Goal: Task Accomplishment & Management: Use online tool/utility

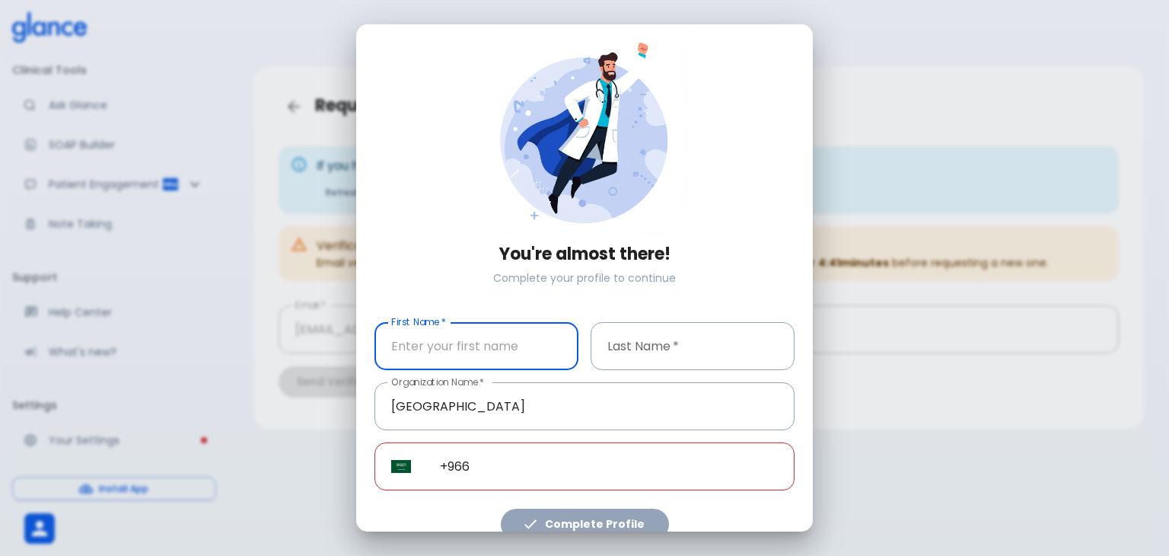
scroll to position [31, 0]
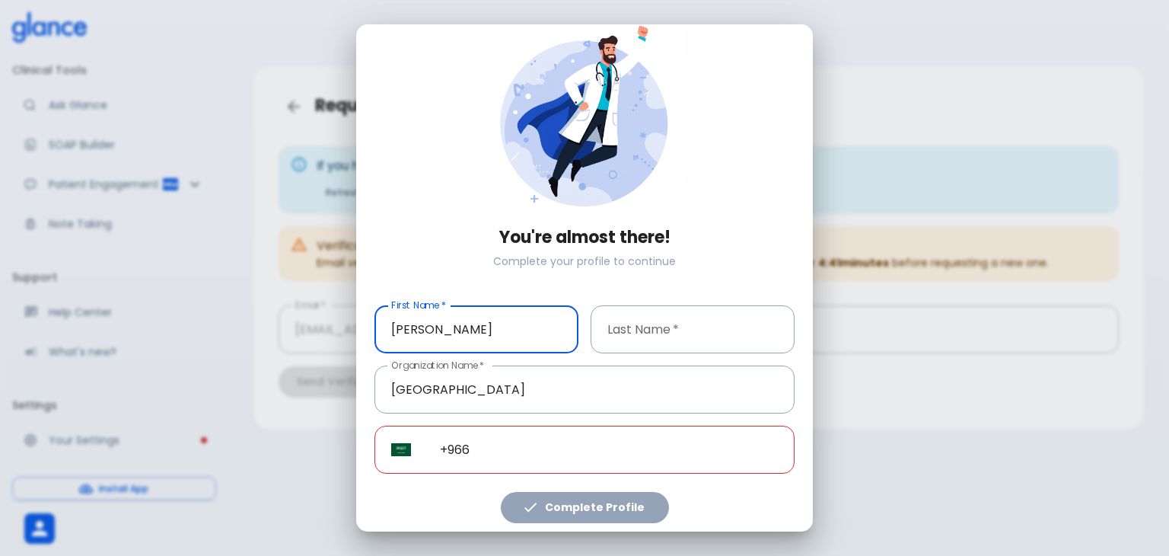
type input "[PERSON_NAME]"
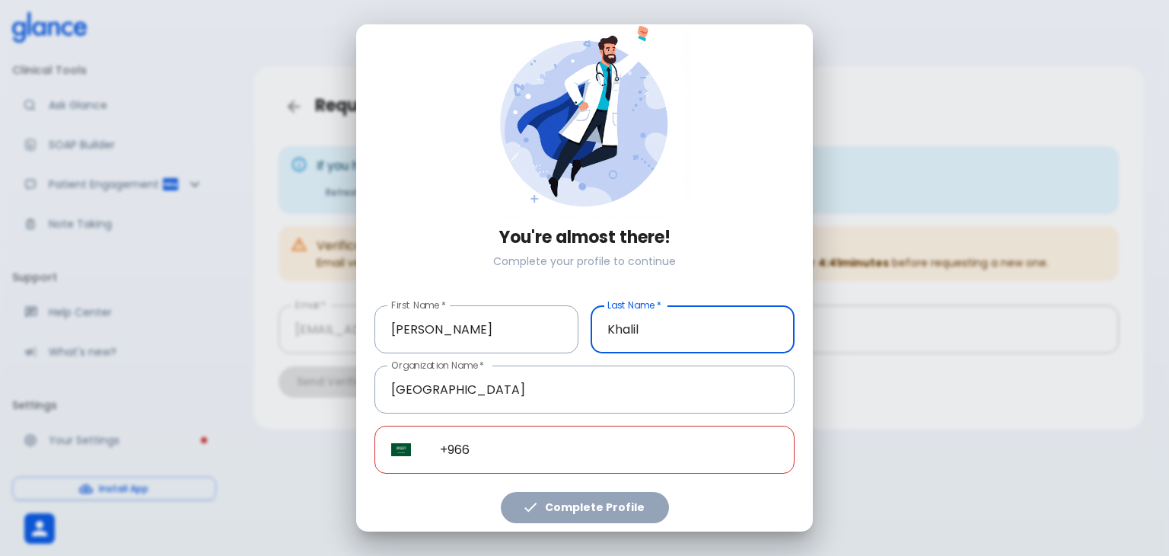
type input "Khalil"
click at [718, 537] on div "You're almost there! Complete your profile to continue First Name   * [PERSON_N…" at bounding box center [584, 278] width 1169 height 556
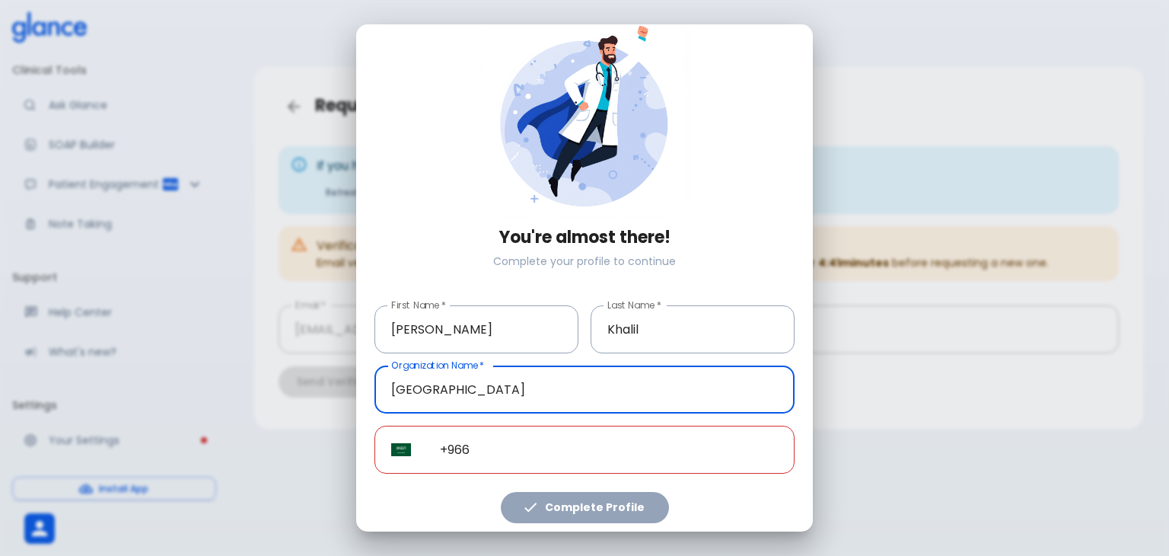
click at [559, 385] on input "[GEOGRAPHIC_DATA]" at bounding box center [585, 389] width 420 height 48
click at [567, 492] on div "Complete Profile" at bounding box center [585, 504] width 420 height 37
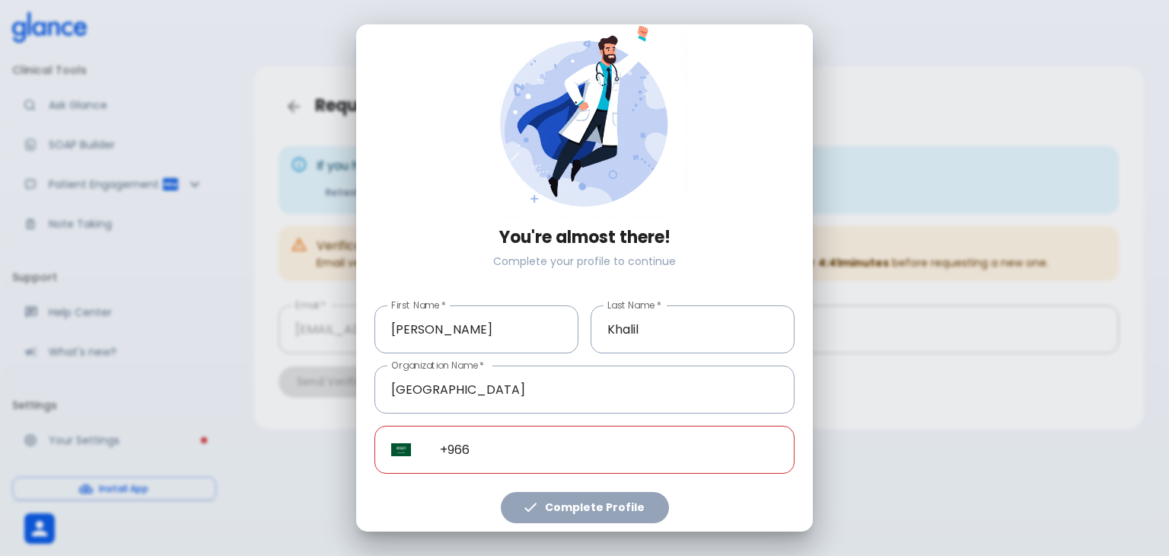
click at [572, 504] on div "Complete Profile" at bounding box center [585, 504] width 420 height 37
drag, startPoint x: 572, startPoint y: 504, endPoint x: 585, endPoint y: 469, distance: 37.1
click at [572, 505] on div "Complete Profile" at bounding box center [585, 504] width 420 height 37
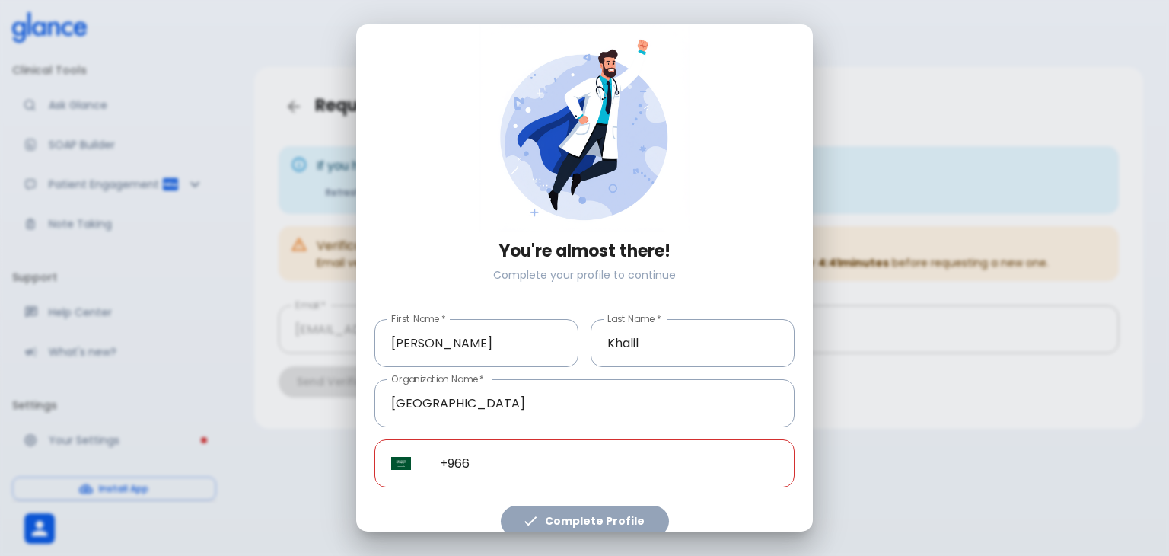
scroll to position [0, 0]
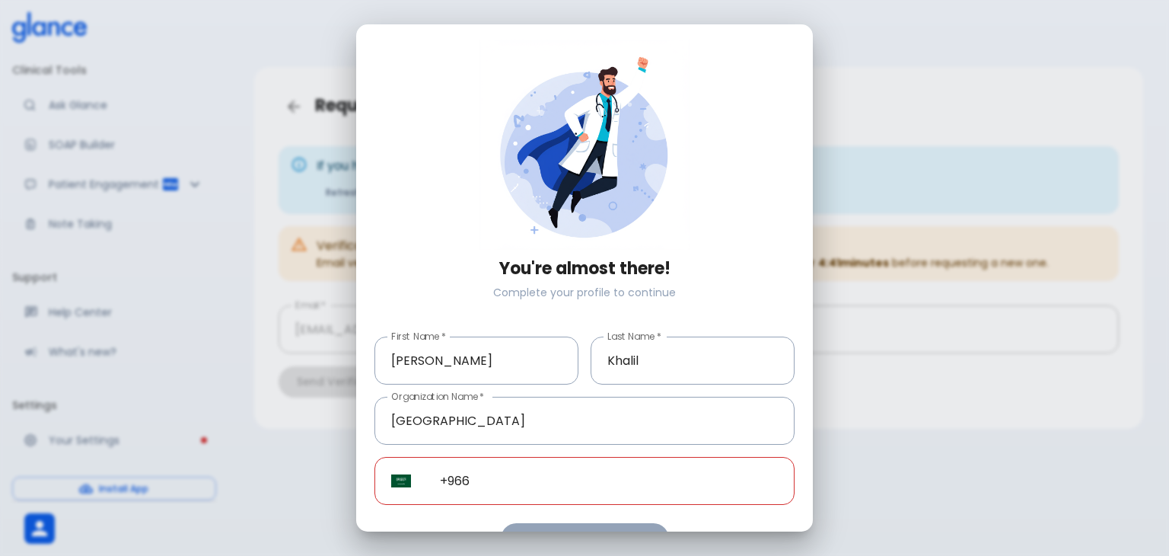
drag, startPoint x: 1066, startPoint y: 352, endPoint x: 1059, endPoint y: 434, distance: 82.6
click at [1066, 365] on div "You're almost there! Complete your profile to continue First Name   * Ahmed Fir…" at bounding box center [584, 278] width 1169 height 556
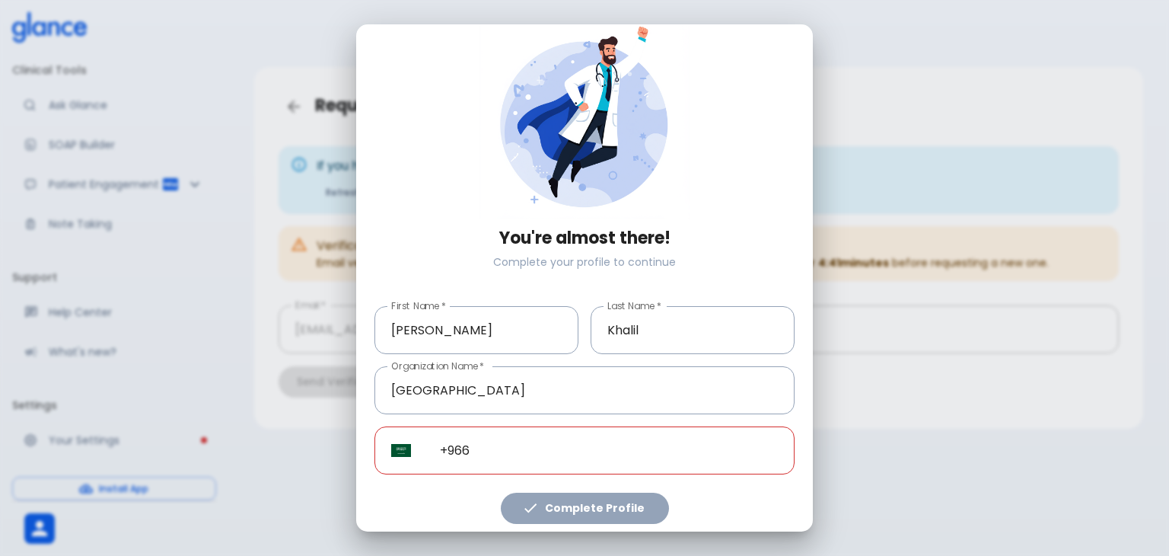
scroll to position [31, 0]
click at [567, 520] on div "You're almost there! Complete your profile to continue First Name   * Ahmed Fir…" at bounding box center [584, 277] width 457 height 507
click at [537, 504] on div "Complete Profile" at bounding box center [585, 504] width 420 height 37
drag, startPoint x: 285, startPoint y: 505, endPoint x: 253, endPoint y: 519, distance: 34.8
click at [280, 509] on div "You're almost there! Complete your profile to continue First Name   * Ahmed Fir…" at bounding box center [584, 278] width 1169 height 556
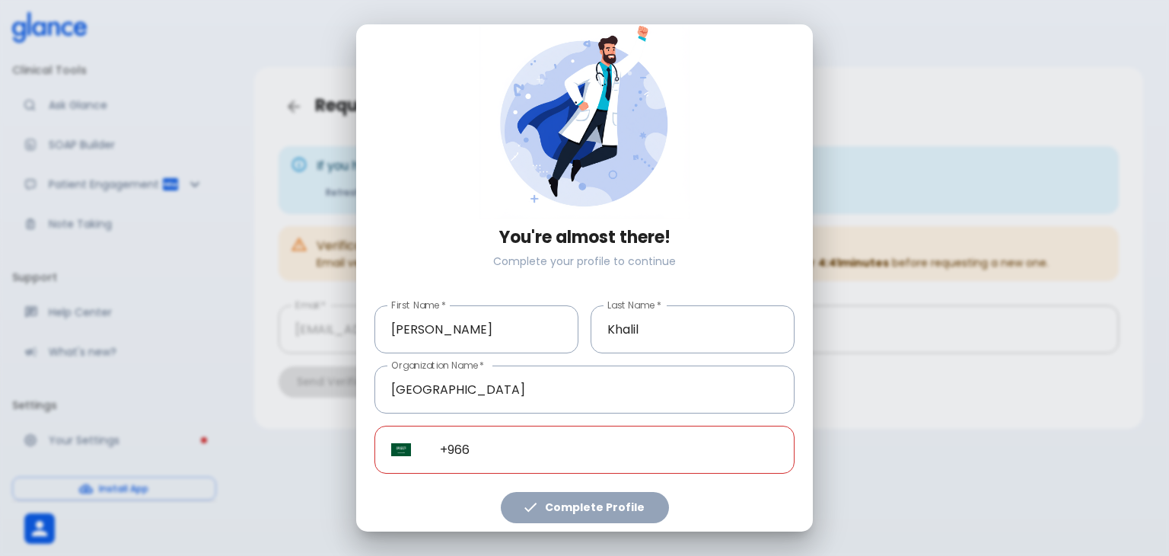
click at [253, 519] on div "You're almost there! Complete your profile to continue First Name   * Ahmed Fir…" at bounding box center [584, 278] width 1169 height 556
drag, startPoint x: 253, startPoint y: 519, endPoint x: 298, endPoint y: 499, distance: 49.1
click at [269, 518] on div "You're almost there! Complete your profile to continue First Name   * Ahmed Fir…" at bounding box center [584, 278] width 1169 height 556
drag, startPoint x: 298, startPoint y: 499, endPoint x: 283, endPoint y: 450, distance: 51.5
click at [266, 416] on div "You're almost there! Complete your profile to continue First Name   * Ahmed Fir…" at bounding box center [584, 278] width 1169 height 556
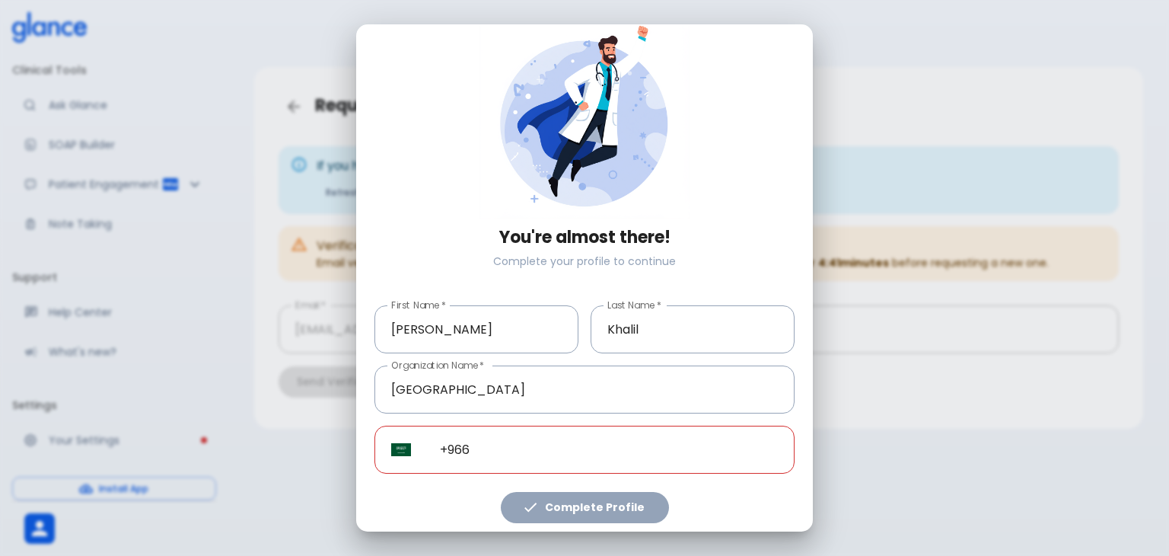
click at [399, 443] on img "Select country" at bounding box center [401, 450] width 20 height 14
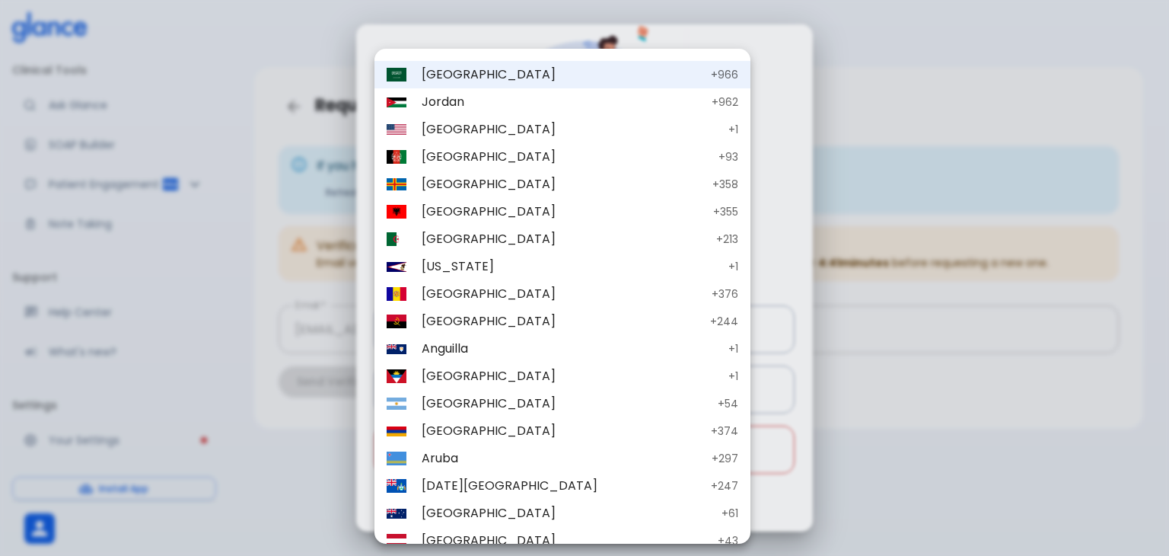
click at [472, 106] on span "Jordan" at bounding box center [563, 102] width 282 height 18
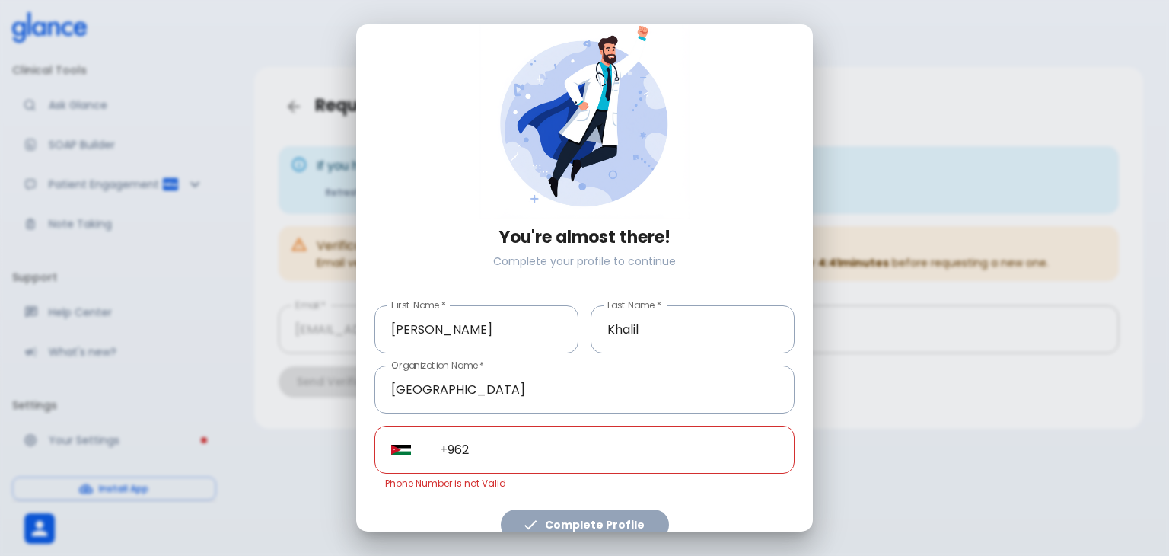
click at [496, 445] on input "+962" at bounding box center [608, 450] width 371 height 48
click at [402, 452] on button "Select country" at bounding box center [401, 450] width 32 height 32
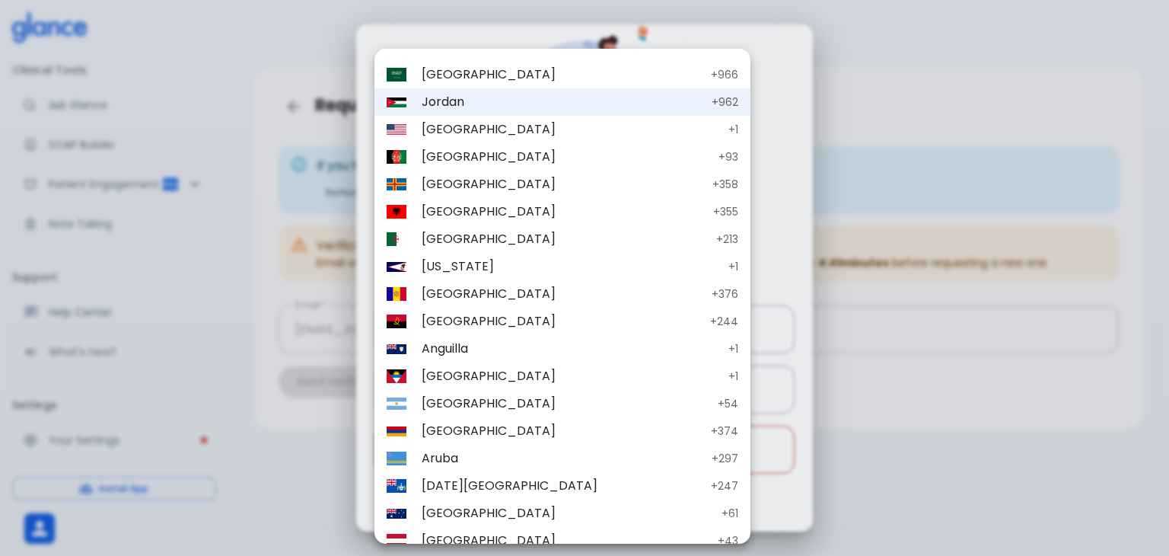
click at [457, 70] on span "Saudi Arabia" at bounding box center [563, 74] width 282 height 18
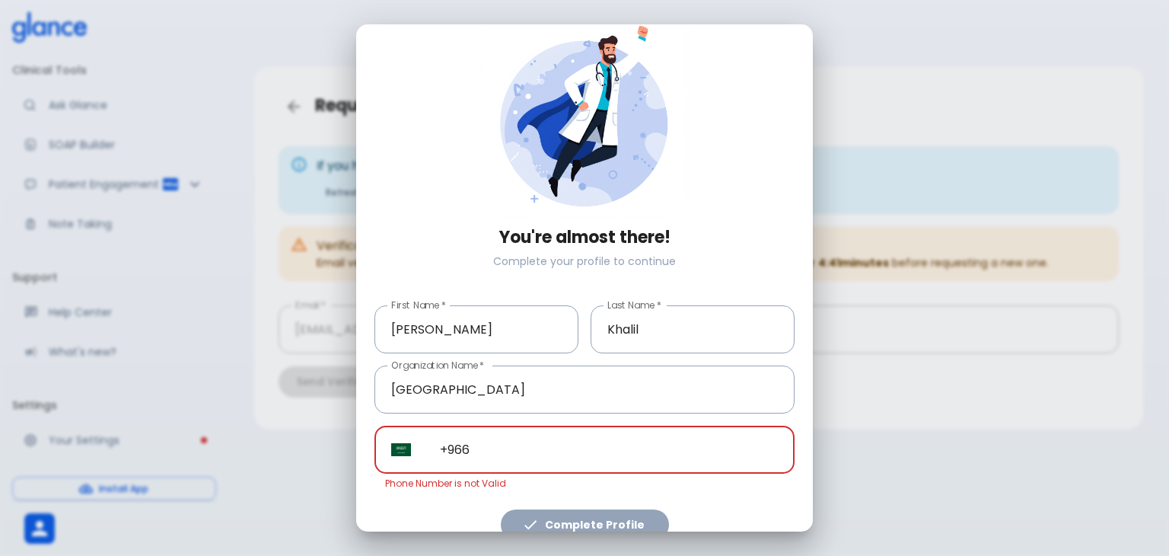
click at [502, 439] on input "+966" at bounding box center [608, 450] width 371 height 48
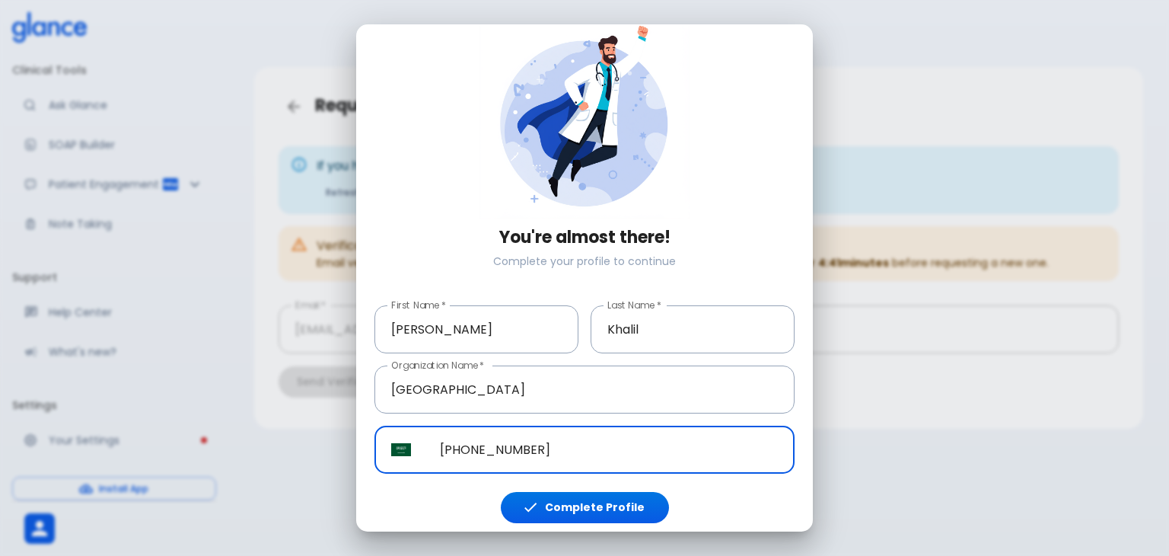
type input "[PHONE_NUMBER]"
click at [572, 508] on button "Complete Profile" at bounding box center [585, 507] width 168 height 31
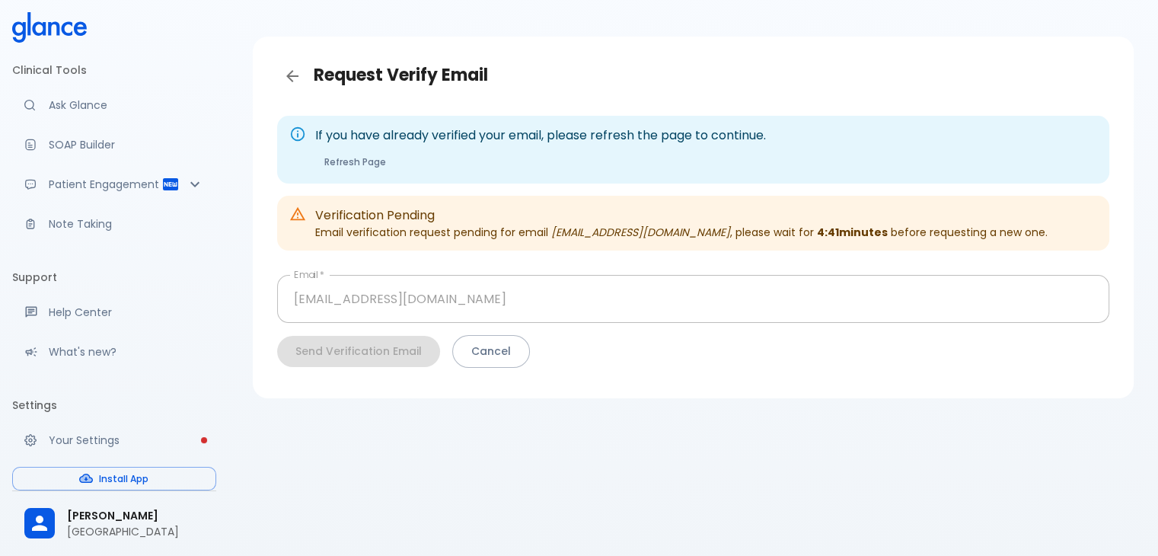
scroll to position [37, 0]
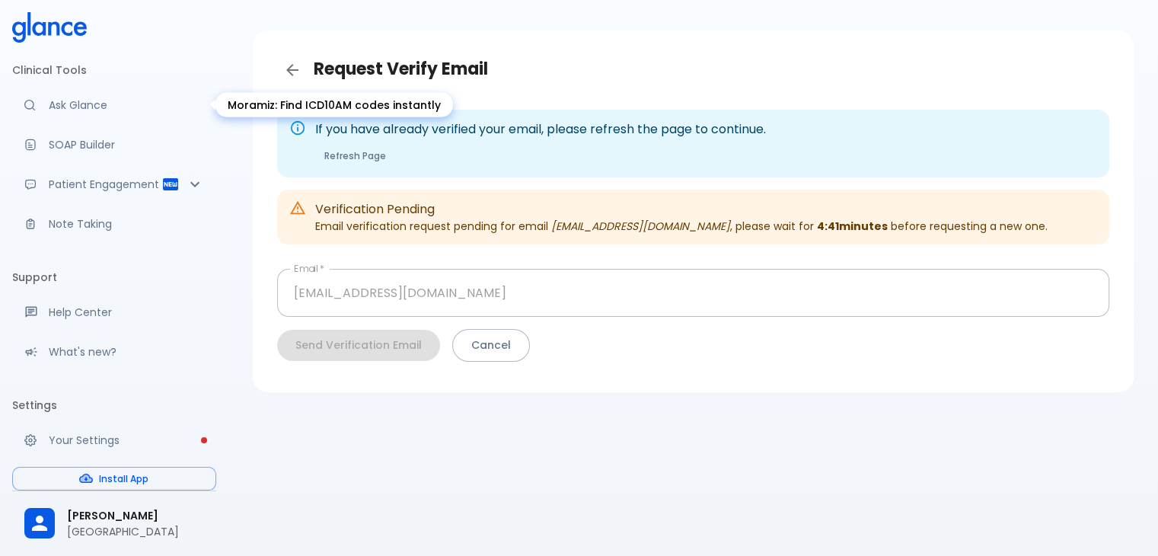
click at [94, 112] on p "Ask Glance" at bounding box center [126, 104] width 155 height 15
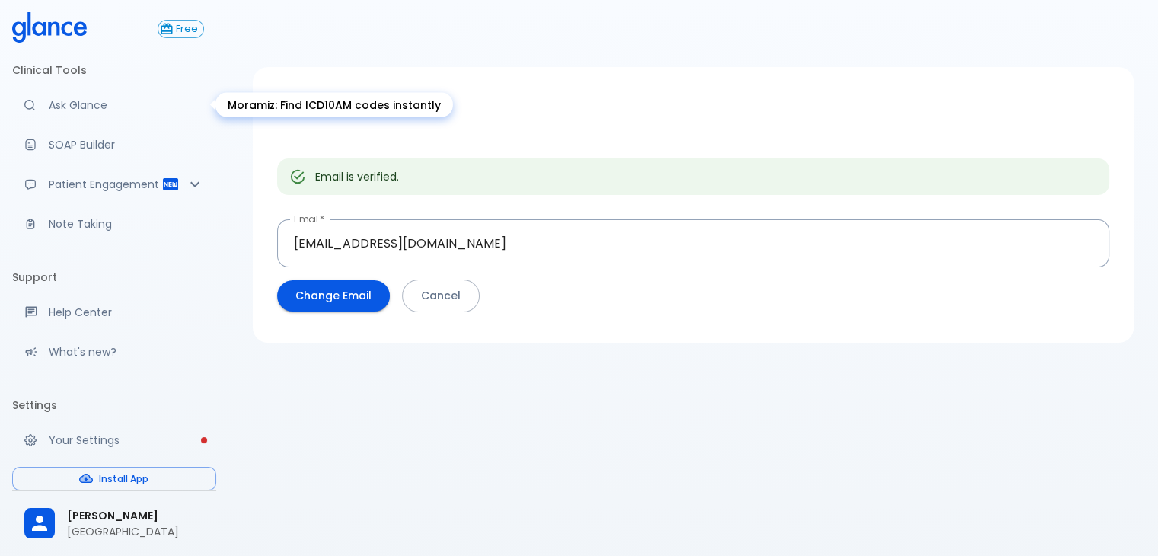
click at [88, 115] on link "Ask Glance" at bounding box center [114, 104] width 204 height 33
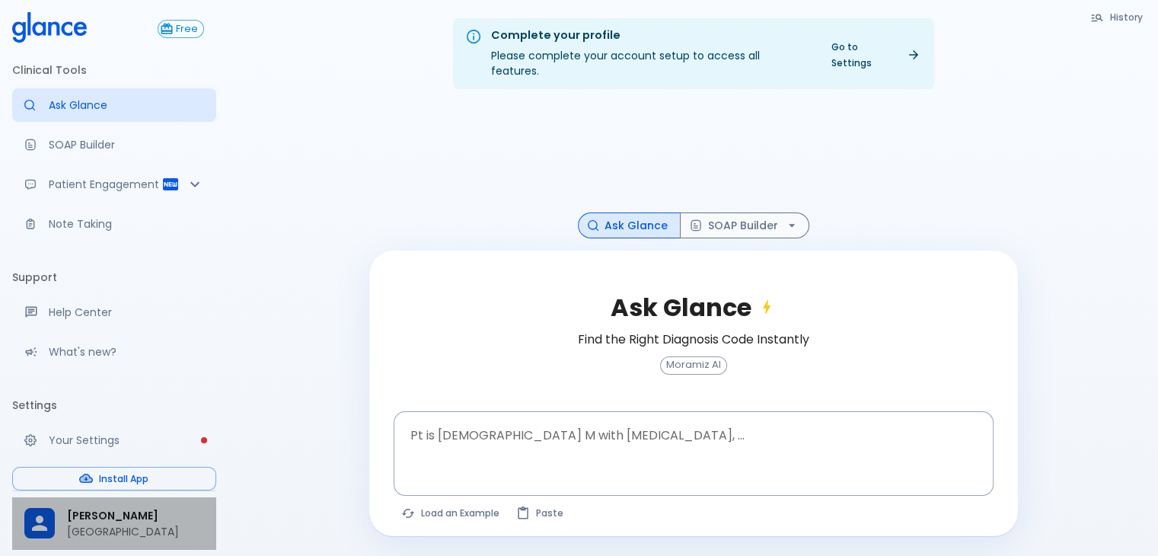
click at [97, 529] on p "[GEOGRAPHIC_DATA]" at bounding box center [135, 531] width 137 height 15
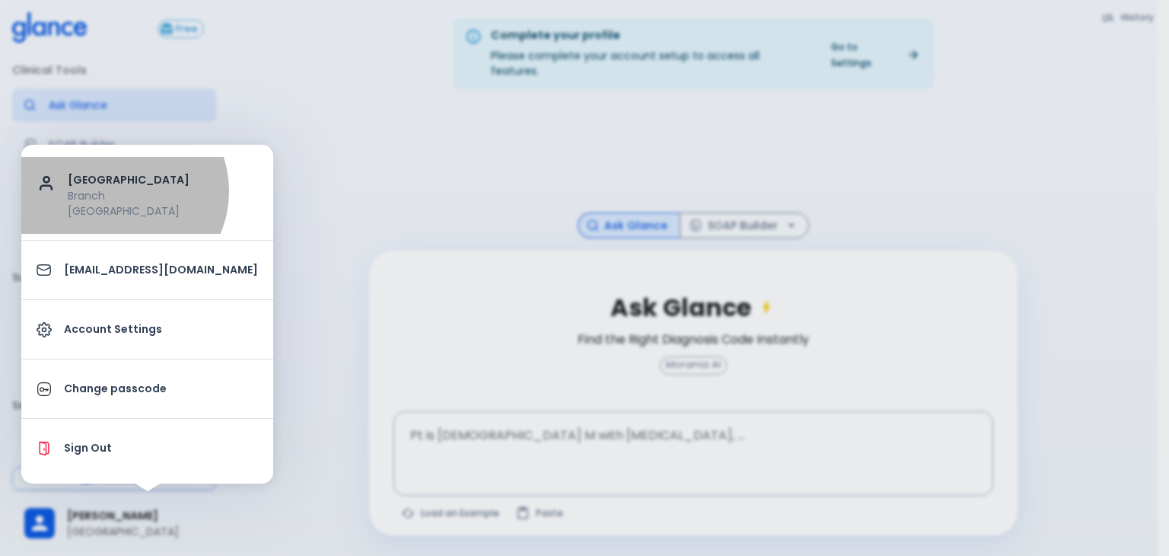
click at [120, 191] on p "Branch" at bounding box center [163, 195] width 190 height 15
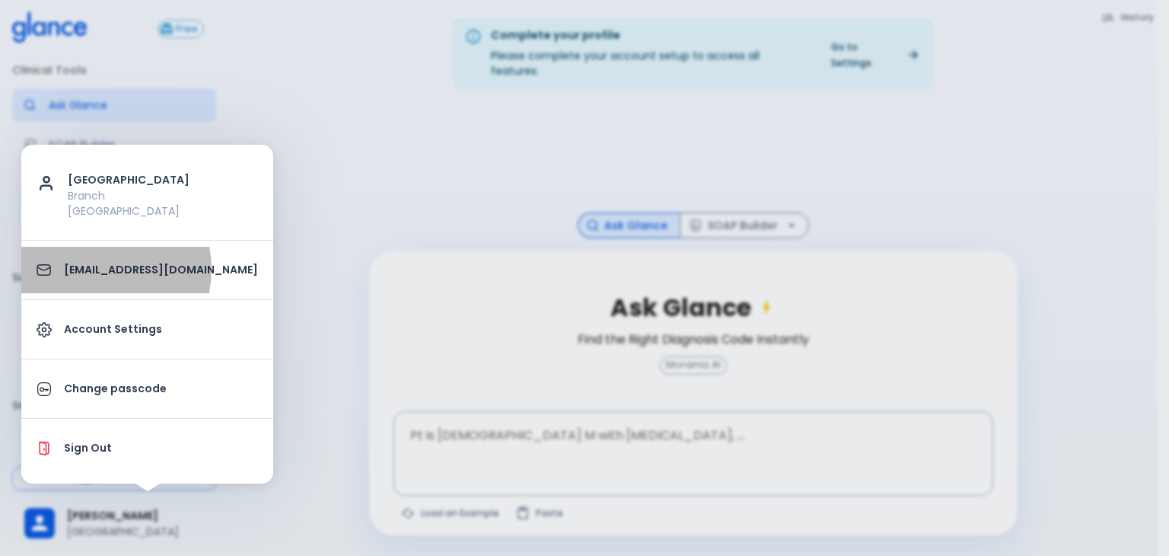
click at [91, 269] on p "[EMAIL_ADDRESS][DOMAIN_NAME]" at bounding box center [161, 270] width 194 height 16
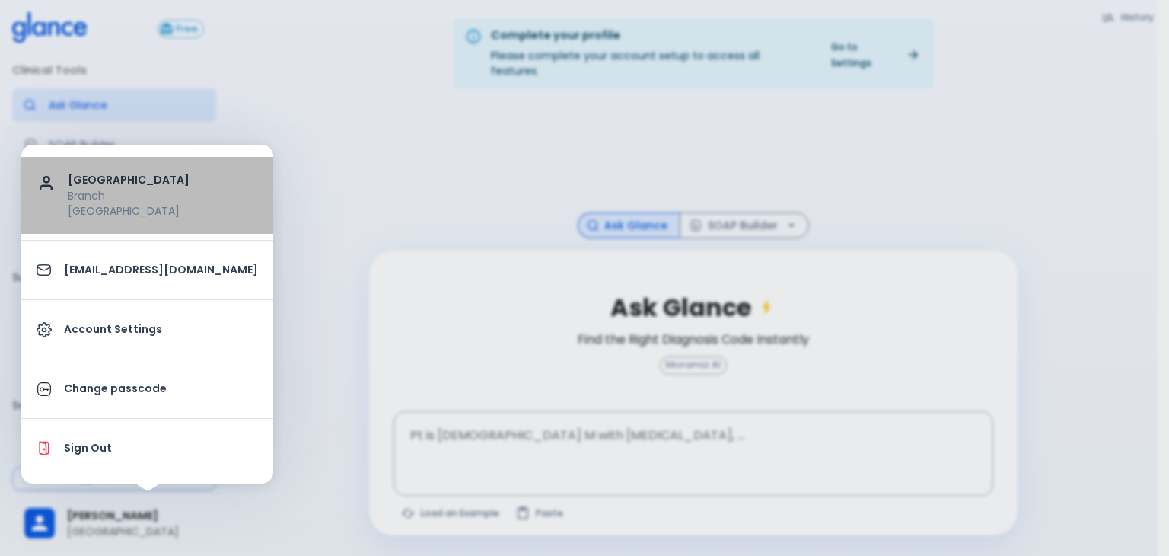
click at [149, 177] on p "[GEOGRAPHIC_DATA]" at bounding box center [163, 180] width 190 height 16
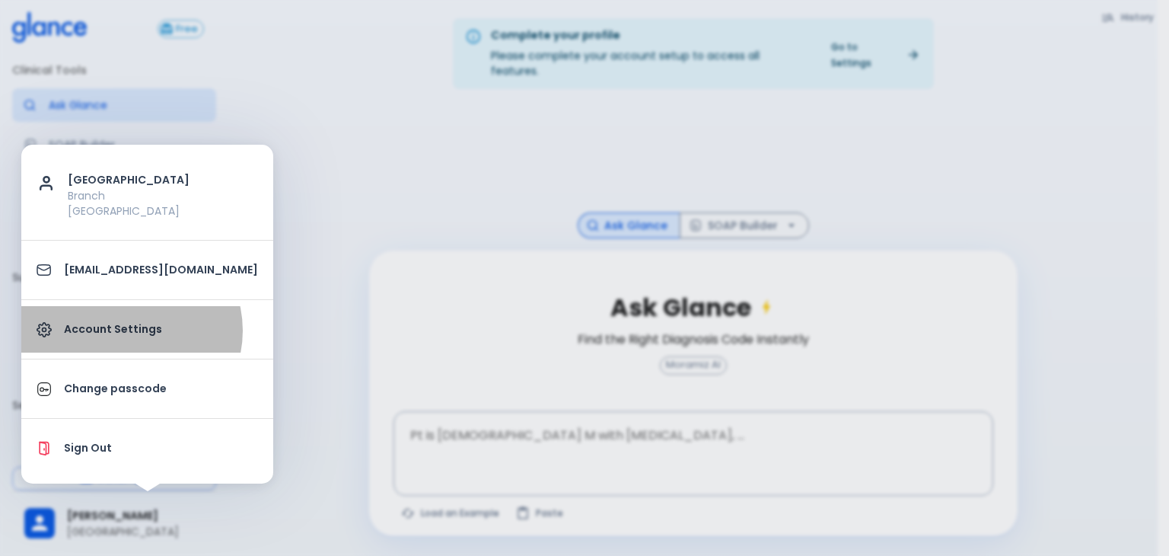
click at [130, 330] on p "Account Settings" at bounding box center [161, 329] width 194 height 16
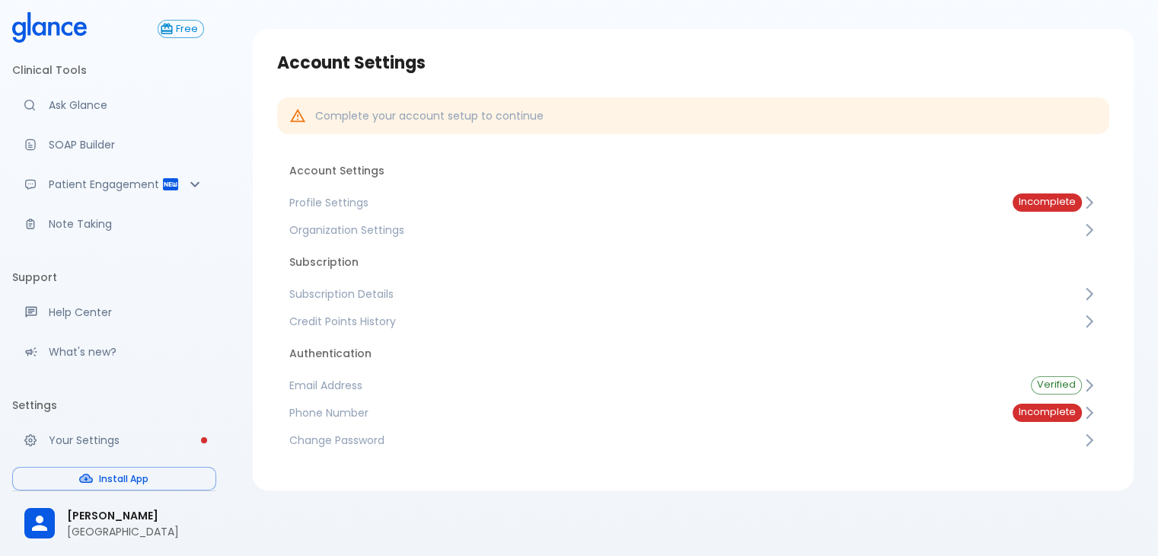
scroll to position [40, 0]
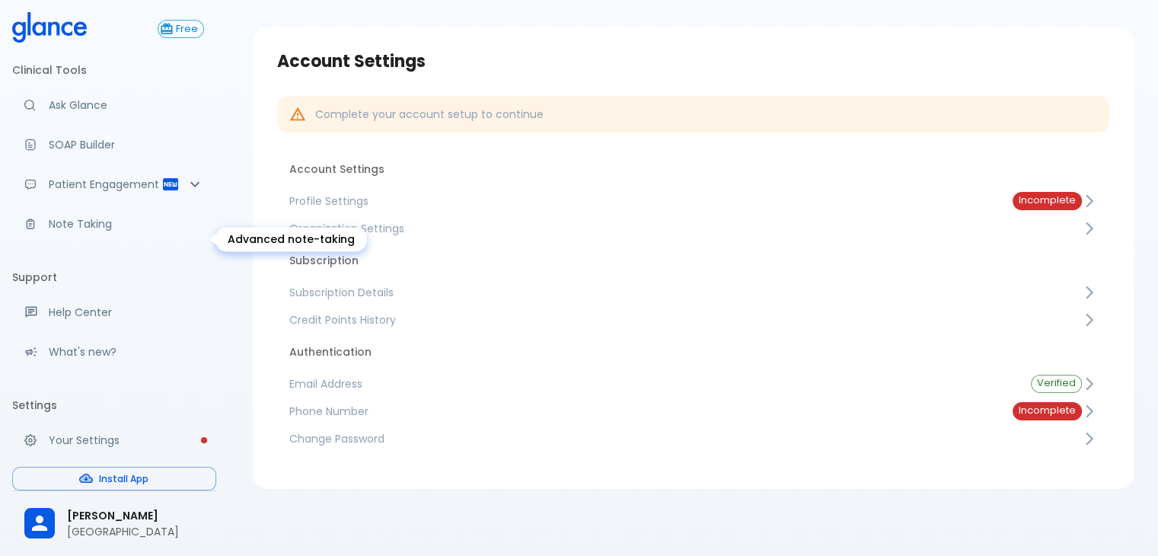
click at [95, 231] on p "Note Taking" at bounding box center [126, 223] width 155 height 15
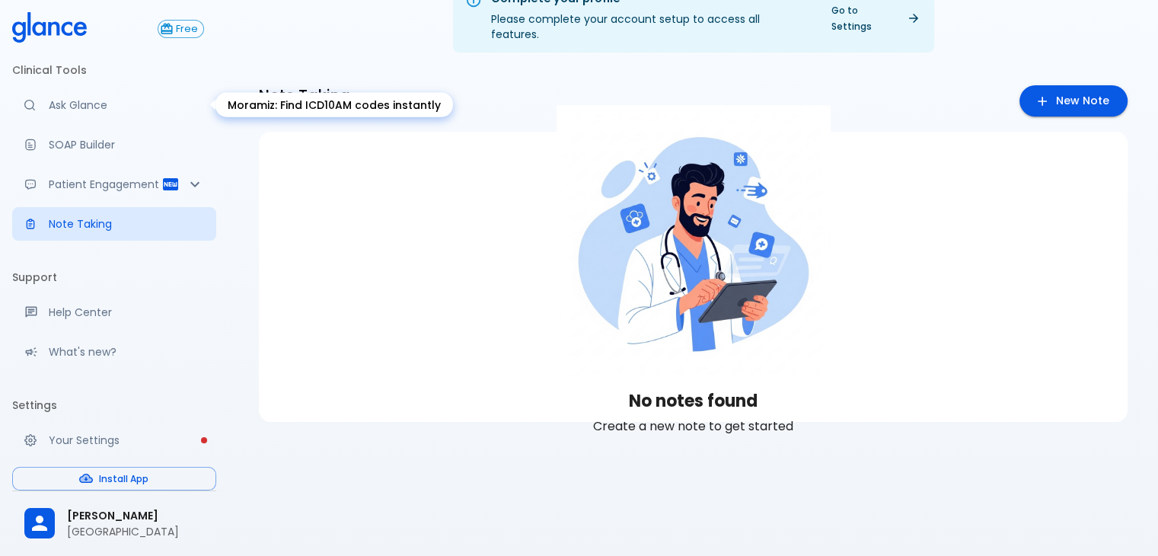
click at [81, 94] on link "Ask Glance" at bounding box center [114, 104] width 204 height 33
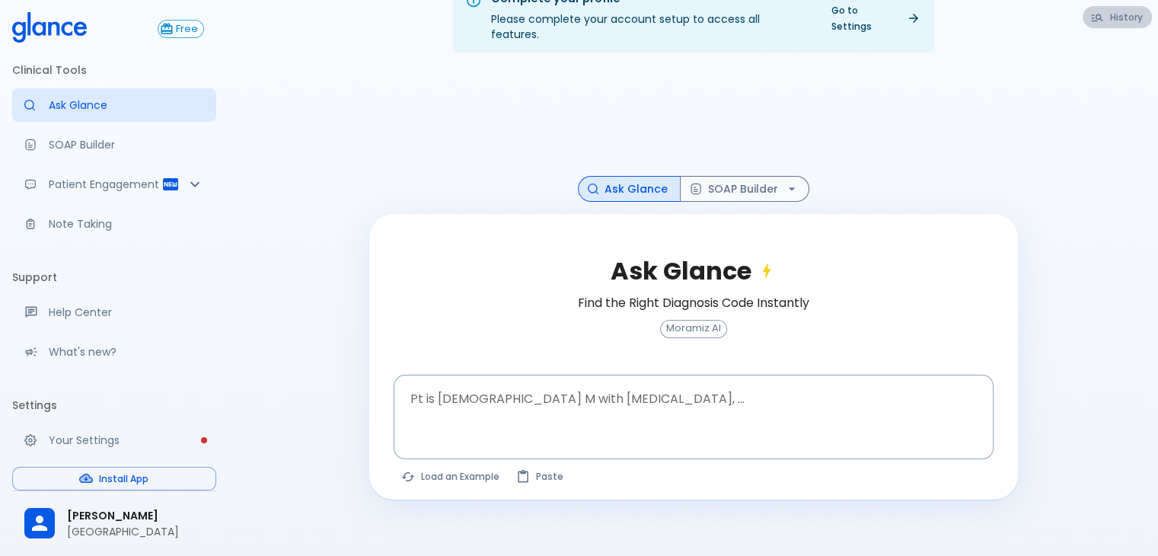
click at [1135, 15] on button "History" at bounding box center [1116, 17] width 69 height 22
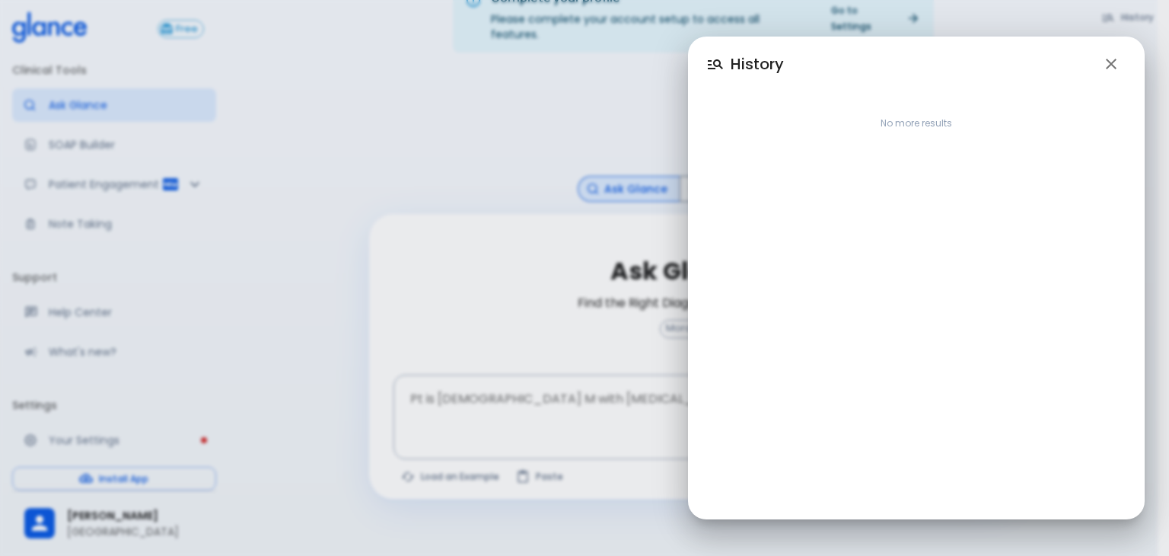
click at [1135, 15] on div "History No more results" at bounding box center [584, 278] width 1169 height 556
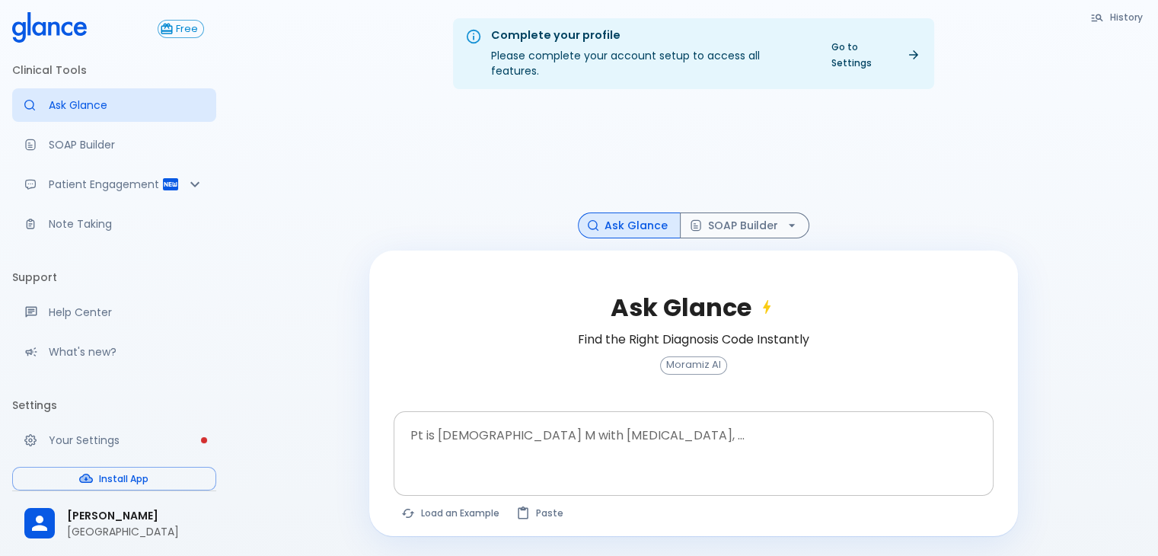
click at [438, 465] on div at bounding box center [695, 478] width 594 height 27
click at [764, 212] on button "SOAP Builder" at bounding box center [744, 225] width 129 height 27
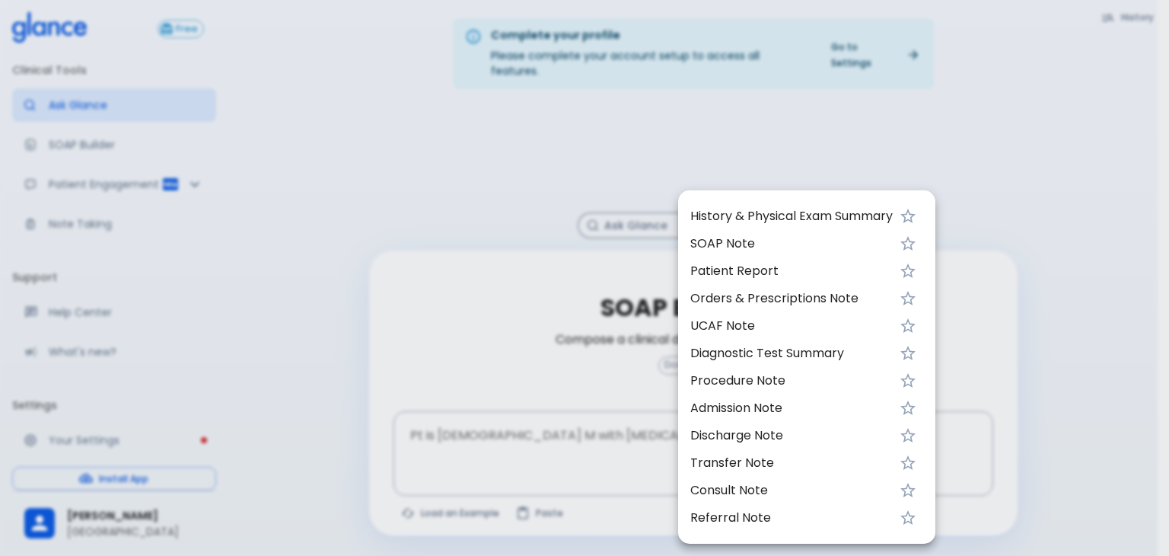
click at [487, 308] on div at bounding box center [584, 278] width 1169 height 556
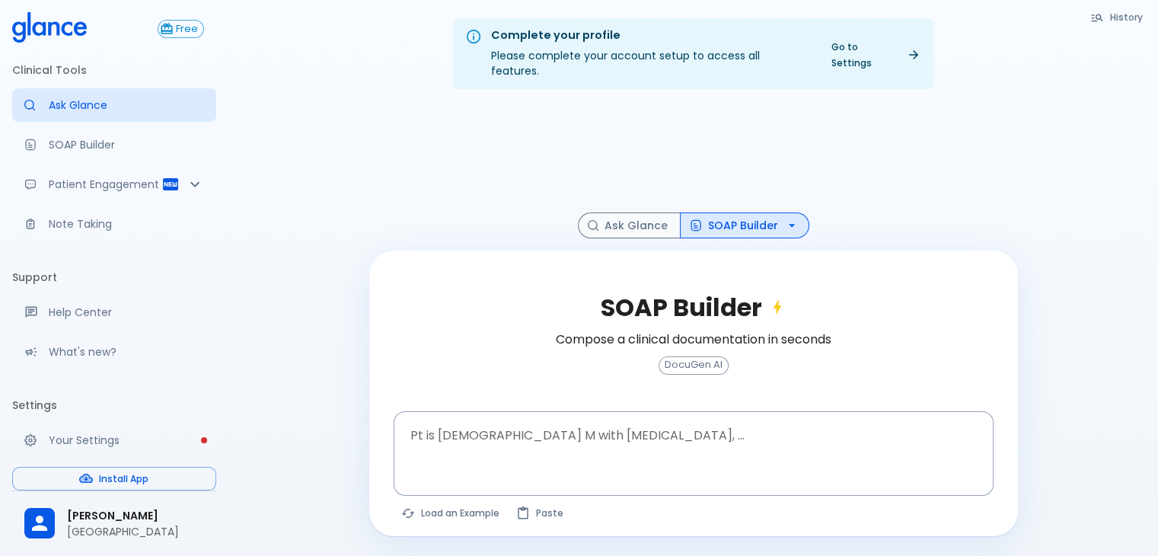
click at [461, 420] on textarea "Pt is [DEMOGRAPHIC_DATA] M with [MEDICAL_DATA], ..." at bounding box center [693, 441] width 579 height 48
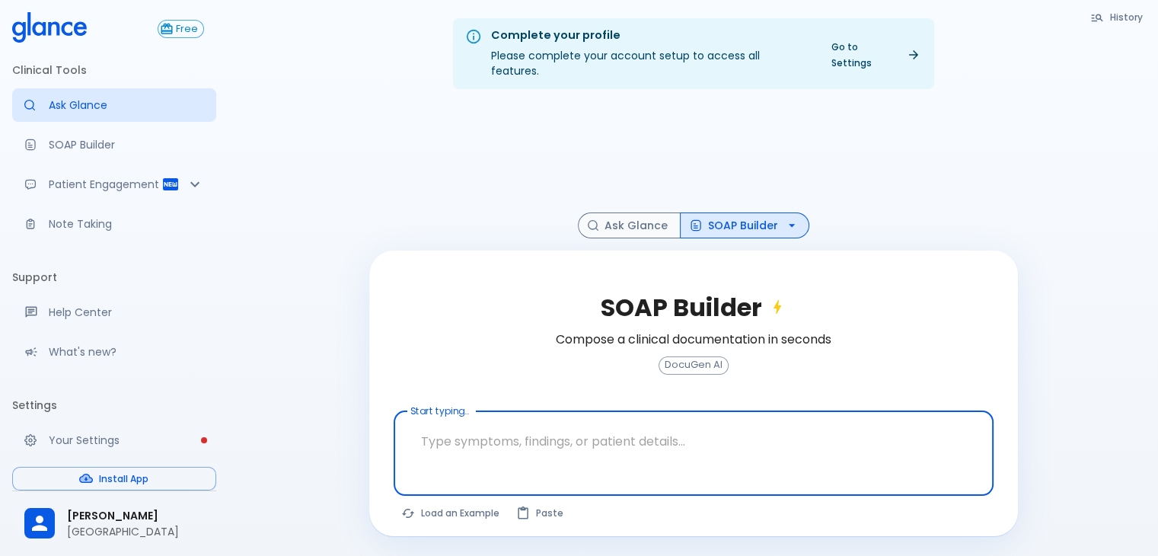
type textarea "i"
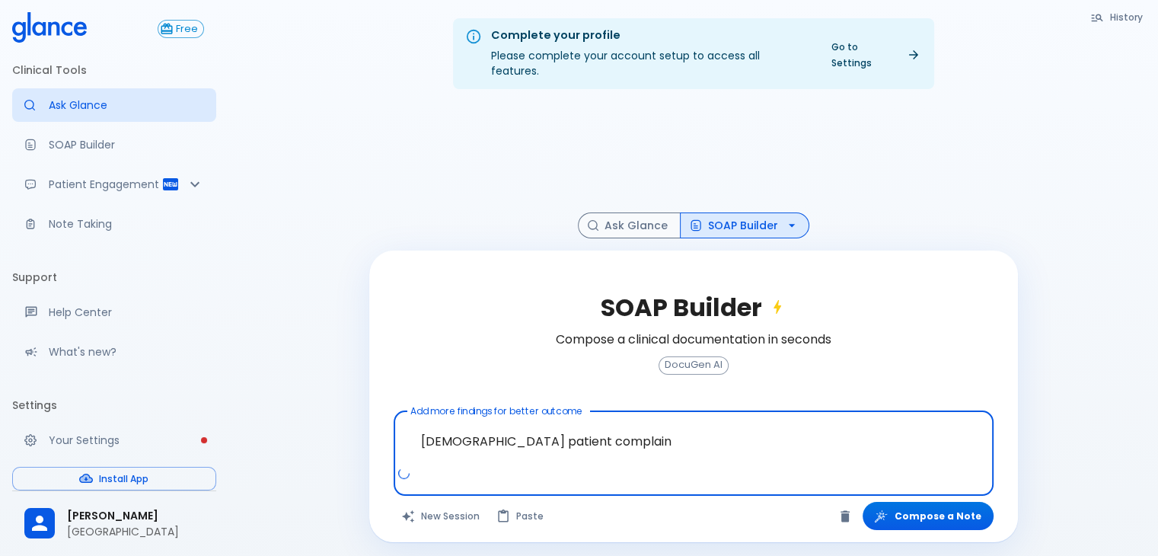
click at [693, 359] on span "DocuGen AI" at bounding box center [693, 364] width 69 height 11
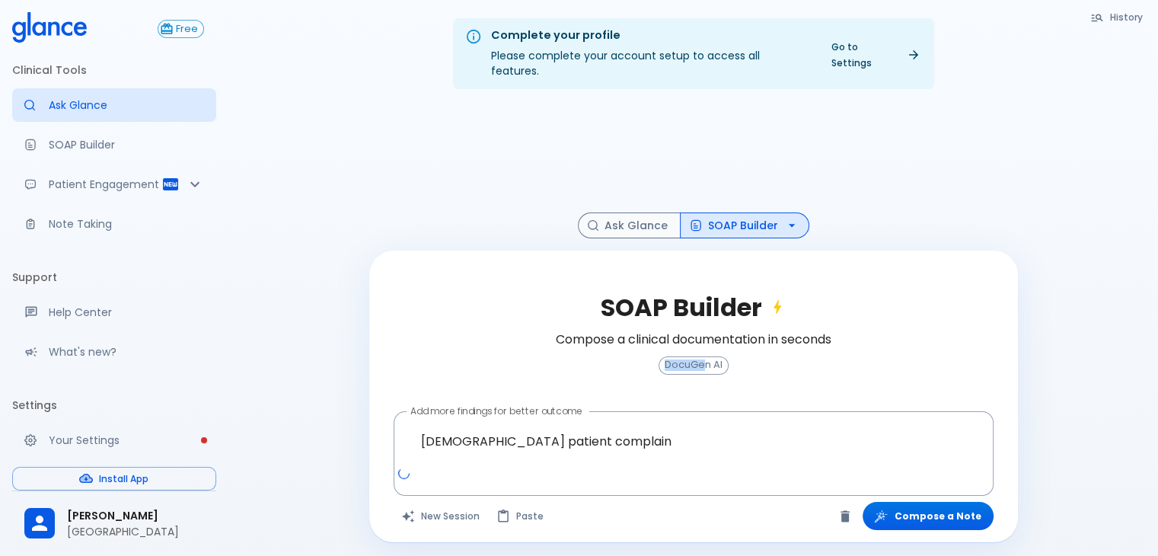
drag, startPoint x: 661, startPoint y: 361, endPoint x: 706, endPoint y: 339, distance: 49.7
click at [706, 339] on div "SOAP Builder Compose a clinical documentation in seconds DocuGen AI" at bounding box center [694, 342] width 600 height 135
click at [763, 342] on div "SOAP Builder Compose a clinical documentation in seconds DocuGen AI" at bounding box center [694, 342] width 600 height 135
click at [636, 218] on button "Ask Glance" at bounding box center [629, 225] width 103 height 27
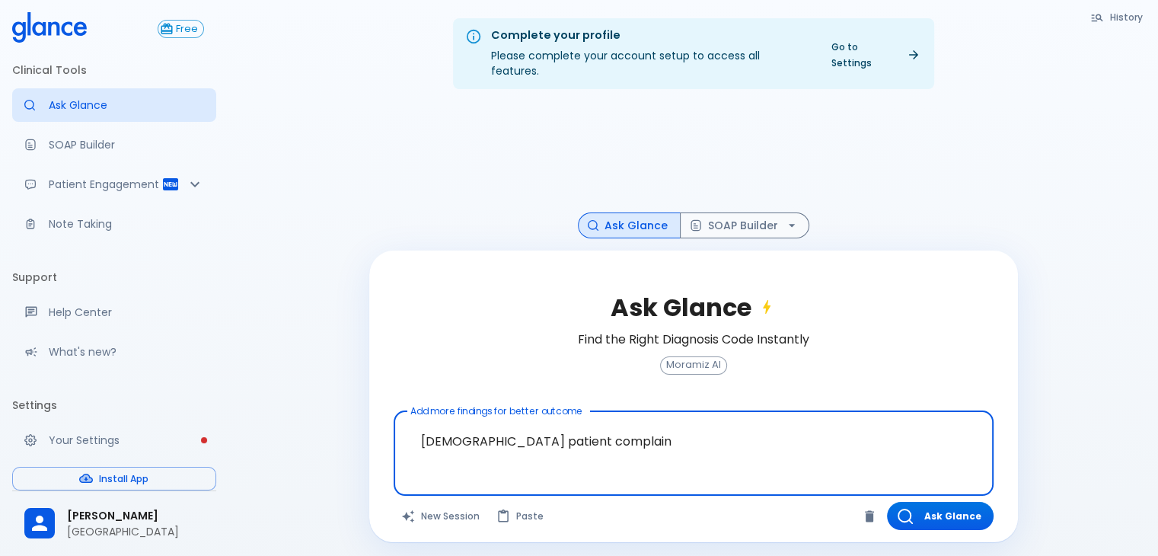
click at [651, 427] on textarea "[DEMOGRAPHIC_DATA] patient complain" at bounding box center [693, 441] width 579 height 48
type textarea "[DEMOGRAPHIC_DATA] patient complain of headache"
click at [935, 502] on button "Ask Glance" at bounding box center [940, 516] width 107 height 28
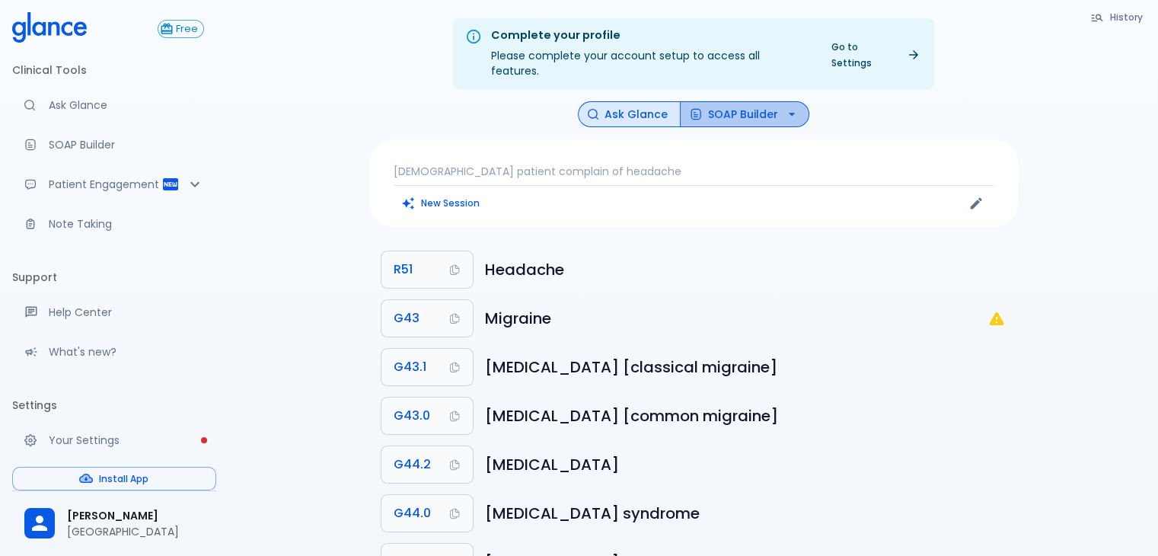
click at [788, 113] on icon "button" at bounding box center [791, 114] width 6 height 3
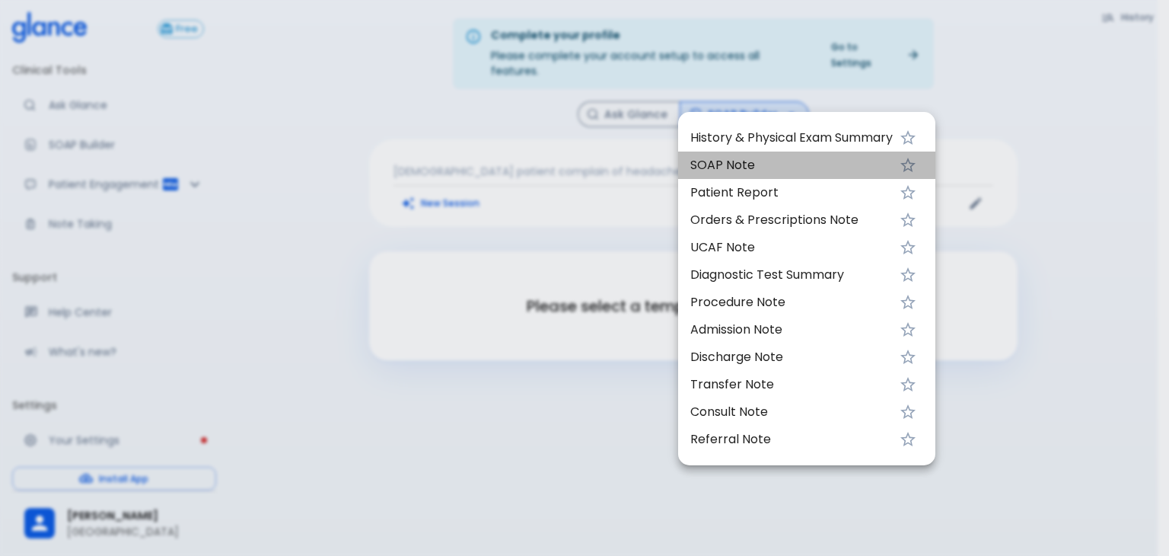
click at [733, 163] on span "SOAP Note" at bounding box center [791, 165] width 202 height 18
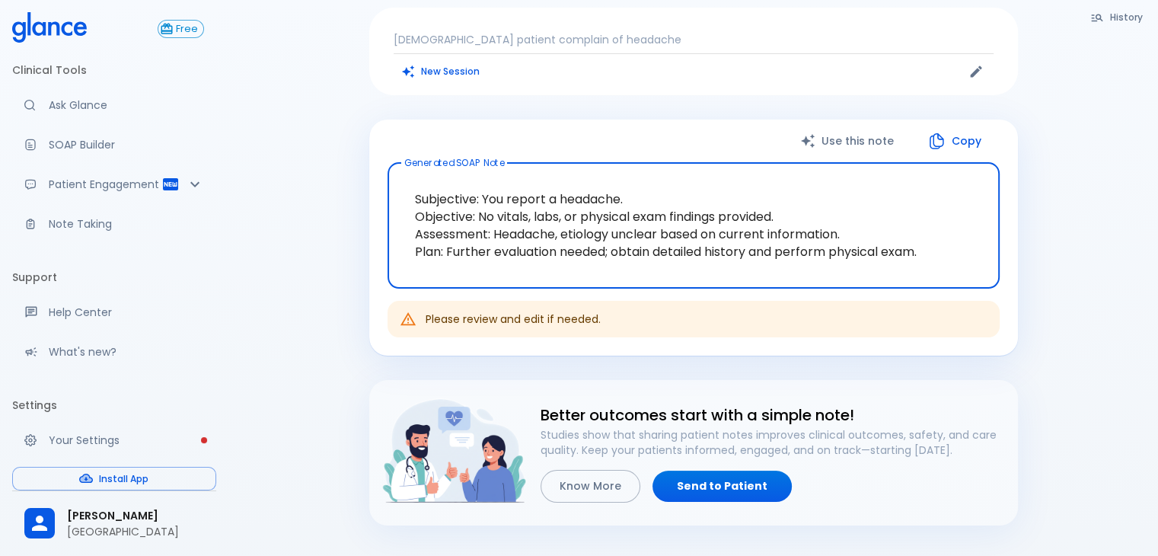
scroll to position [152, 0]
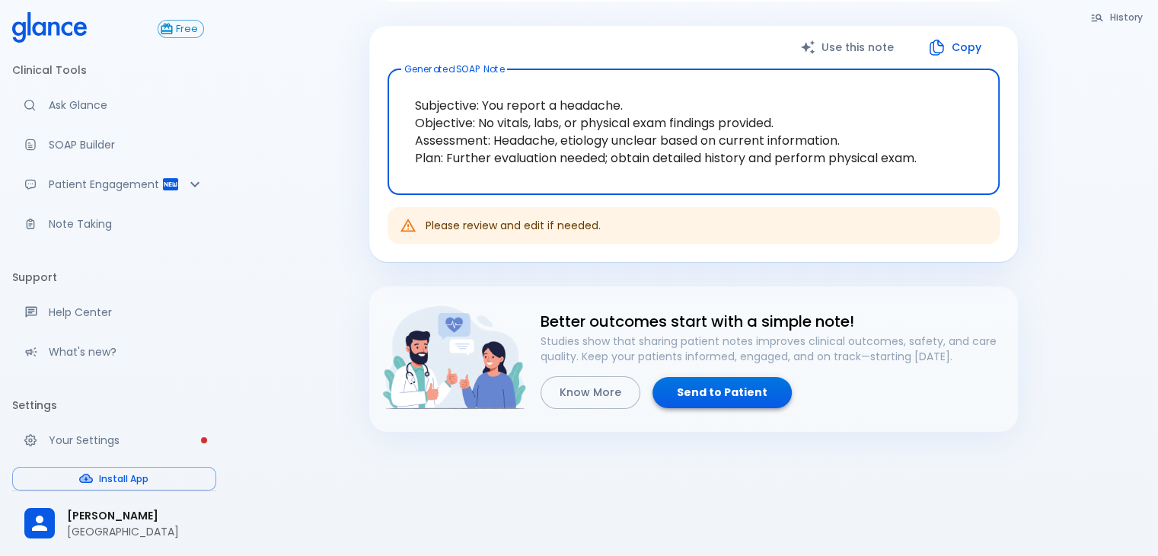
click at [670, 379] on link "Send to Patient" at bounding box center [721, 392] width 139 height 31
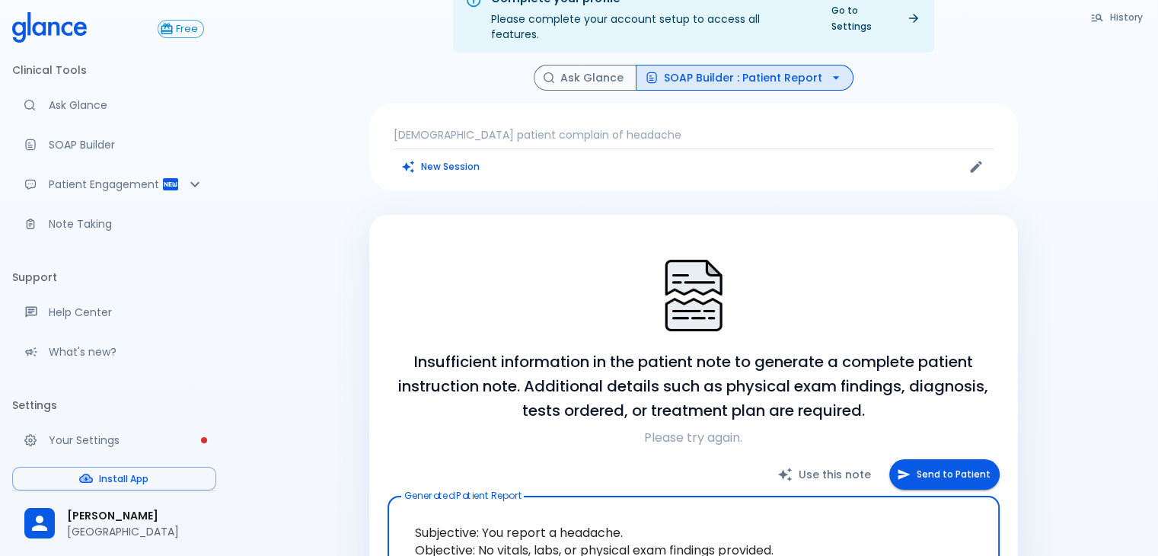
scroll to position [225, 0]
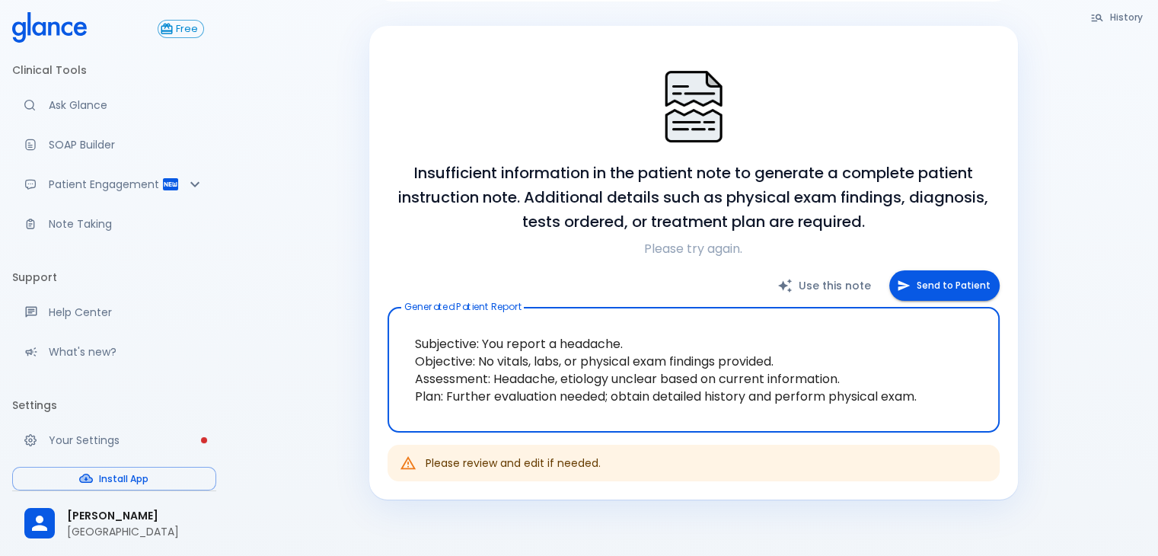
click at [100, 512] on span "[PERSON_NAME]" at bounding box center [135, 516] width 137 height 16
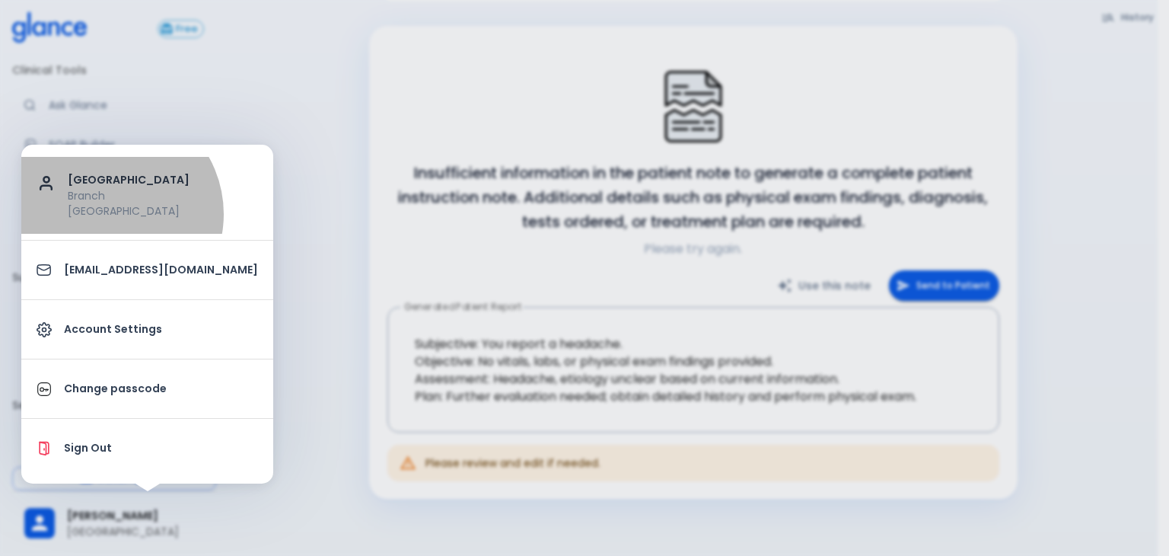
click at [107, 214] on p "[GEOGRAPHIC_DATA]" at bounding box center [163, 210] width 190 height 15
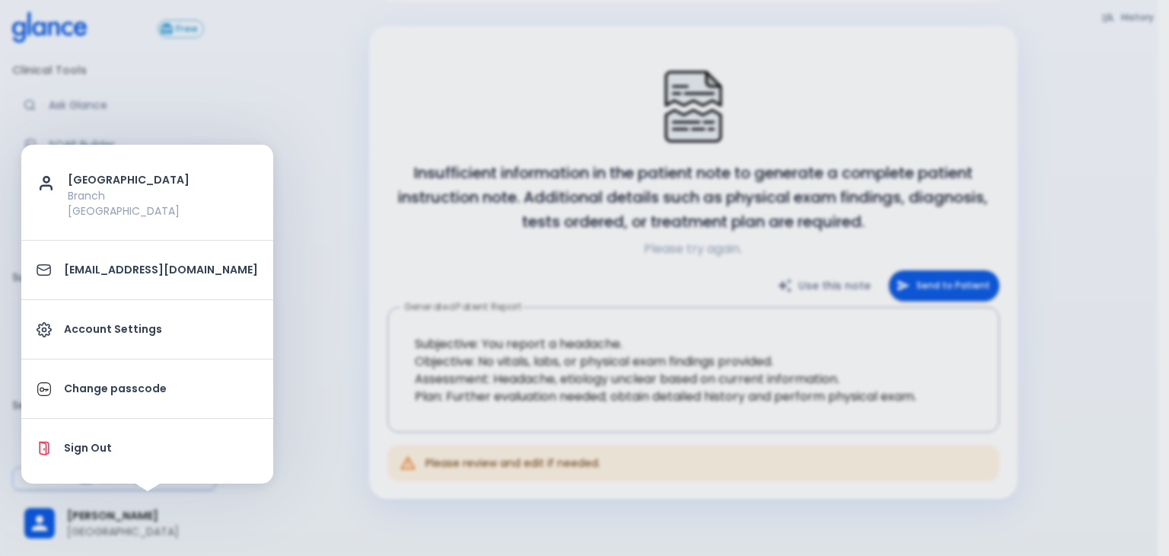
click at [305, 206] on div at bounding box center [584, 278] width 1169 height 556
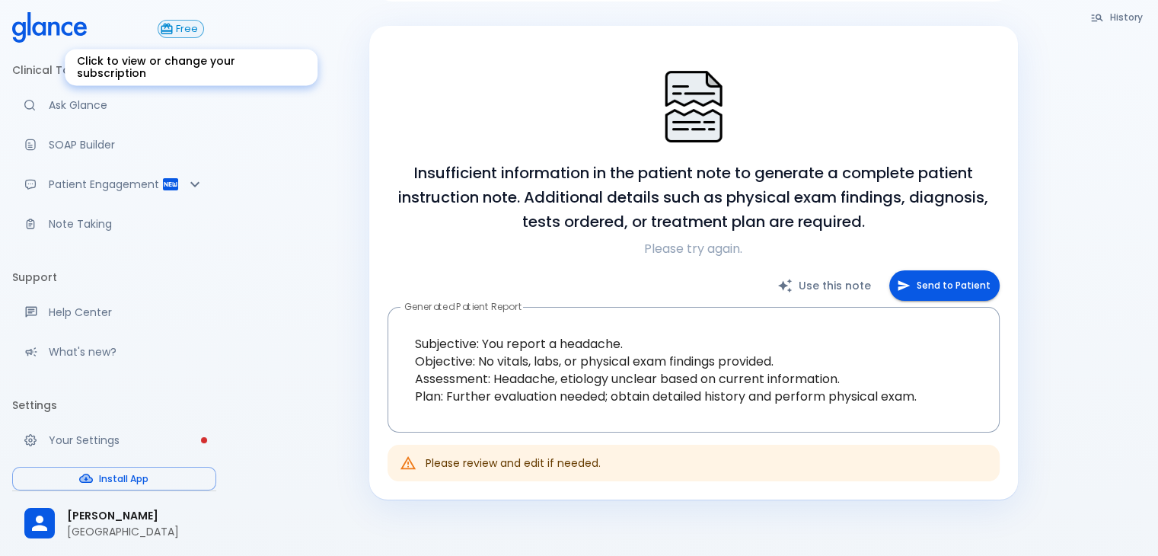
click at [191, 27] on span "Free" at bounding box center [187, 29] width 33 height 11
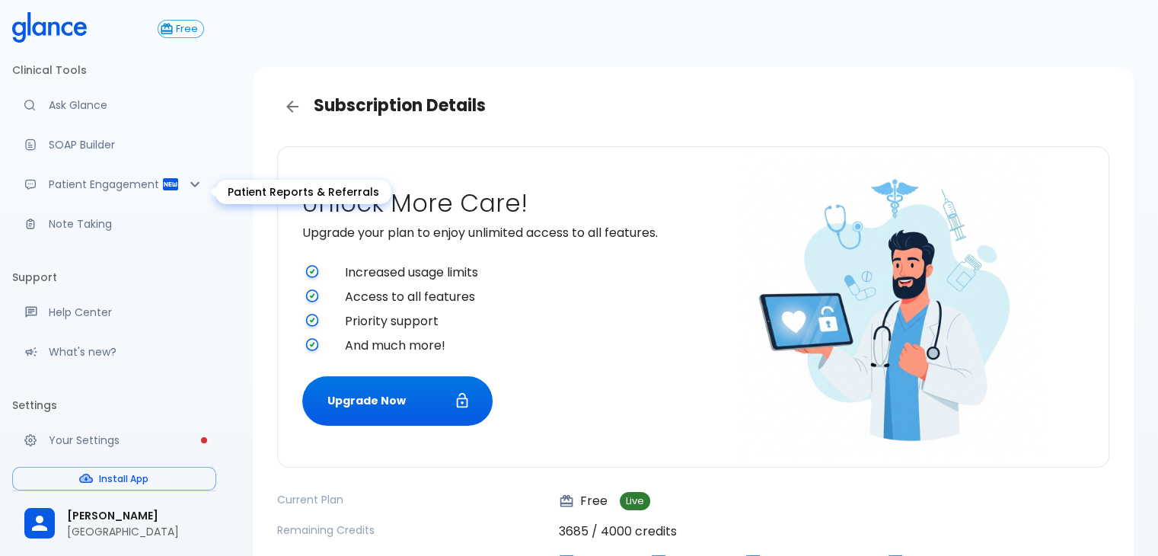
click at [89, 192] on p "Patient Engagement" at bounding box center [105, 184] width 113 height 15
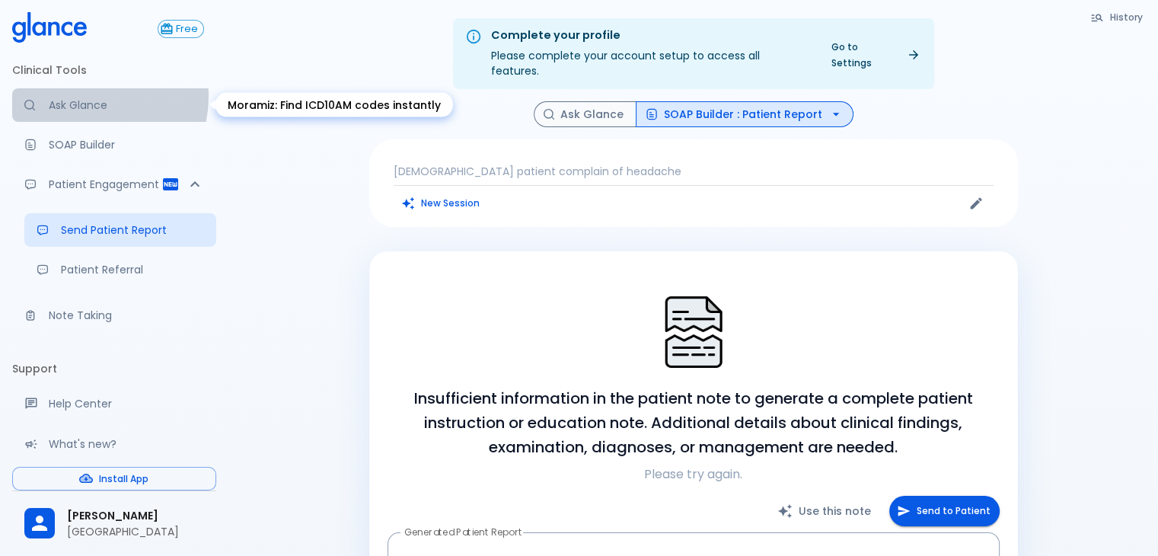
click at [79, 96] on link "Ask Glance" at bounding box center [114, 104] width 204 height 33
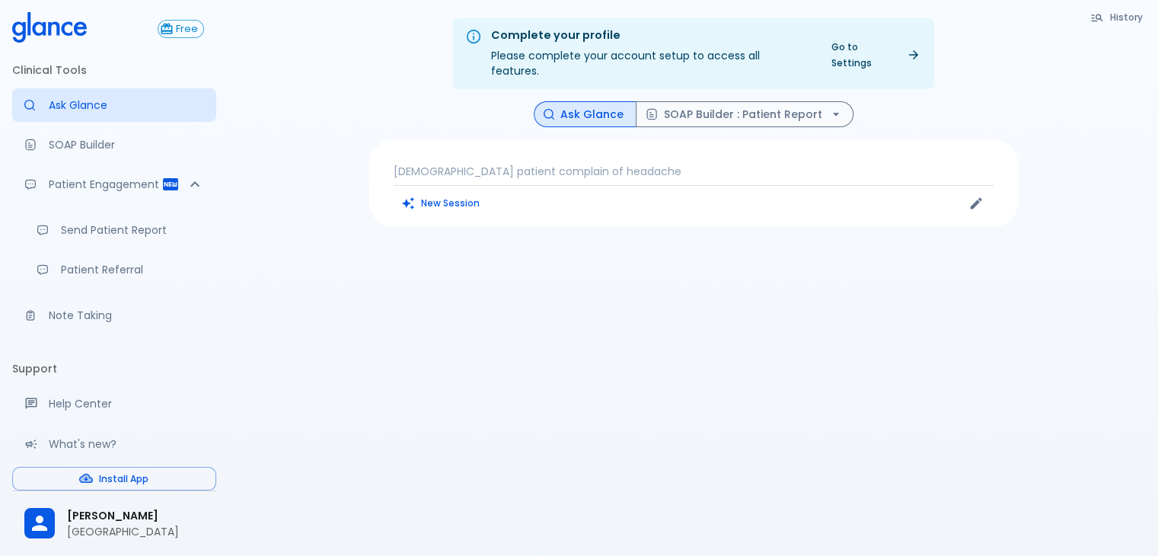
click at [544, 147] on div "[DEMOGRAPHIC_DATA] patient complain of headache New Session" at bounding box center [693, 183] width 649 height 88
click at [1154, 16] on div "Complete your profile Please complete your account setup to access all features…" at bounding box center [692, 296] width 929 height 592
click at [1120, 24] on button "History" at bounding box center [1116, 17] width 69 height 22
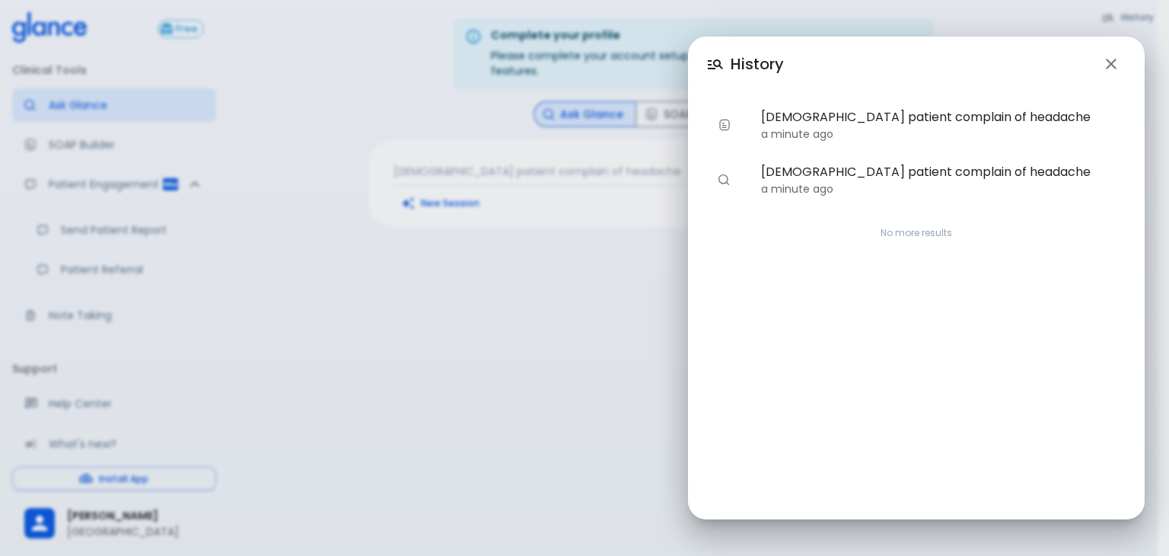
click at [1118, 62] on icon "button" at bounding box center [1111, 64] width 18 height 18
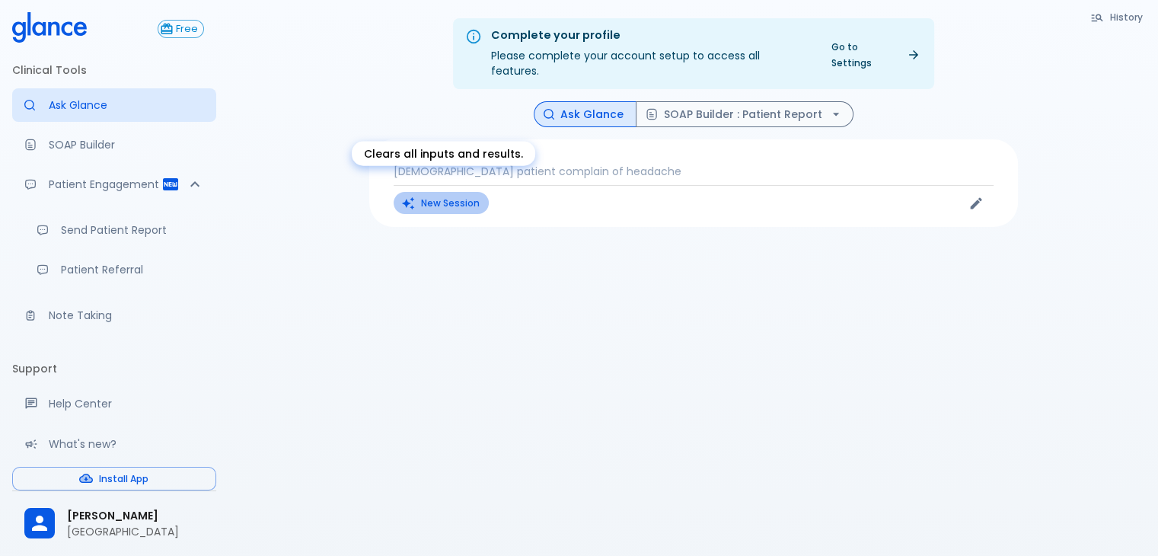
click at [435, 192] on button "New Session" at bounding box center [441, 203] width 95 height 22
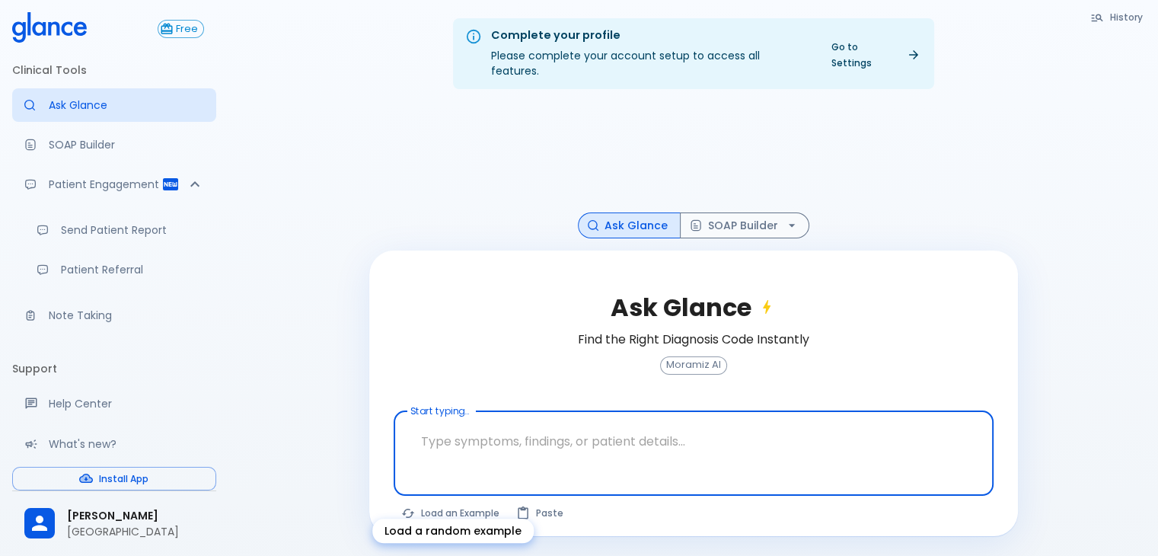
click at [441, 502] on button "Load an Example" at bounding box center [451, 513] width 115 height 22
type textarea "30F, weight loss, [MEDICAL_DATA], [MEDICAL_DATA], HR 121, [MEDICAL_DATA], TSH u…"
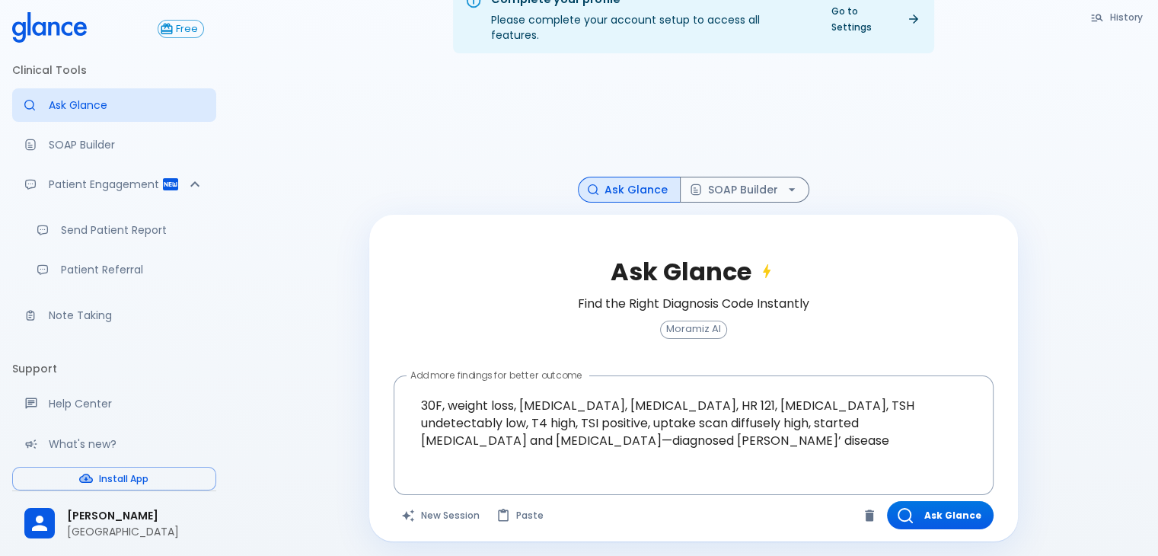
scroll to position [37, 0]
click at [940, 503] on button "Ask Glance" at bounding box center [940, 514] width 107 height 28
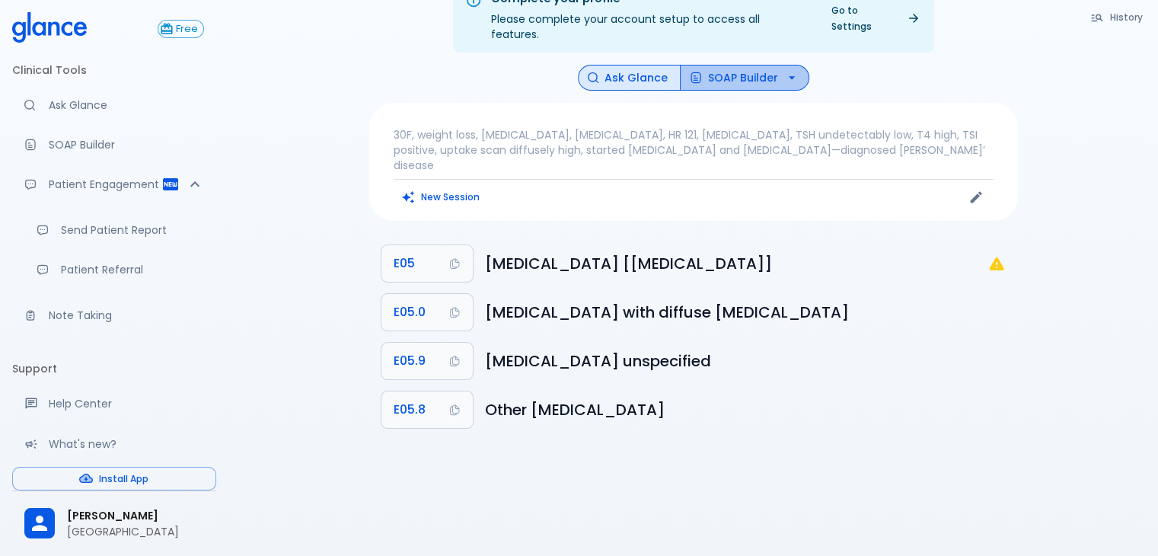
click at [788, 76] on icon "button" at bounding box center [791, 77] width 6 height 3
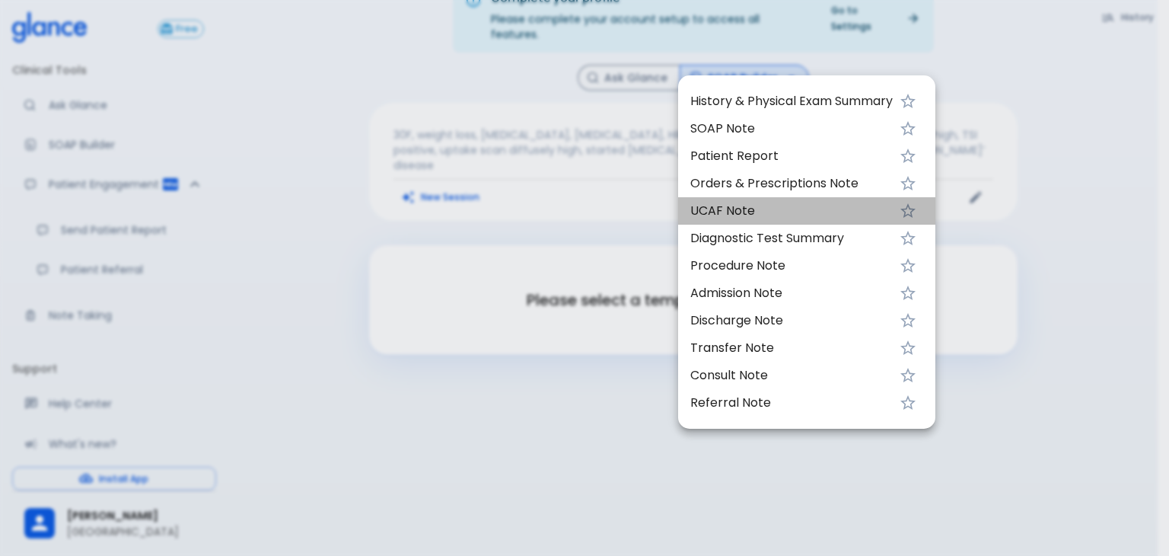
click at [718, 215] on span "UCAF Note" at bounding box center [791, 211] width 202 height 18
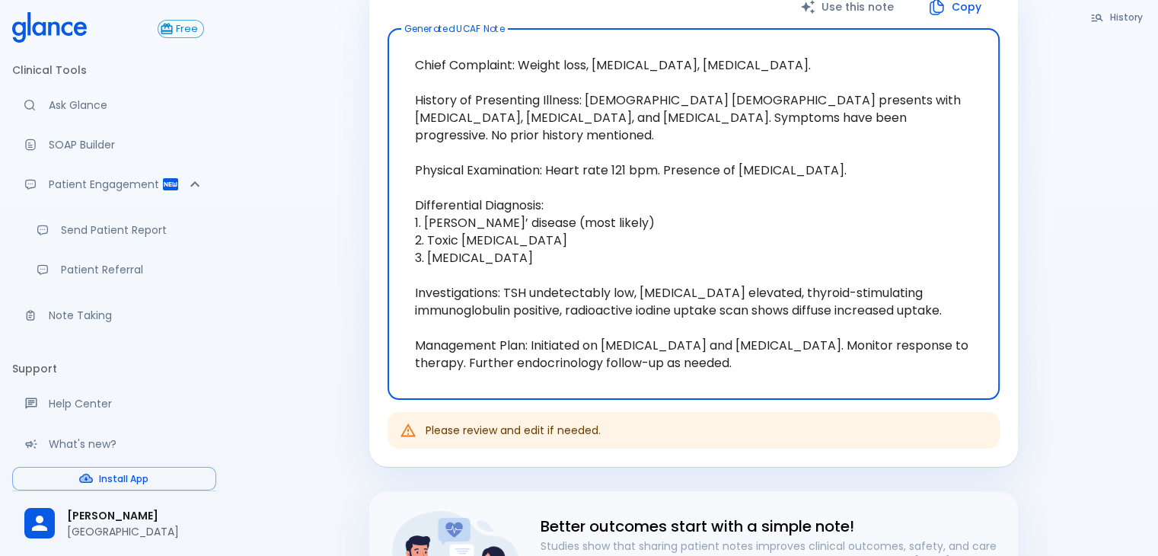
scroll to position [265, 0]
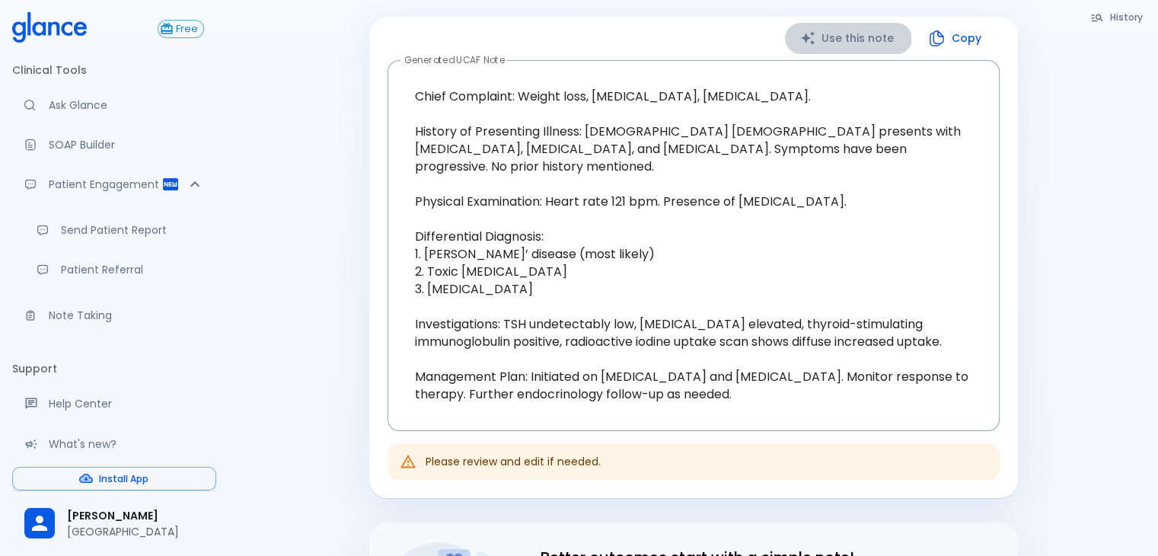
click at [837, 26] on button "Use this note" at bounding box center [848, 38] width 127 height 31
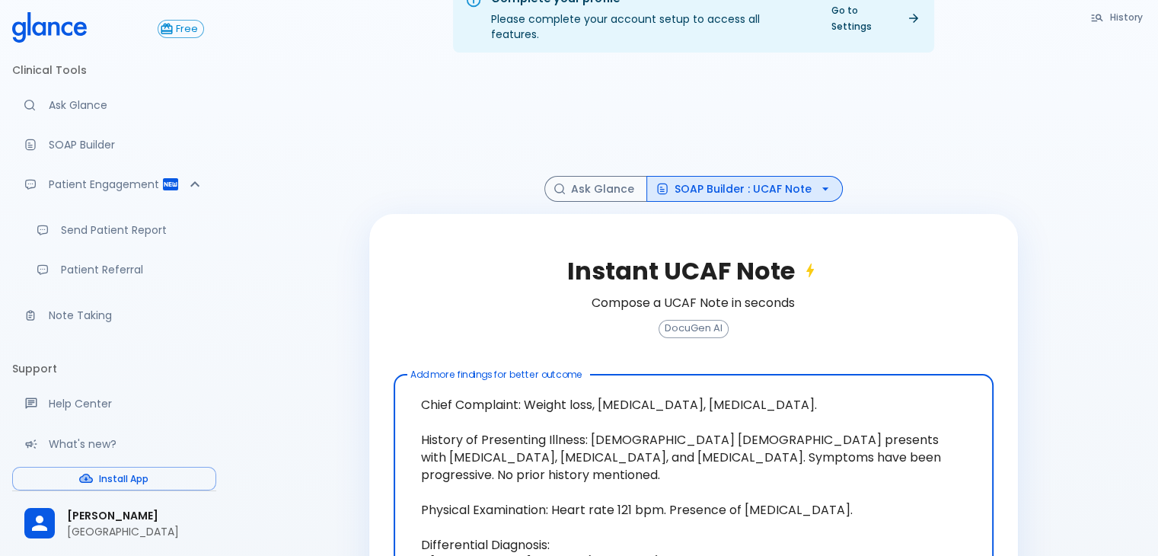
scroll to position [286, 0]
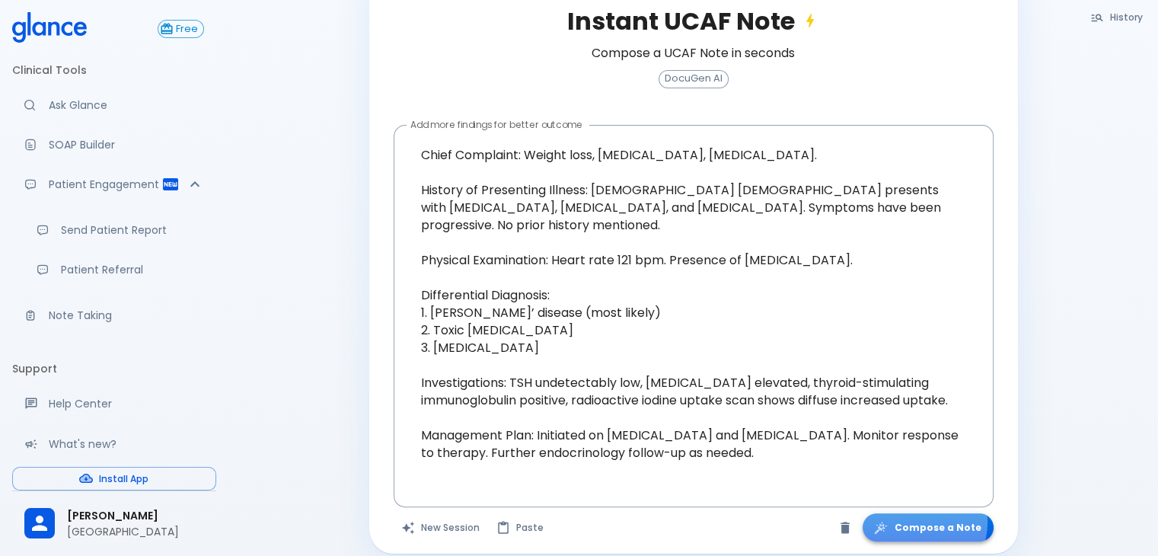
click at [929, 513] on button "Compose a Note" at bounding box center [927, 527] width 131 height 28
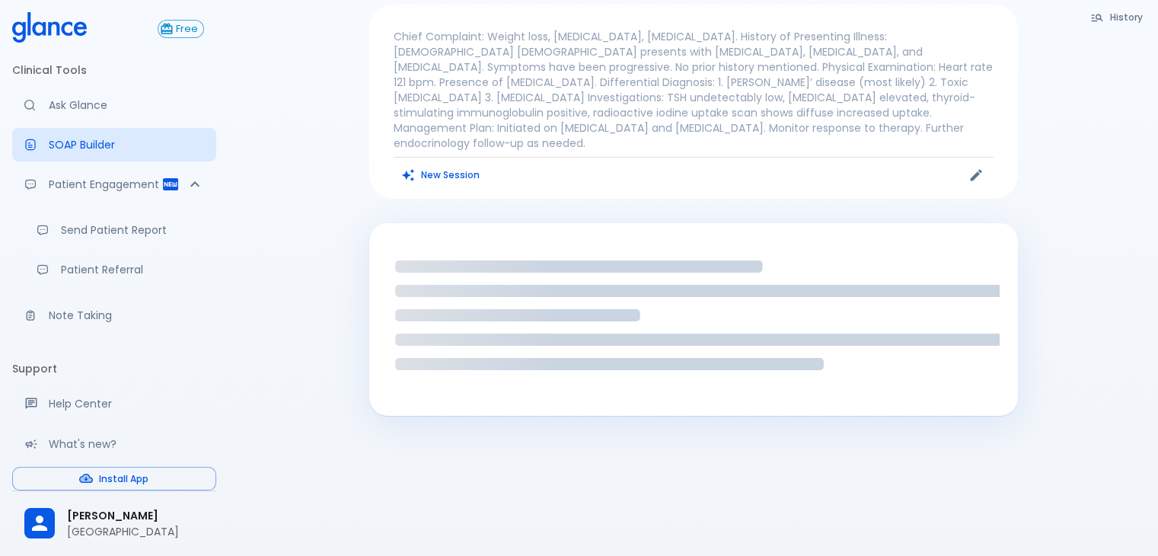
scroll to position [76, 0]
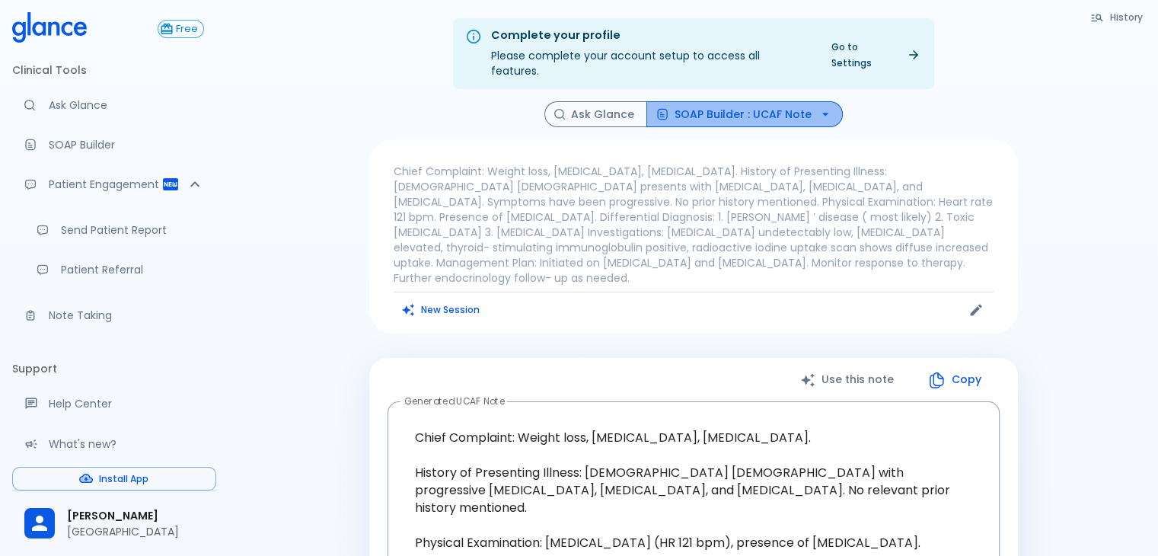
click at [795, 101] on button "SOAP Builder : UCAF Note" at bounding box center [744, 114] width 196 height 27
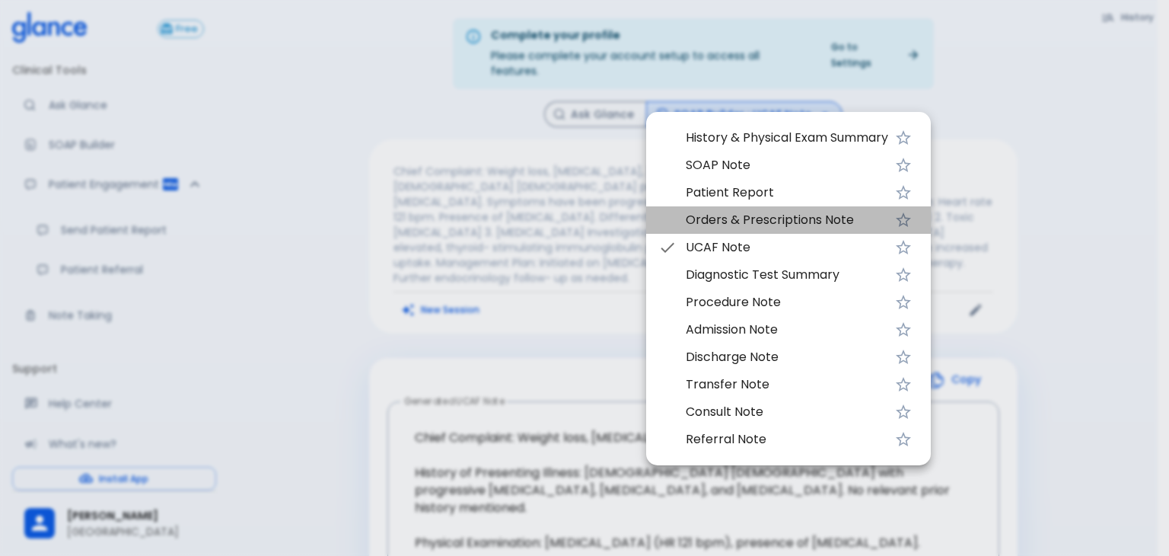
click at [751, 222] on span "Orders & Prescriptions Note" at bounding box center [787, 220] width 202 height 18
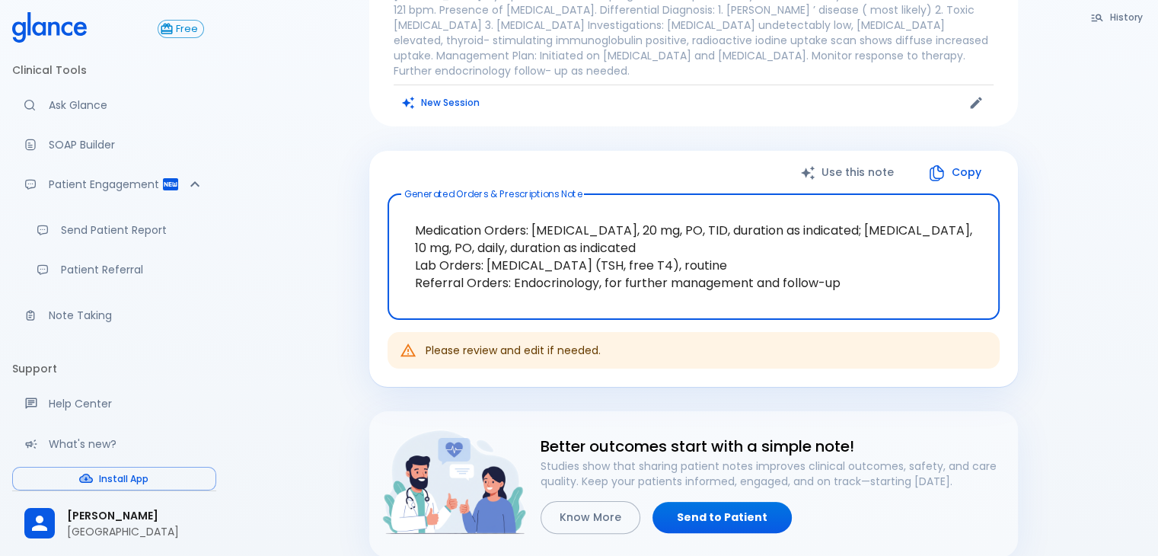
scroll to position [228, 0]
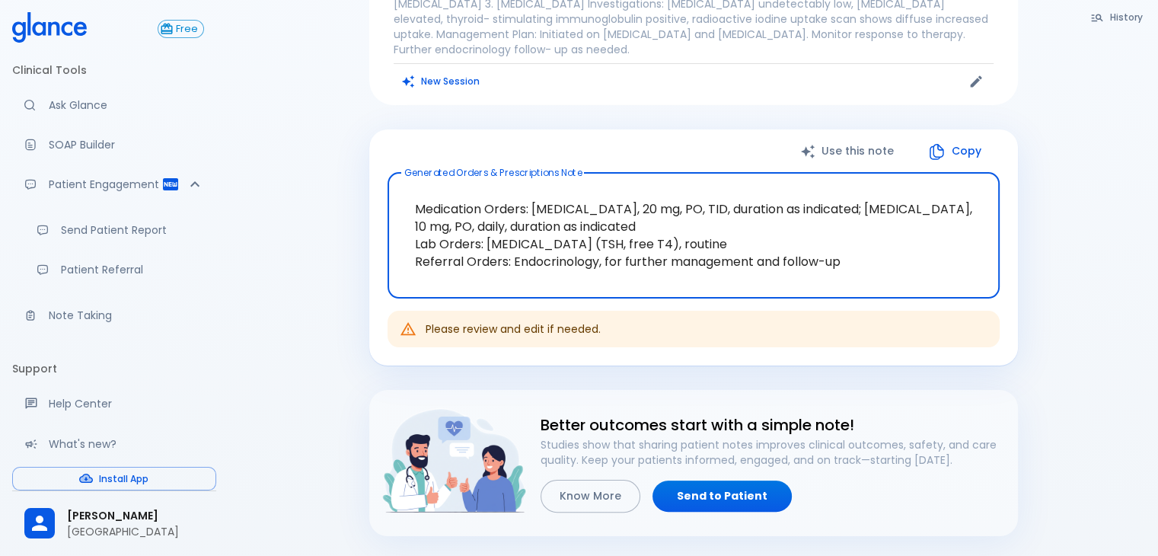
drag, startPoint x: 566, startPoint y: 183, endPoint x: 668, endPoint y: 176, distance: 103.0
click at [668, 185] on textarea "Medication Orders: [MEDICAL_DATA], 20 mg, PO, TID, duration as indicated; [MEDI…" at bounding box center [693, 235] width 591 height 100
drag, startPoint x: 764, startPoint y: 212, endPoint x: 697, endPoint y: 186, distance: 71.5
click at [763, 211] on textarea "Medication Orders: [MEDICAL_DATA], 20 mg, PO, TID, duration as indicated; [MEDI…" at bounding box center [693, 235] width 591 height 100
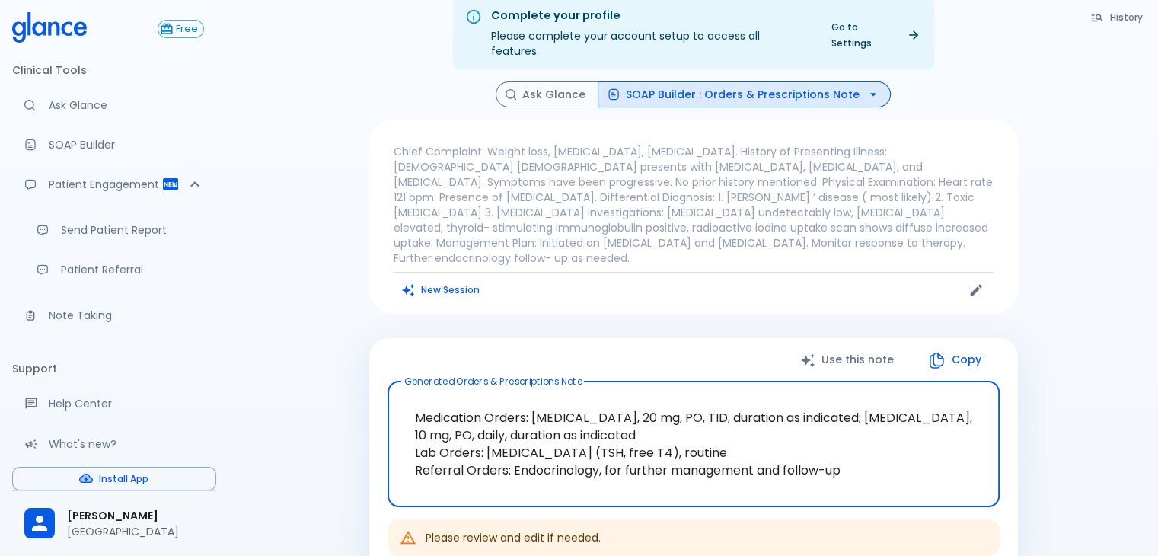
scroll to position [0, 0]
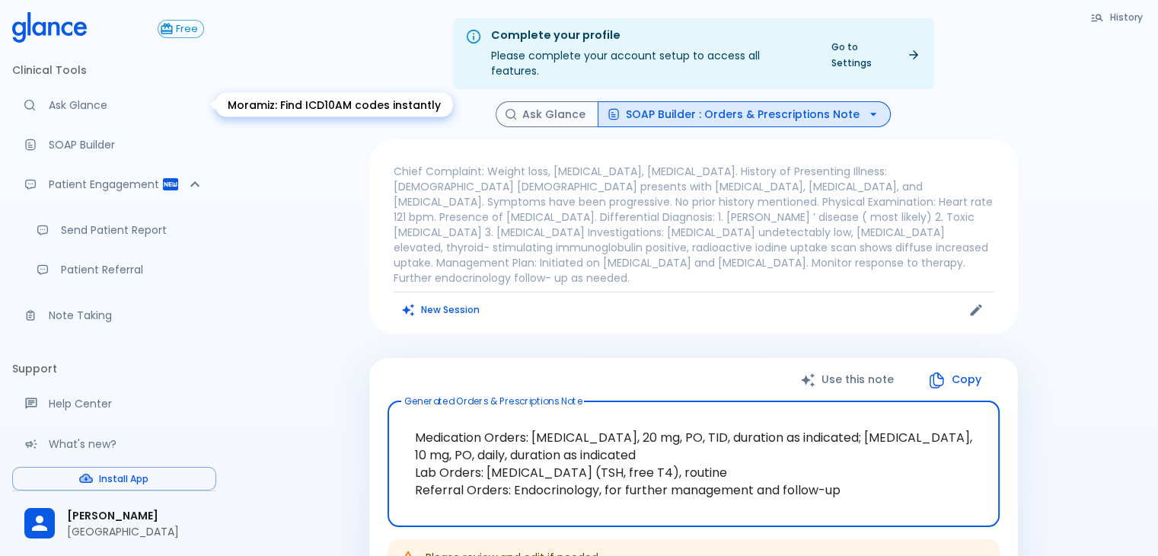
click at [63, 96] on link "Ask Glance" at bounding box center [114, 104] width 204 height 33
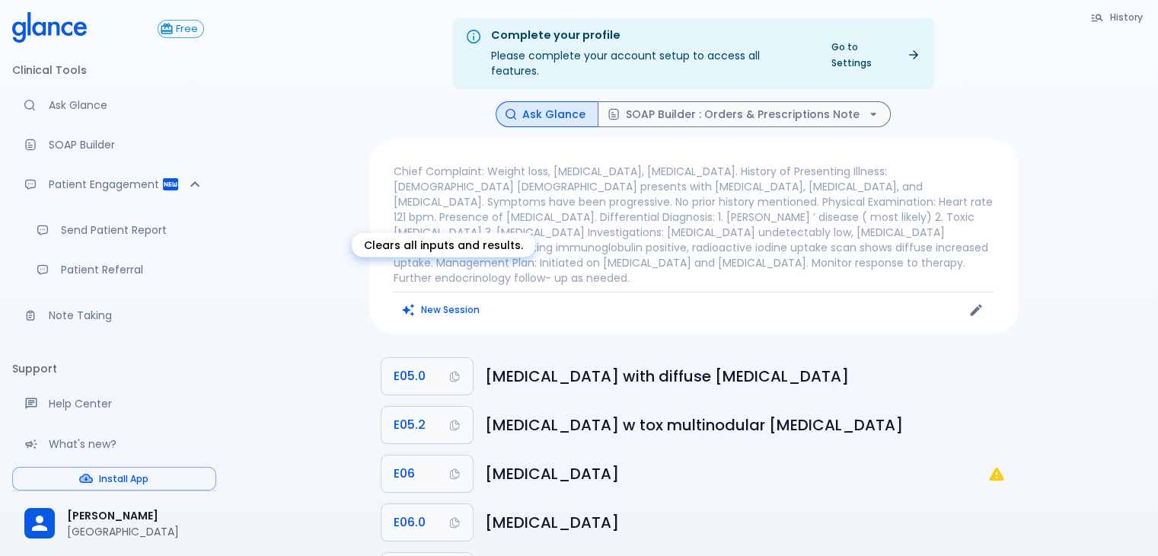
click at [454, 298] on button "New Session" at bounding box center [441, 309] width 95 height 22
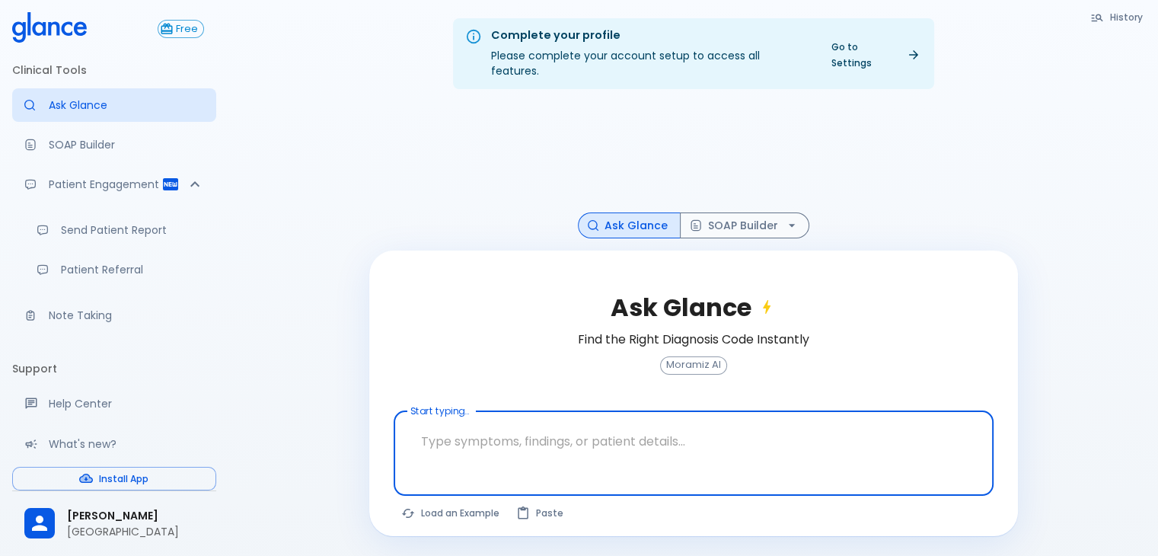
click at [443, 429] on textarea "Start typing..." at bounding box center [693, 441] width 579 height 48
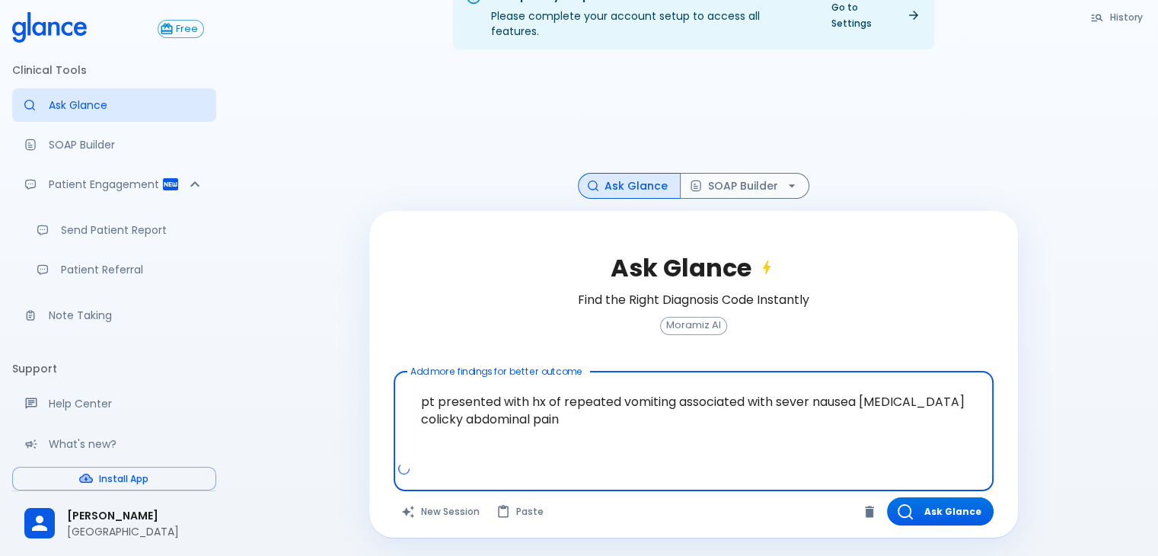
scroll to position [37, 0]
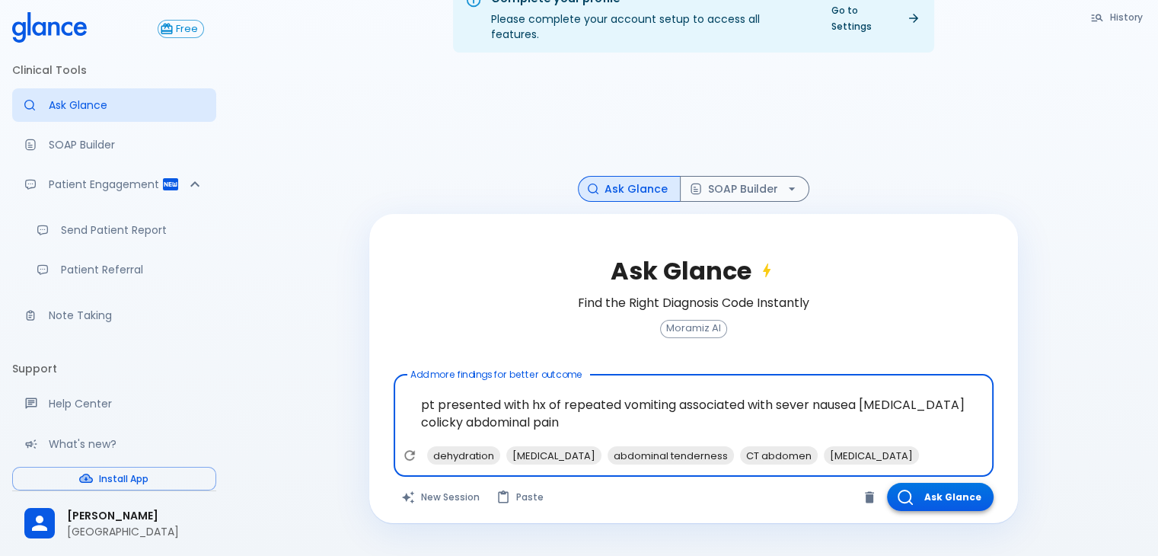
type textarea "pt presented with hx of repeated vomiting associated with sever nausea [MEDICAL…"
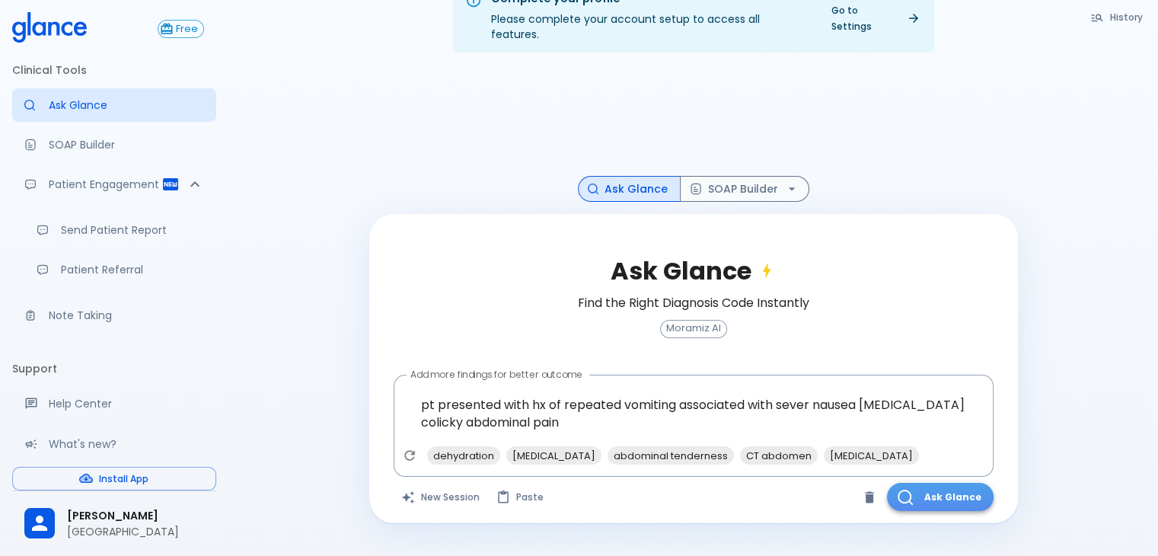
click at [951, 483] on button "Ask Glance" at bounding box center [940, 497] width 107 height 28
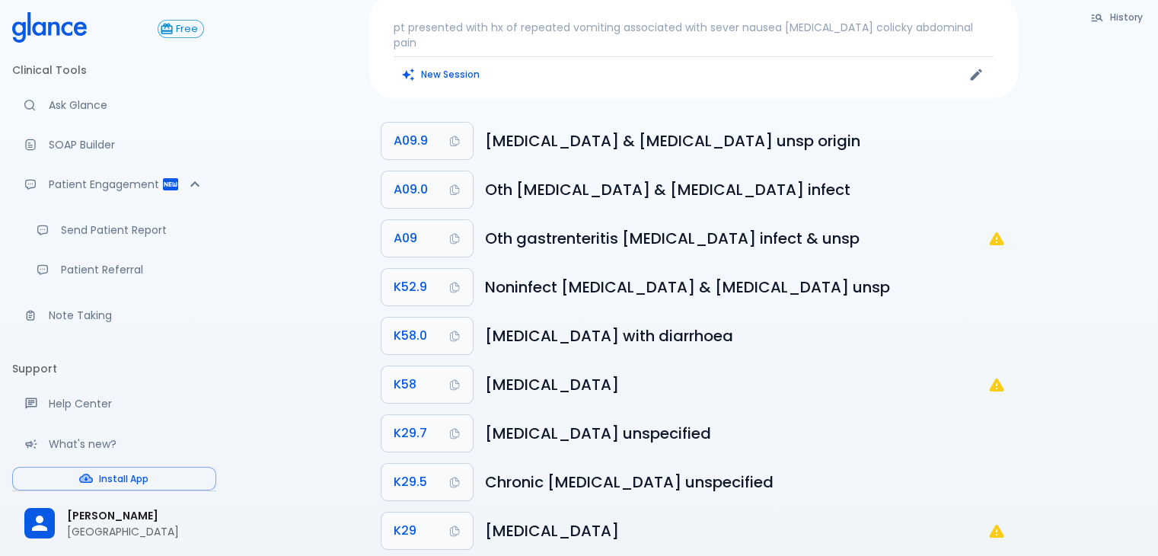
scroll to position [149, 0]
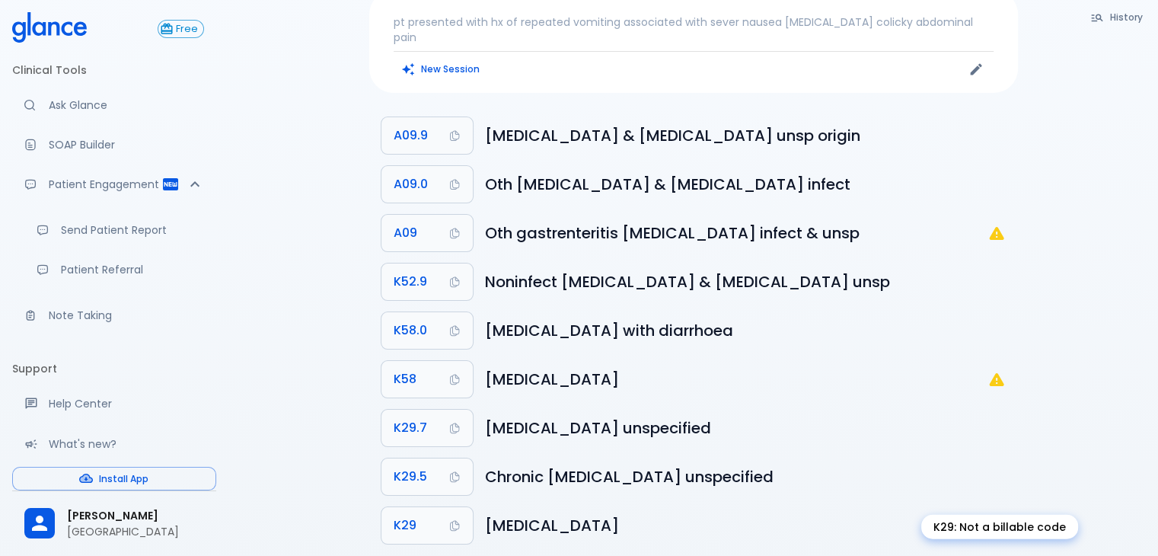
click at [999, 519] on icon "K29: Not a billable code" at bounding box center [996, 525] width 14 height 13
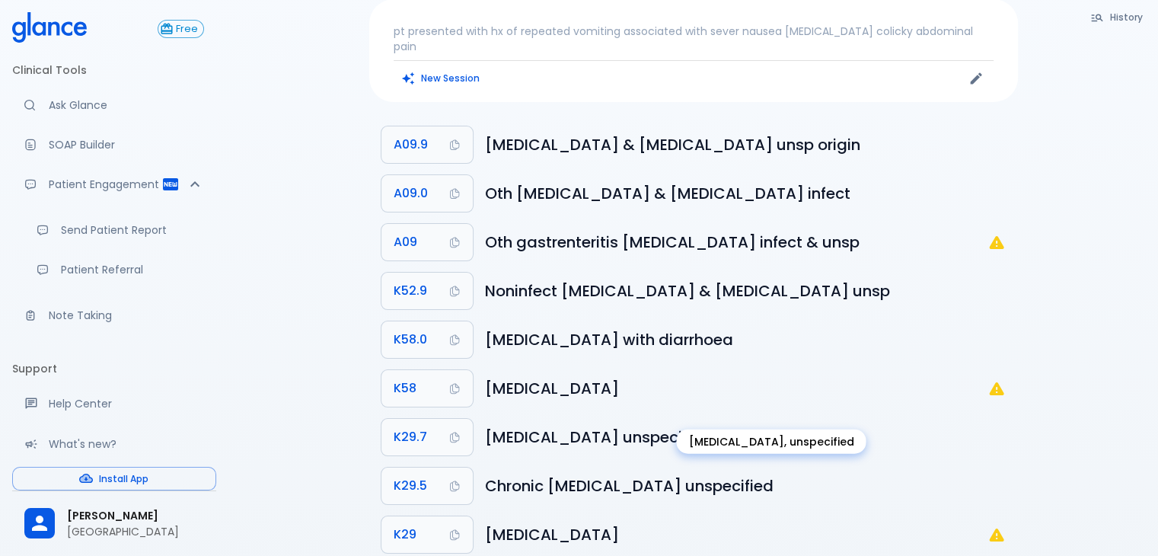
scroll to position [0, 0]
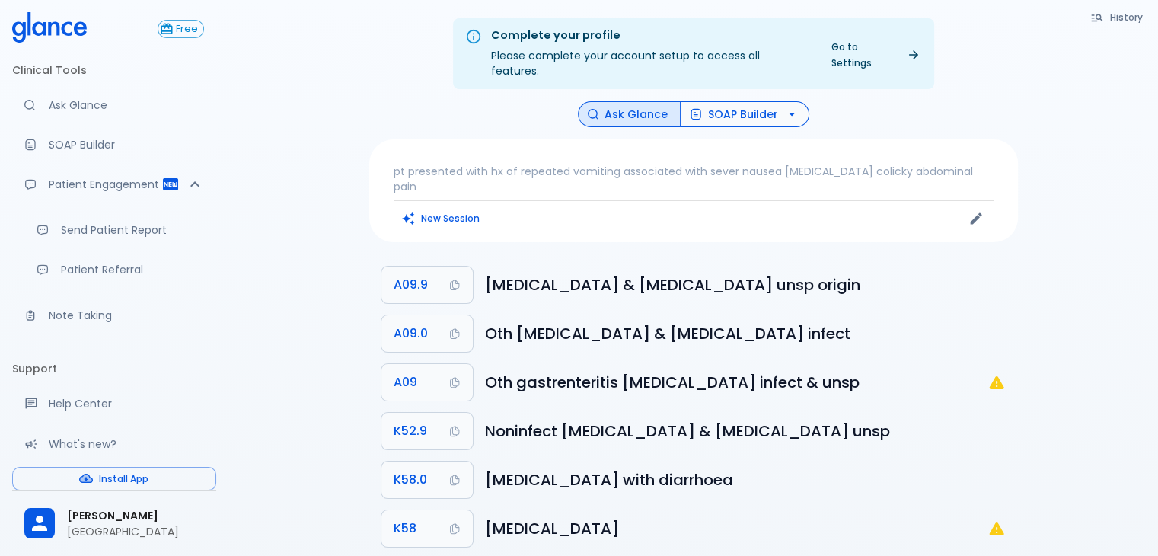
click at [764, 101] on button "SOAP Builder" at bounding box center [744, 114] width 129 height 27
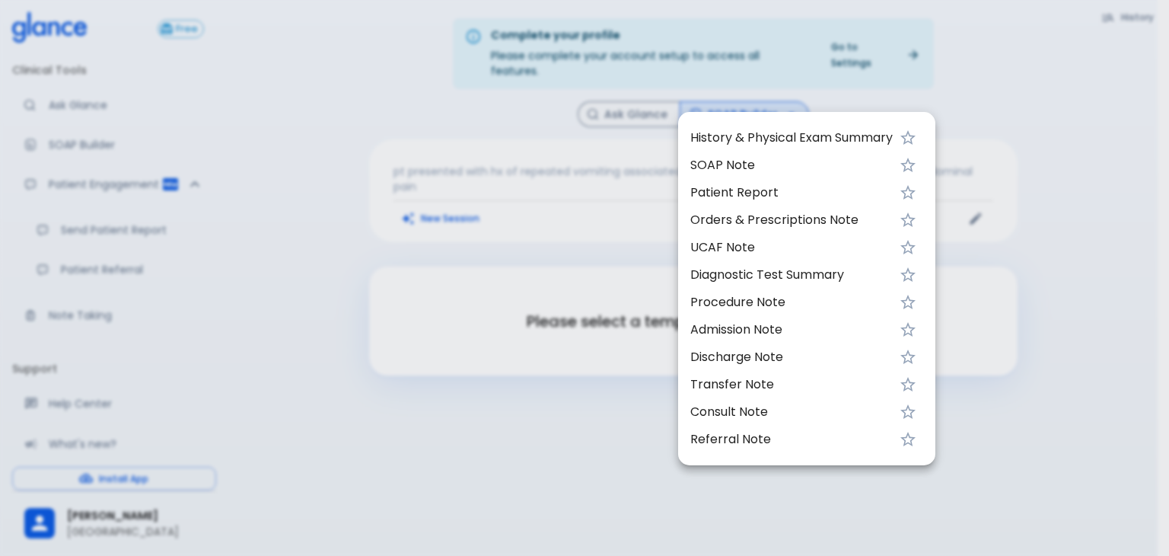
click at [755, 137] on span "History & Physical Exam Summary" at bounding box center [791, 138] width 202 height 18
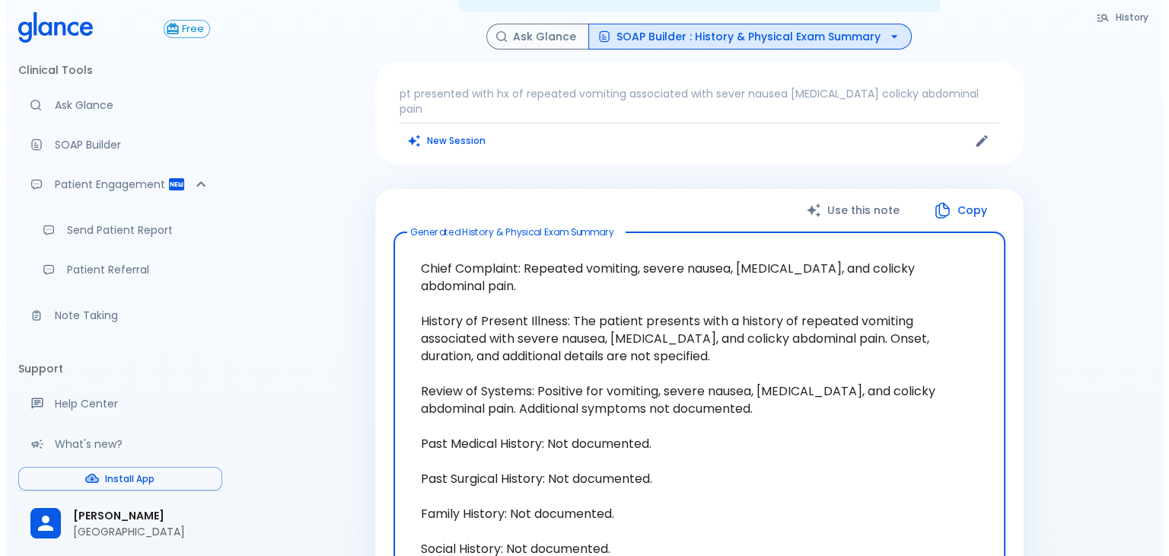
scroll to position [76, 0]
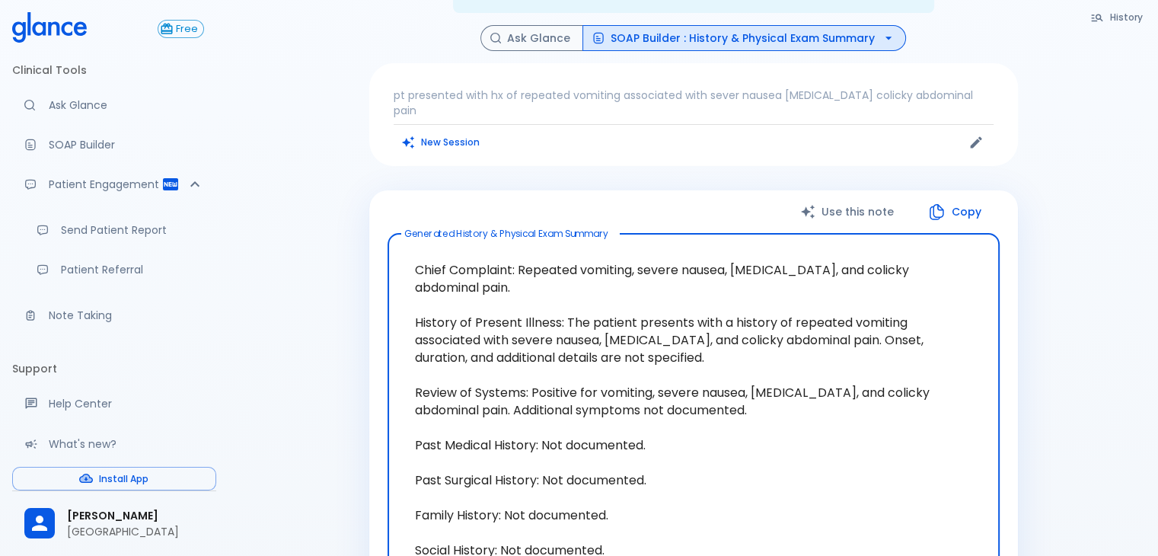
click at [822, 25] on button "SOAP Builder : History & Physical Exam Summary" at bounding box center [744, 38] width 324 height 27
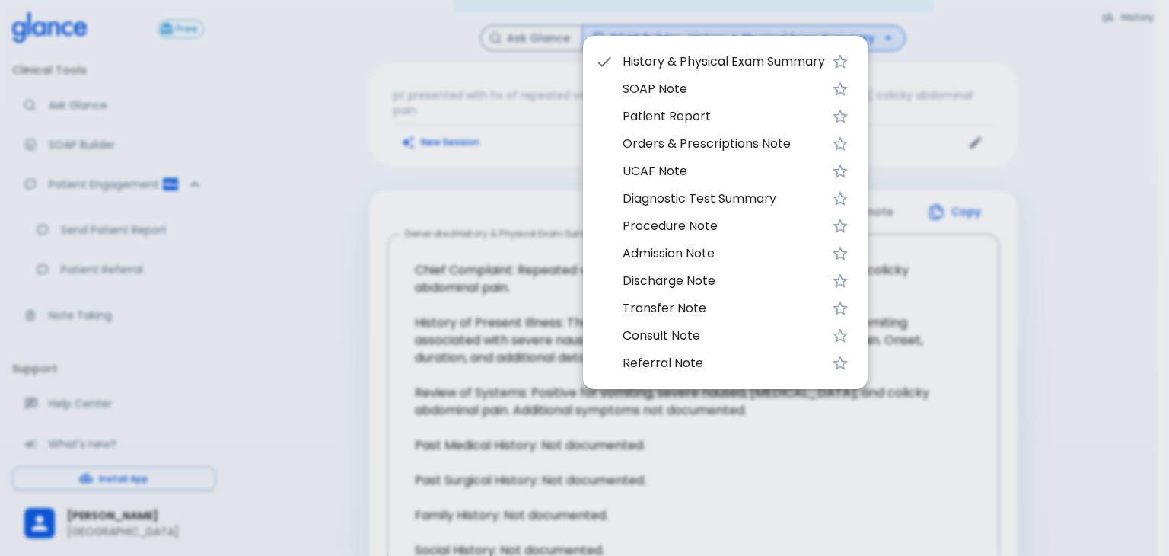
click at [705, 120] on span "Patient Report" at bounding box center [724, 116] width 202 height 18
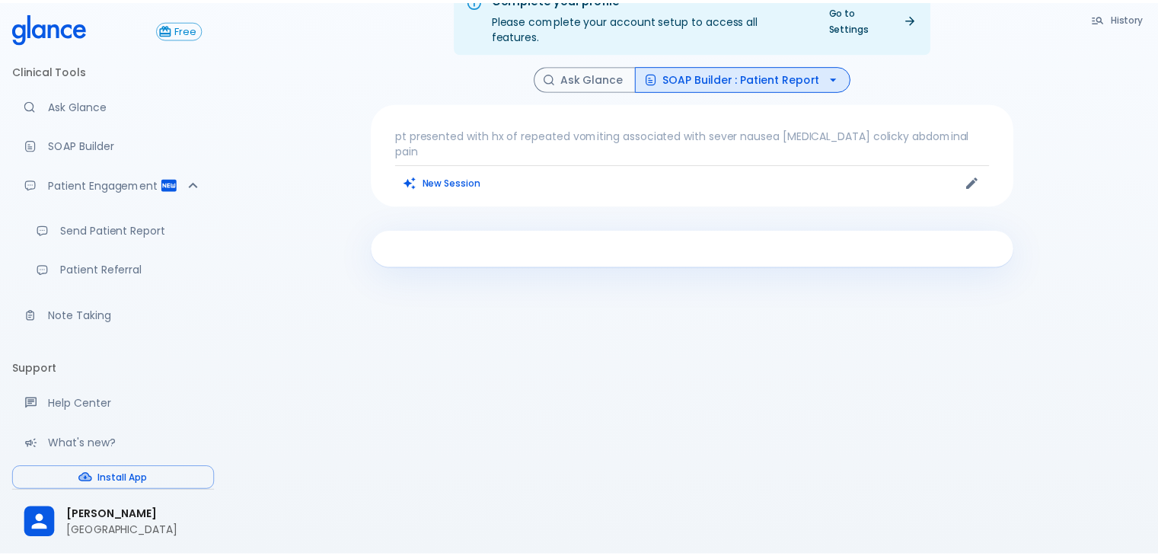
scroll to position [37, 0]
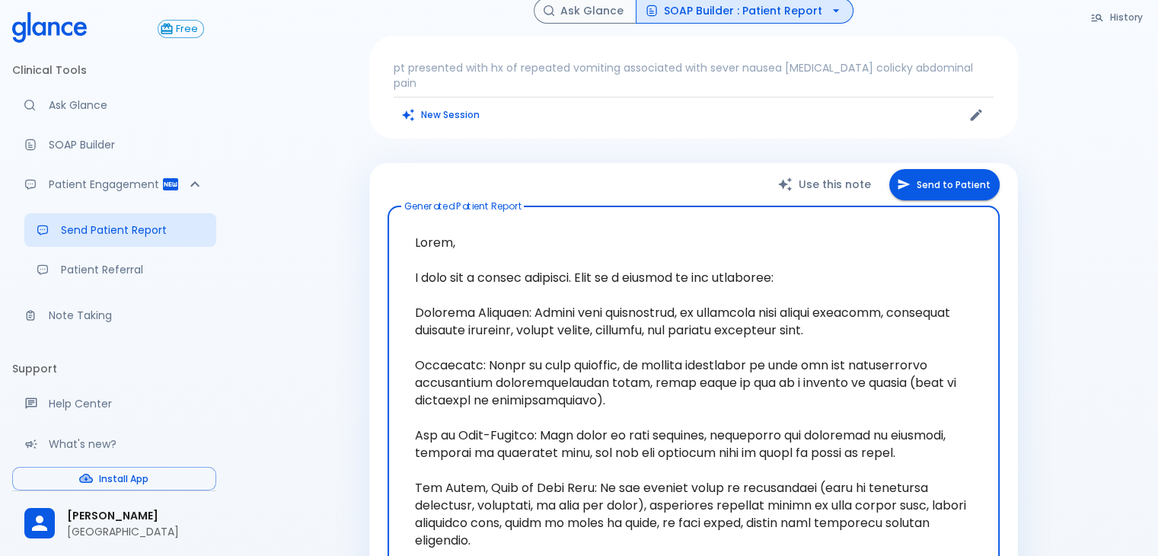
scroll to position [101, 0]
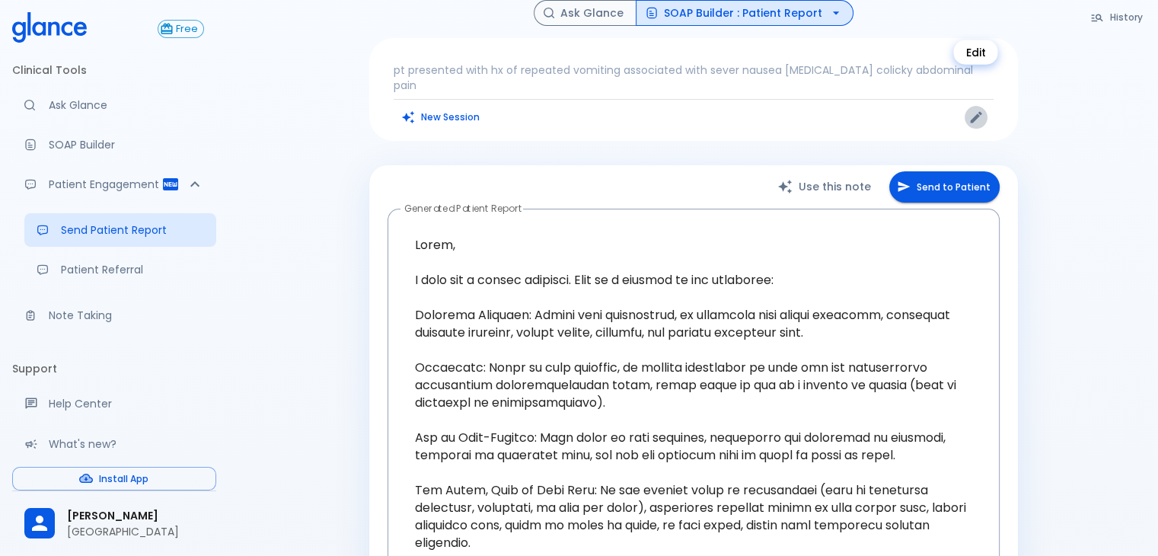
click at [968, 110] on icon "Edit" at bounding box center [975, 117] width 15 height 15
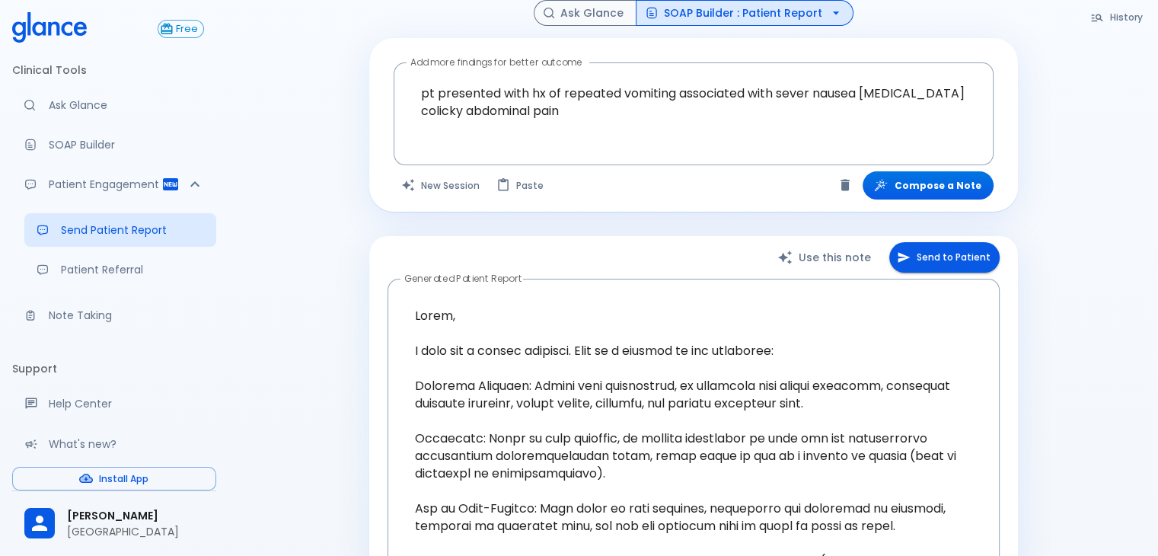
click at [556, 214] on div "History Ask Glance SOAP Builder : Patient Report Add more findings for better o…" at bounding box center [693, 411] width 685 height 822
click at [980, 242] on button "Send to Patient" at bounding box center [944, 257] width 110 height 31
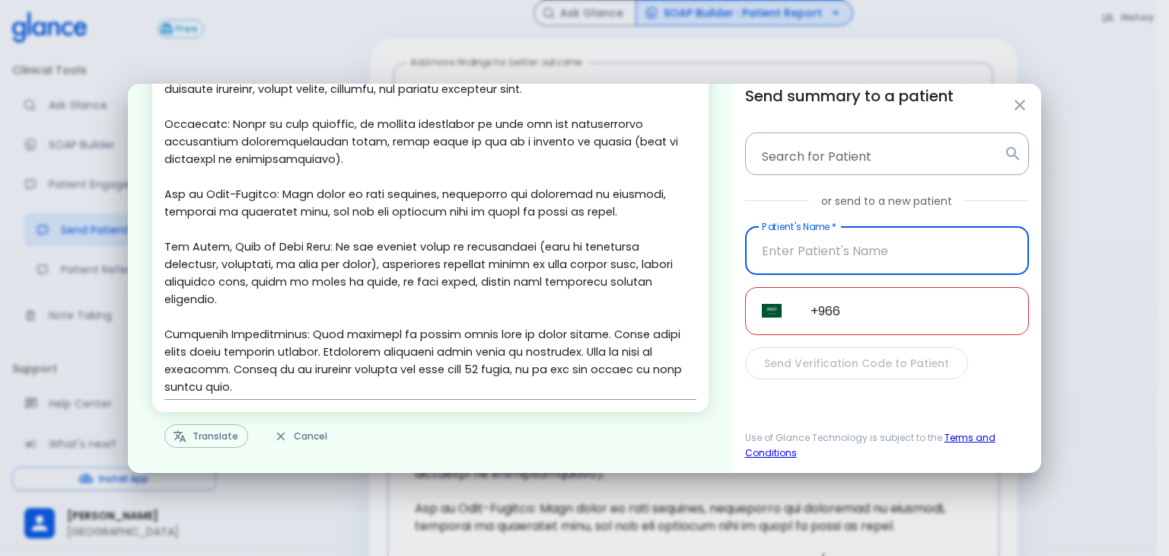
scroll to position [145, 0]
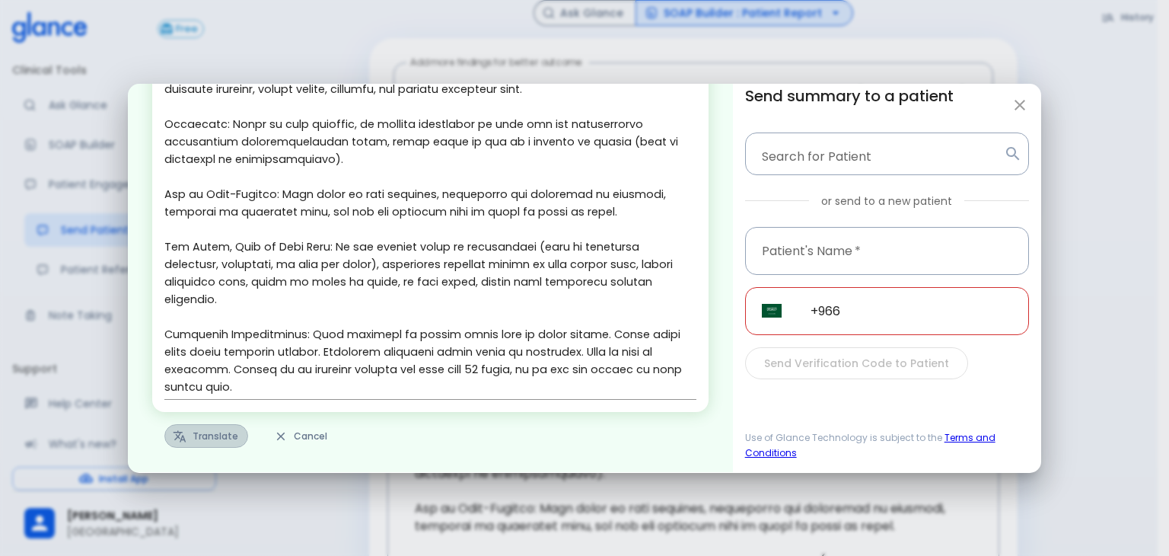
click at [208, 439] on button "Translate" at bounding box center [206, 436] width 84 height 24
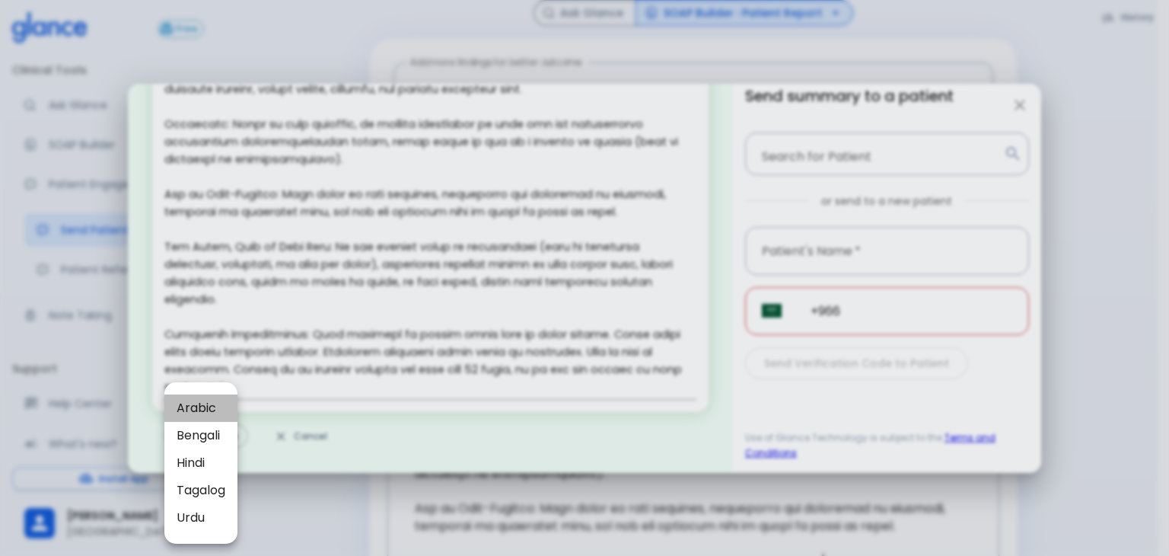
click at [199, 406] on span "Arabic" at bounding box center [201, 408] width 49 height 18
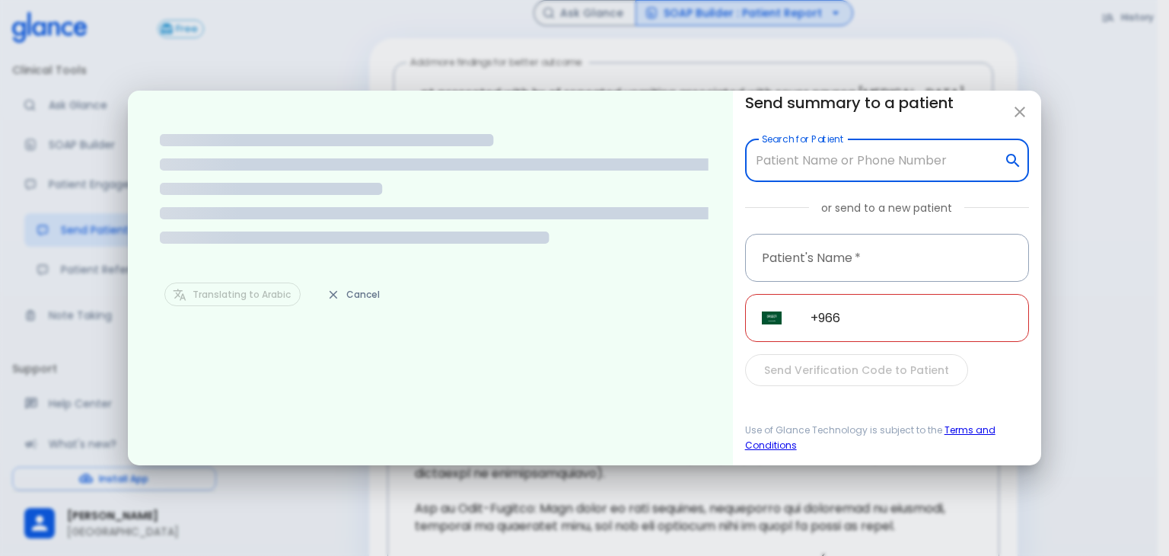
click at [834, 171] on input "Search for Patient" at bounding box center [875, 160] width 246 height 29
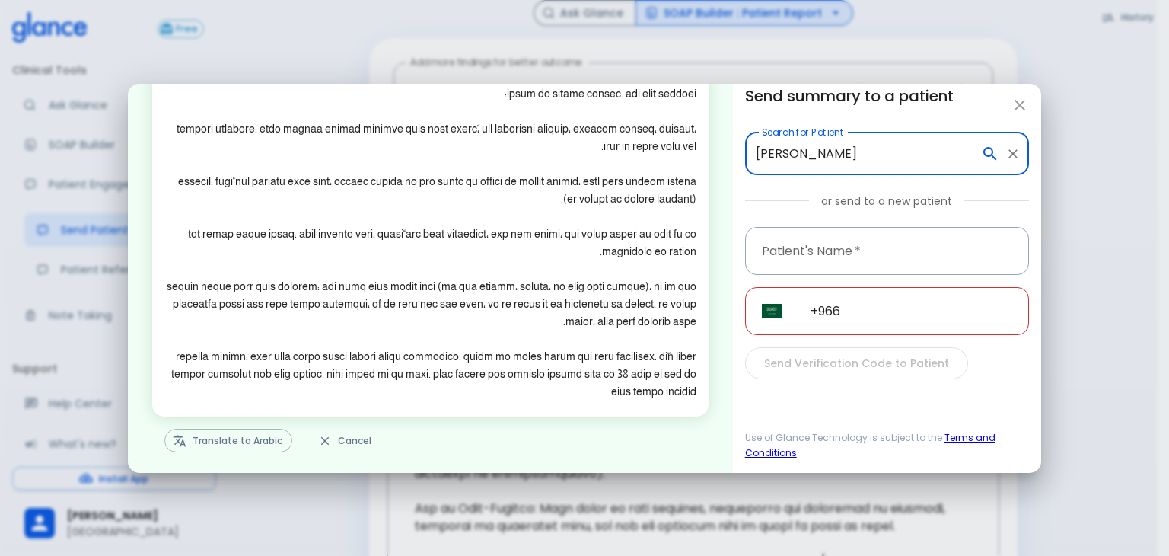
scroll to position [92, 0]
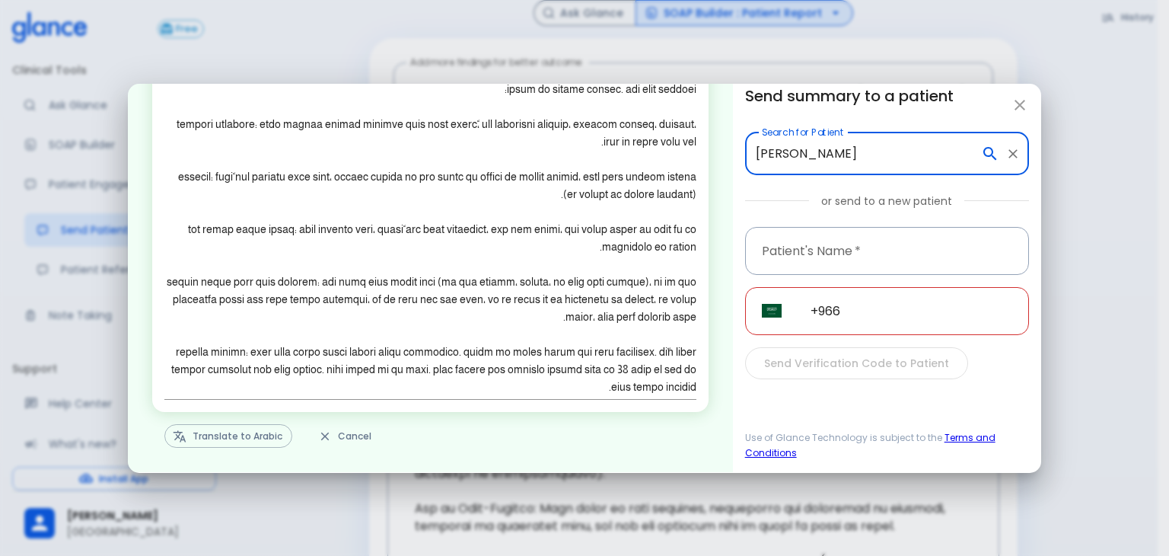
type input "[PERSON_NAME]"
click at [190, 427] on button "Translate to Arabic" at bounding box center [228, 436] width 128 height 24
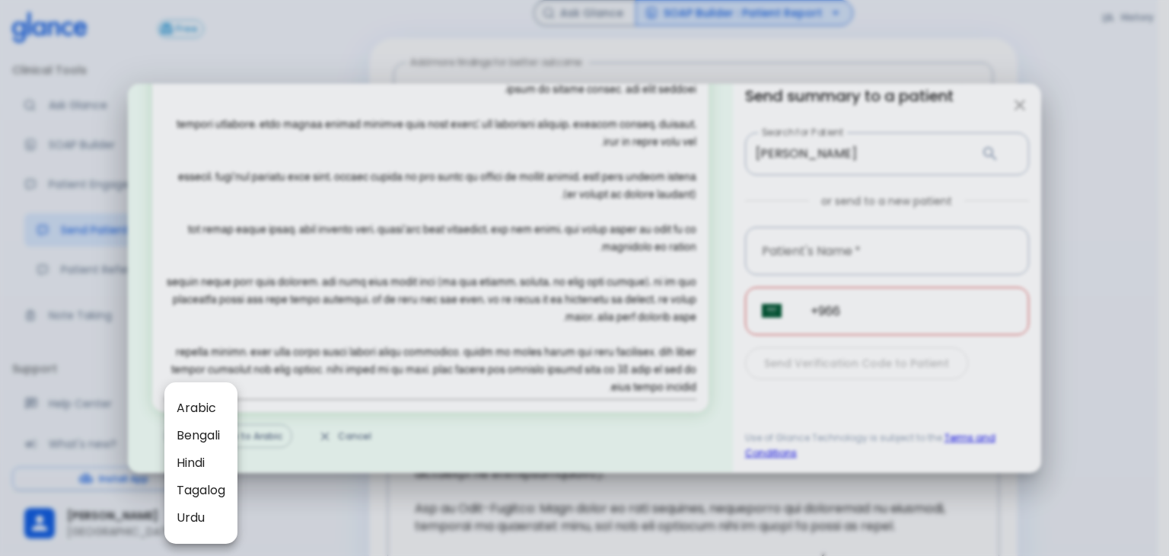
click at [453, 450] on div at bounding box center [584, 278] width 1169 height 556
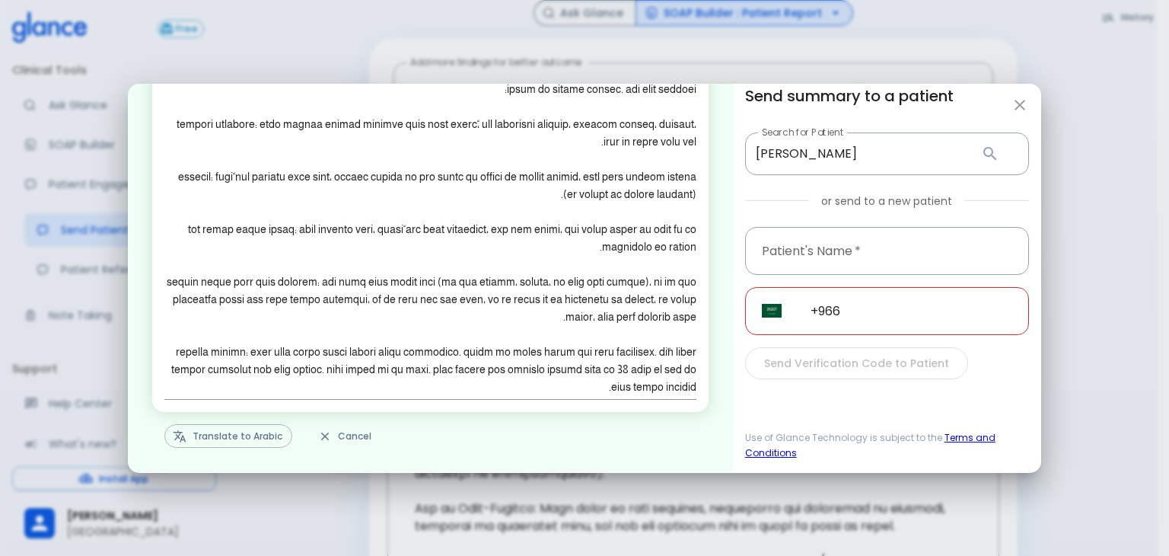
click at [260, 436] on button "Translate to Arabic" at bounding box center [228, 436] width 128 height 24
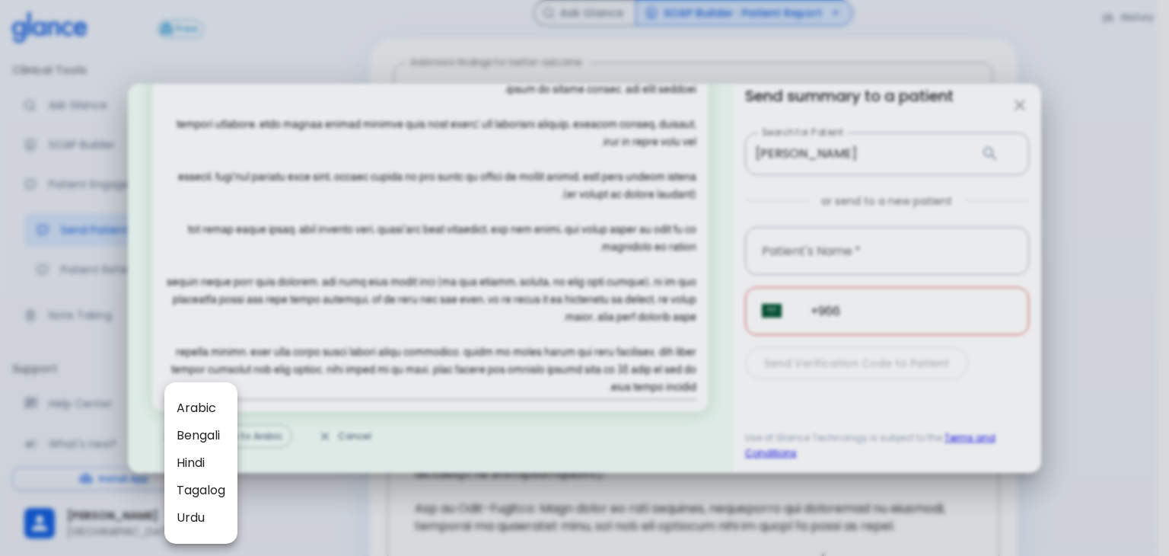
click at [512, 451] on div at bounding box center [584, 278] width 1169 height 556
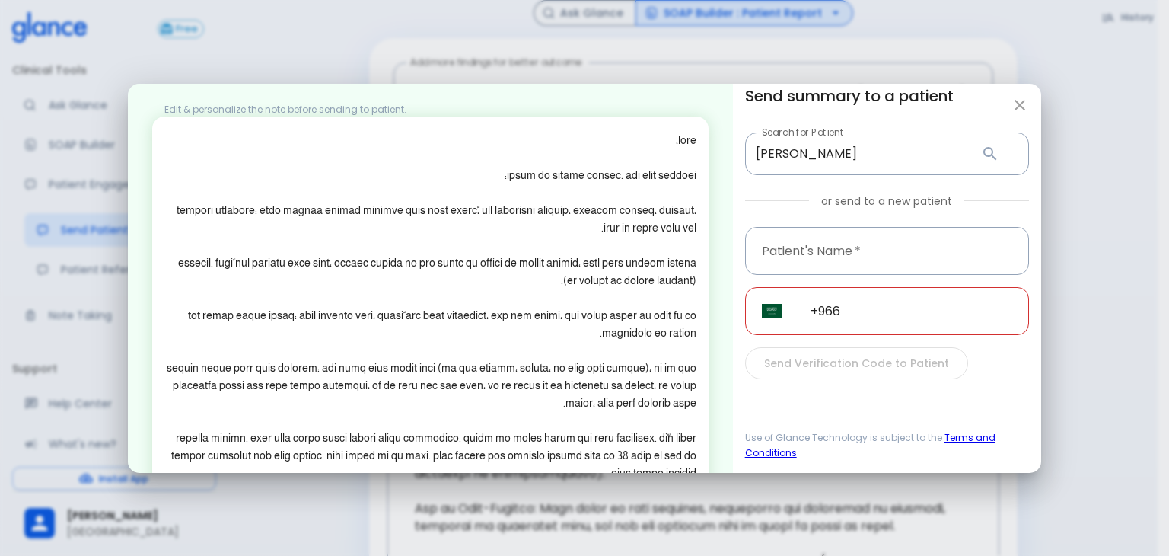
scroll to position [0, 0]
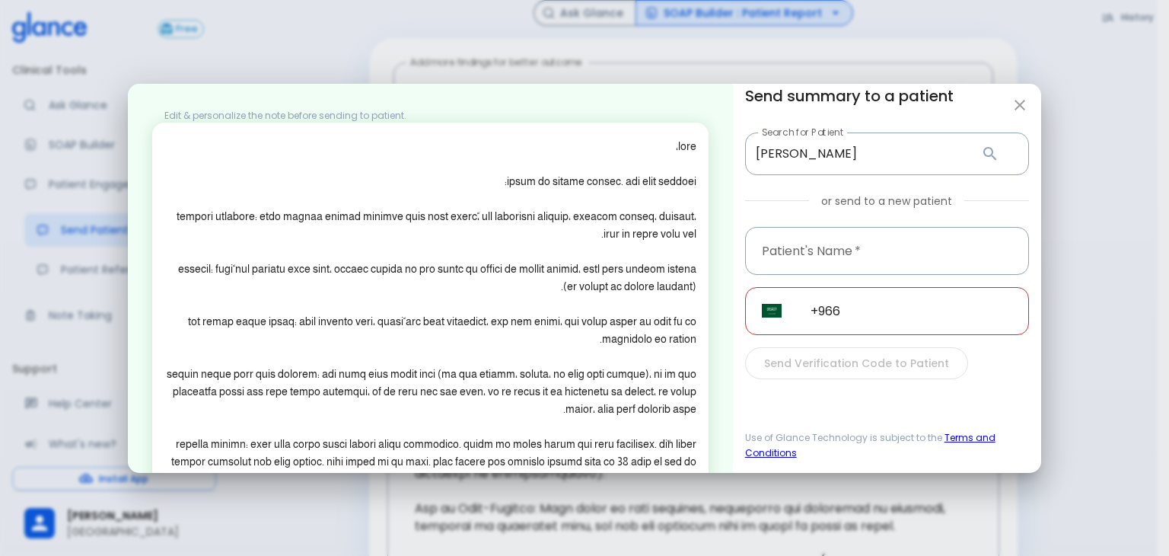
click at [875, 320] on input "+966" at bounding box center [911, 311] width 235 height 48
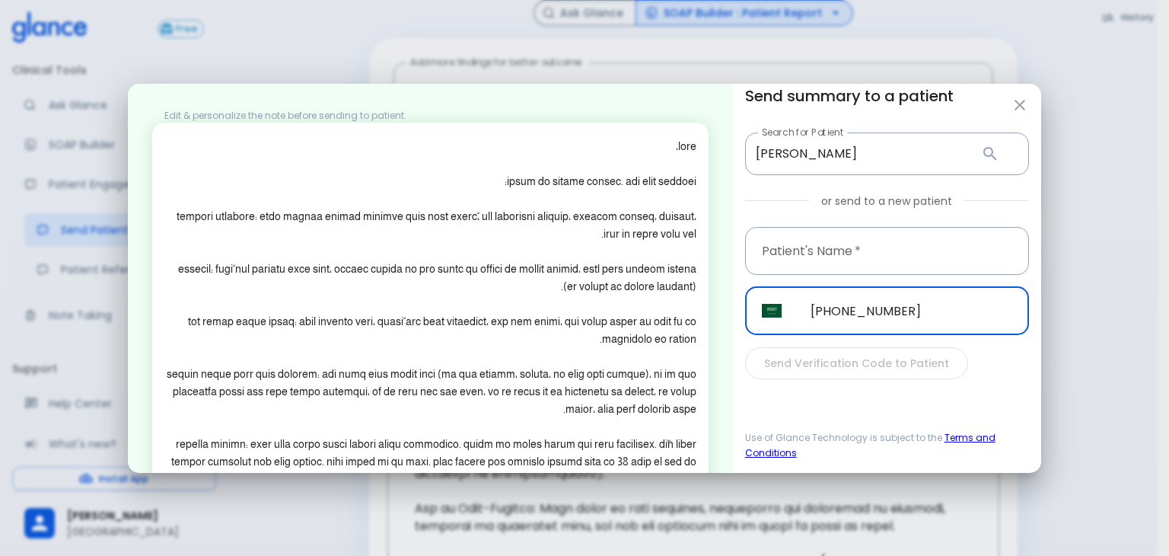
type input "[PHONE_NUMBER]"
click at [990, 202] on div "or send to a new patient" at bounding box center [887, 200] width 284 height 15
click at [811, 366] on div "Send Verification Code to Patient" at bounding box center [887, 363] width 284 height 33
click at [849, 258] on input "Patient's Name   *" at bounding box center [887, 251] width 284 height 48
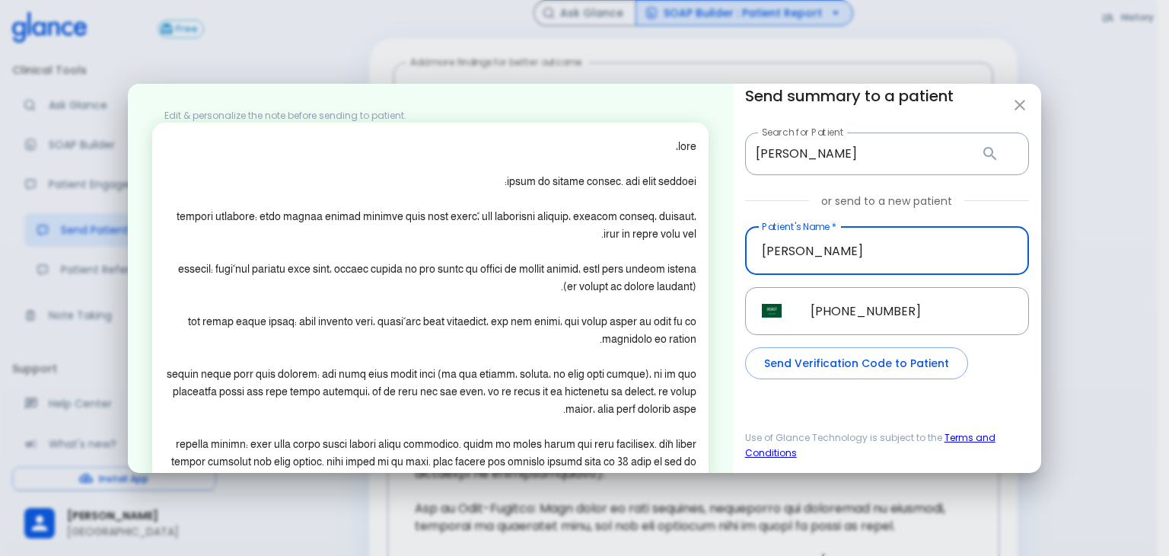
type input "[PERSON_NAME]"
click at [881, 362] on button "Send Verification Code to Patient" at bounding box center [856, 363] width 223 height 33
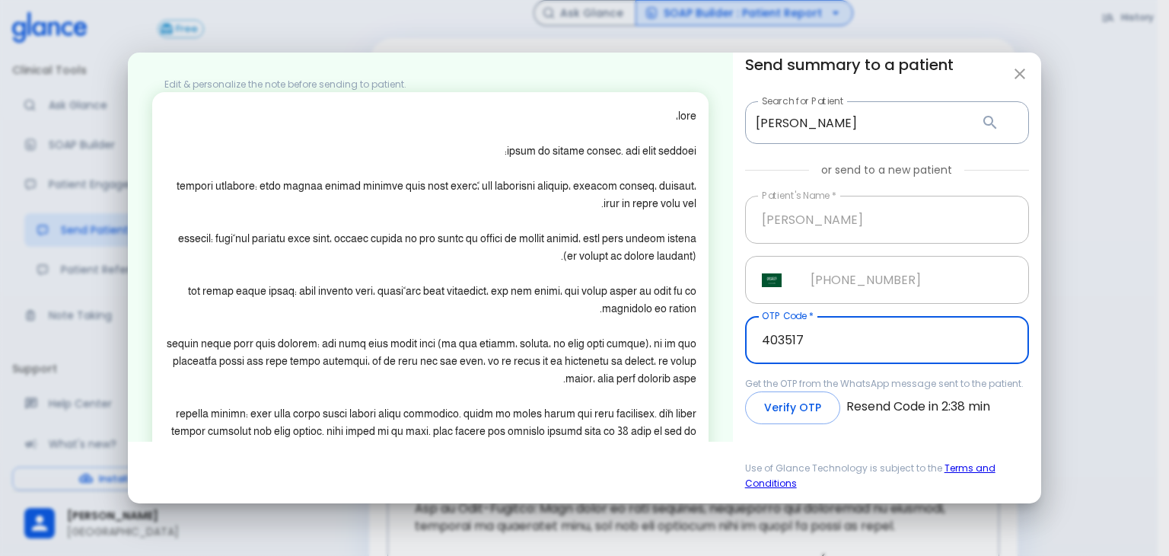
type input "403517"
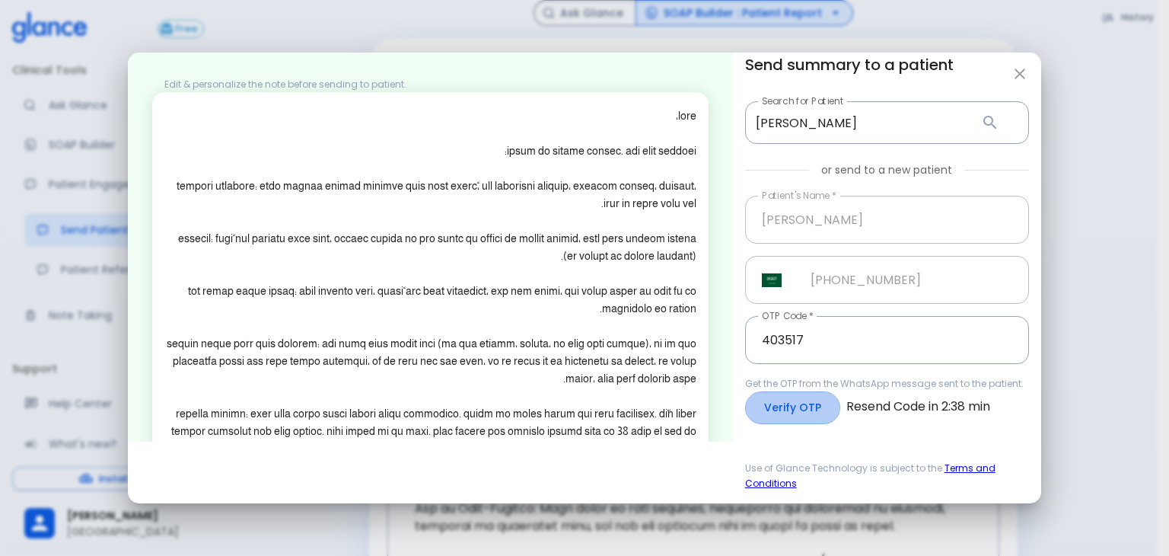
click at [761, 405] on button "Verify OTP" at bounding box center [792, 407] width 95 height 33
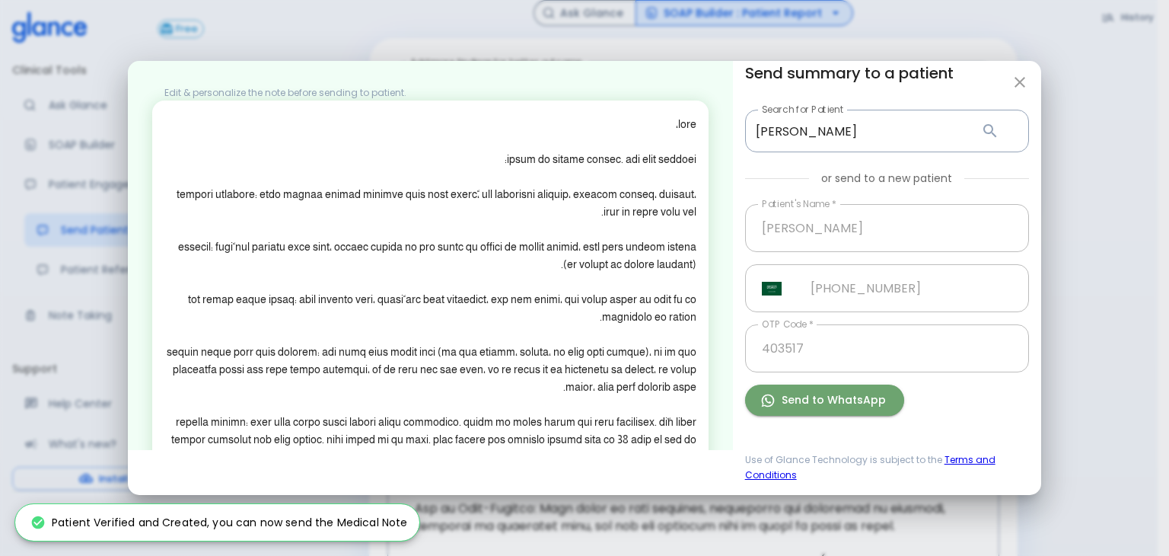
click at [830, 400] on button "Send to WhatsApp" at bounding box center [824, 399] width 159 height 31
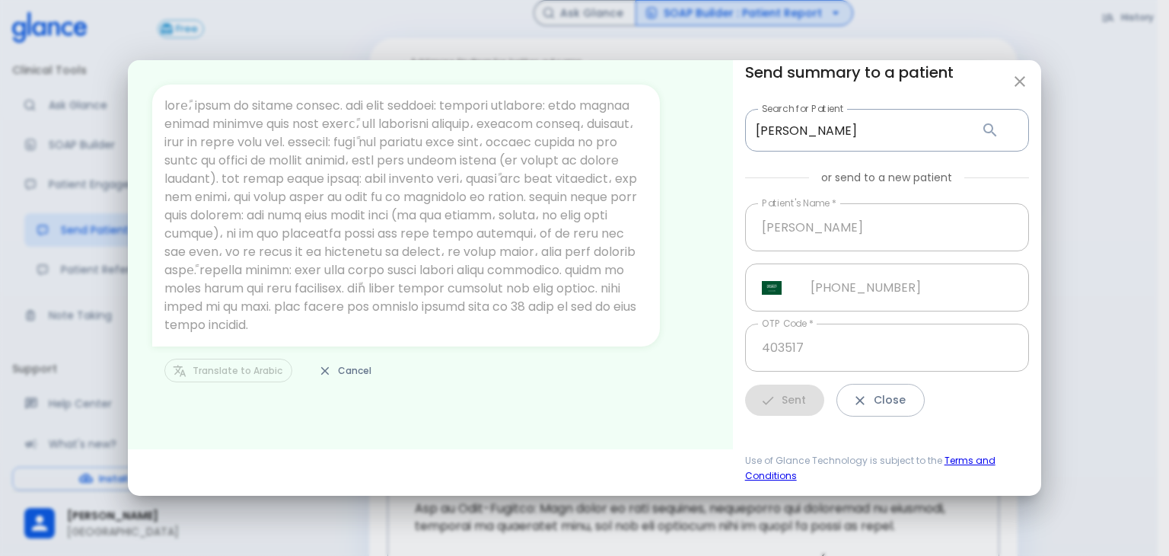
click at [1020, 93] on button "button" at bounding box center [1020, 81] width 30 height 30
type input "+966"
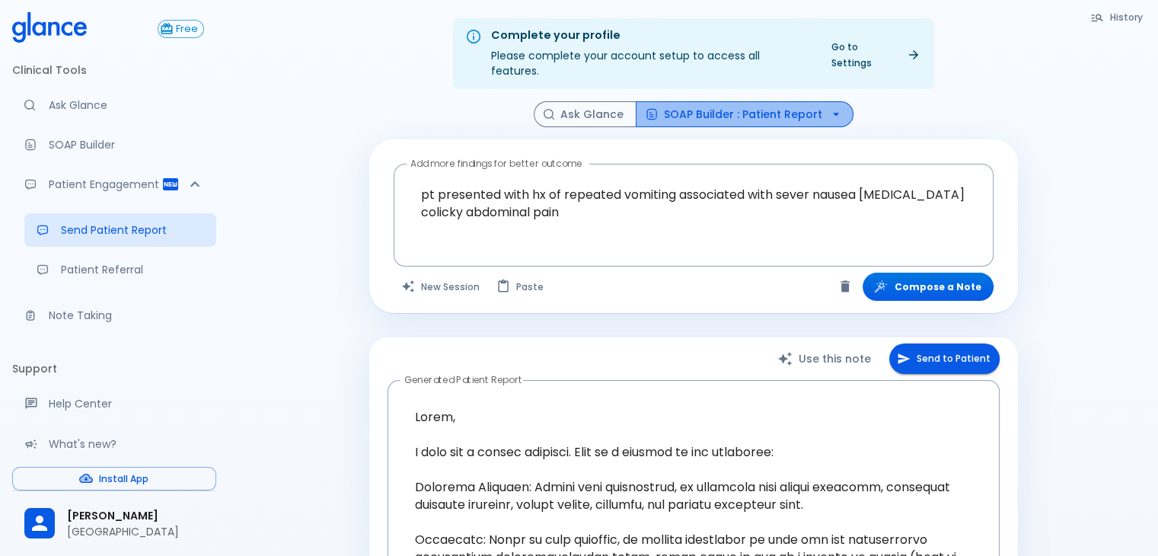
click at [756, 104] on button "SOAP Builder : Patient Report" at bounding box center [745, 114] width 218 height 27
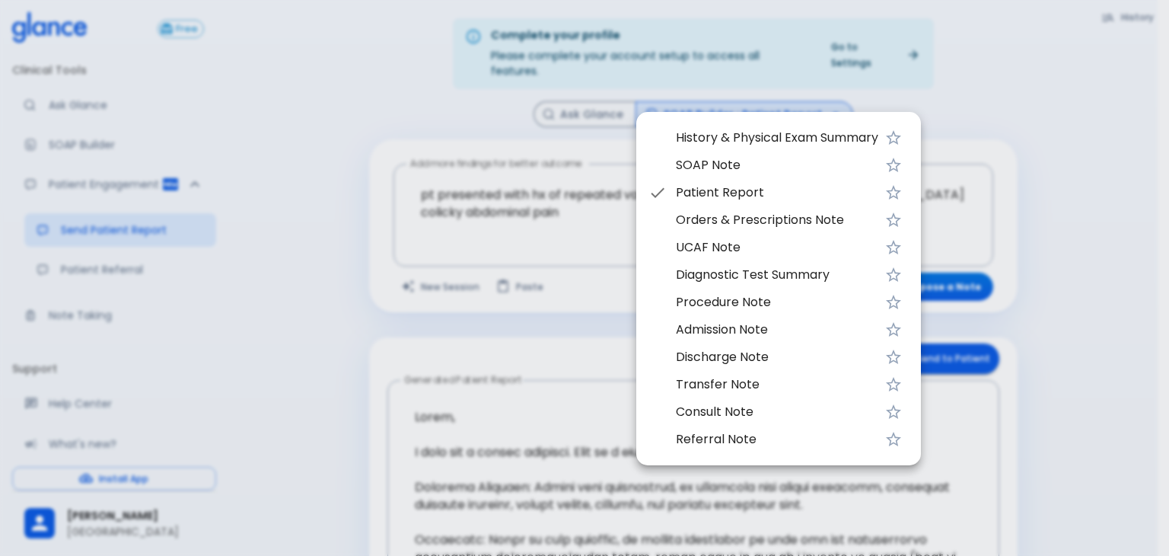
click at [720, 217] on span "Orders & Prescriptions Note" at bounding box center [777, 220] width 202 height 18
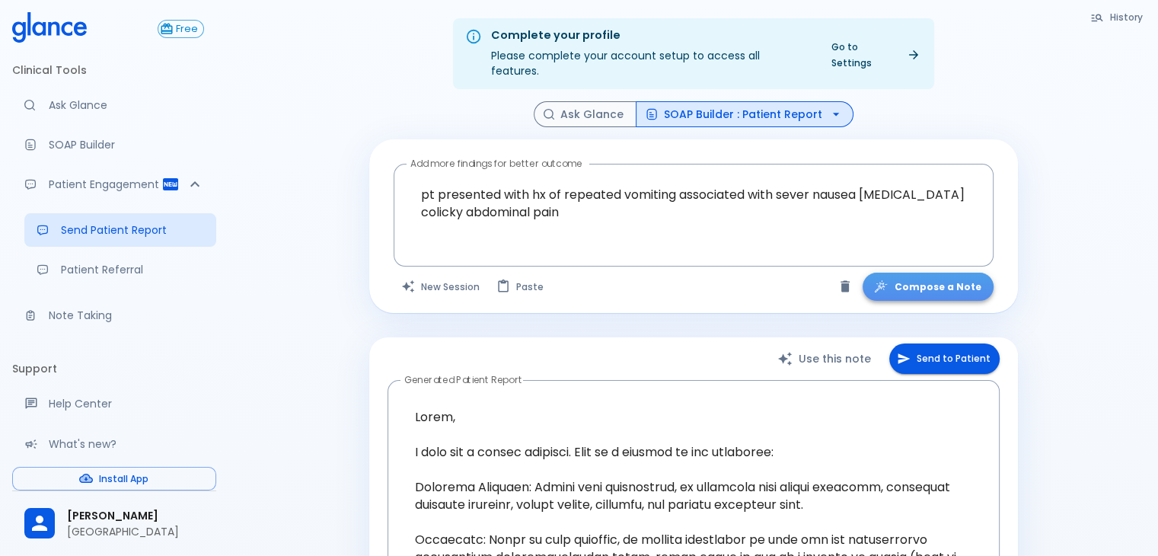
click at [938, 273] on button "Compose a Note" at bounding box center [927, 287] width 131 height 28
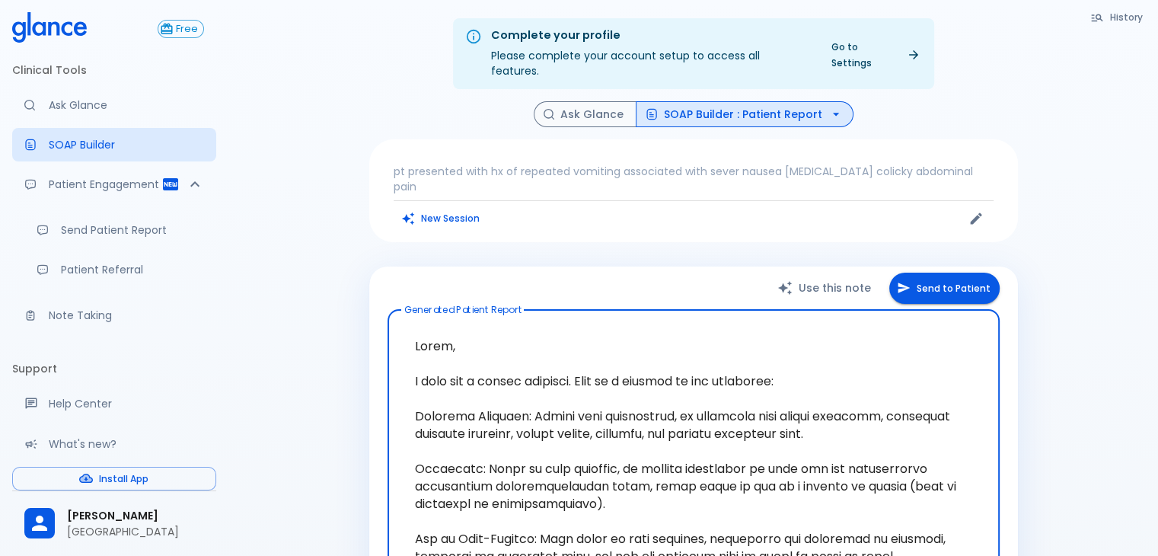
click at [773, 101] on button "SOAP Builder : Patient Report" at bounding box center [745, 114] width 218 height 27
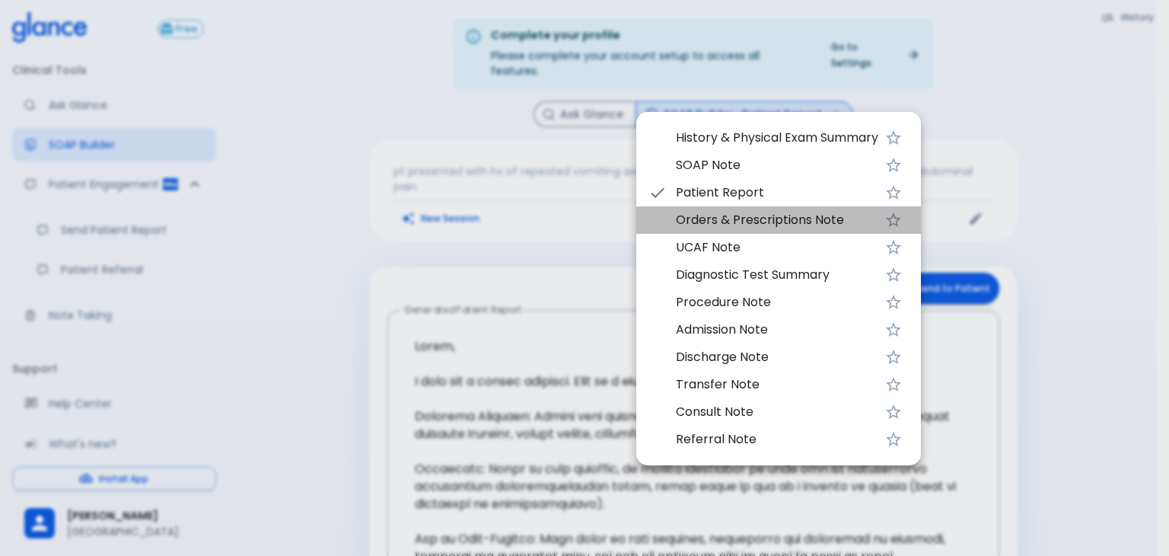
click at [722, 228] on span "Orders & Prescriptions Note" at bounding box center [777, 220] width 202 height 18
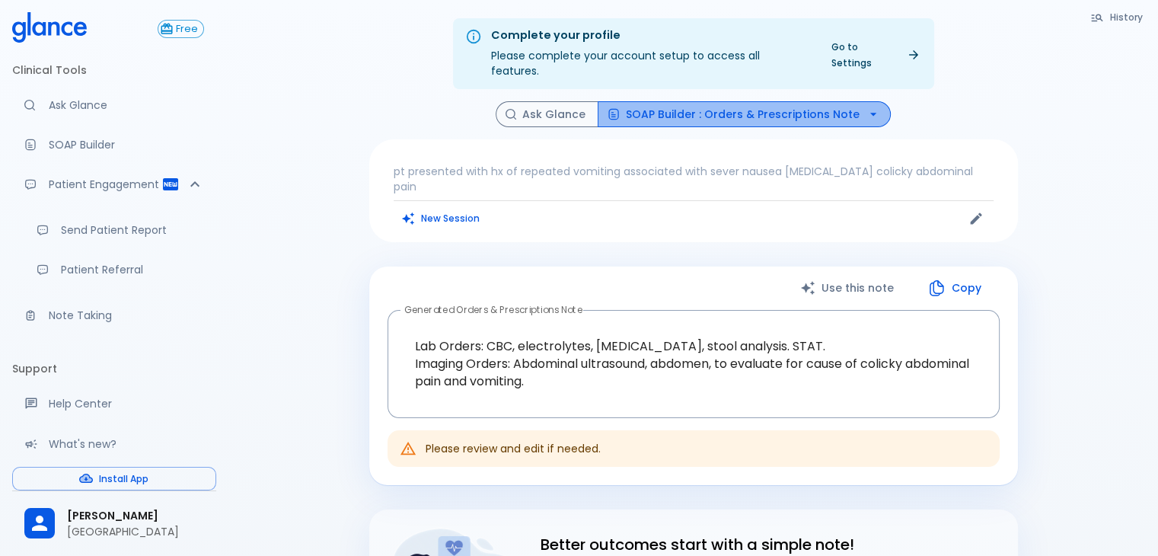
click at [786, 101] on button "SOAP Builder : Orders & Prescriptions Note" at bounding box center [744, 114] width 293 height 27
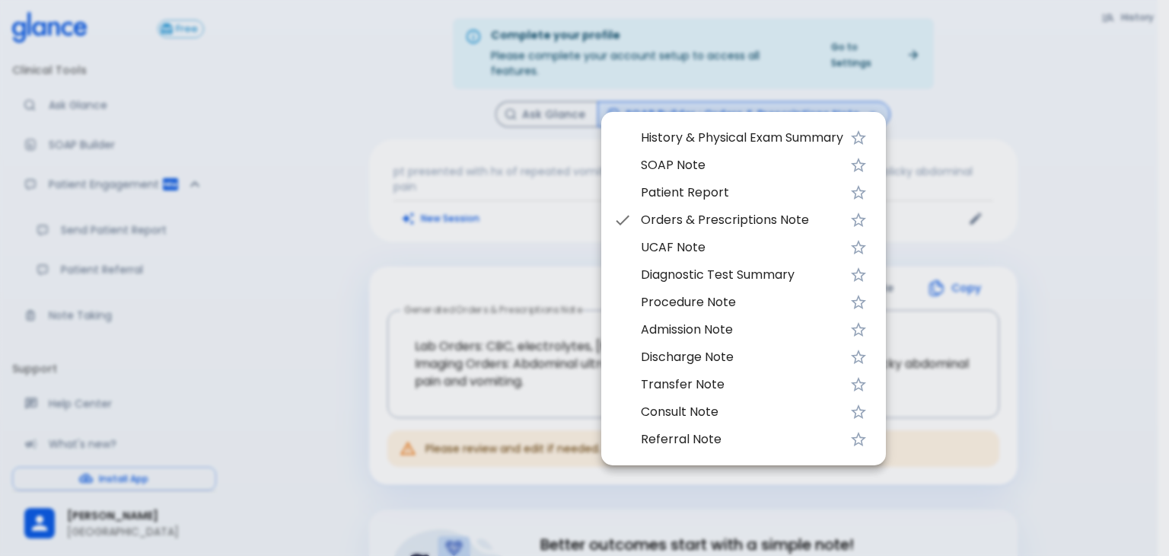
click at [747, 276] on span "Diagnostic Test Summary" at bounding box center [742, 275] width 202 height 18
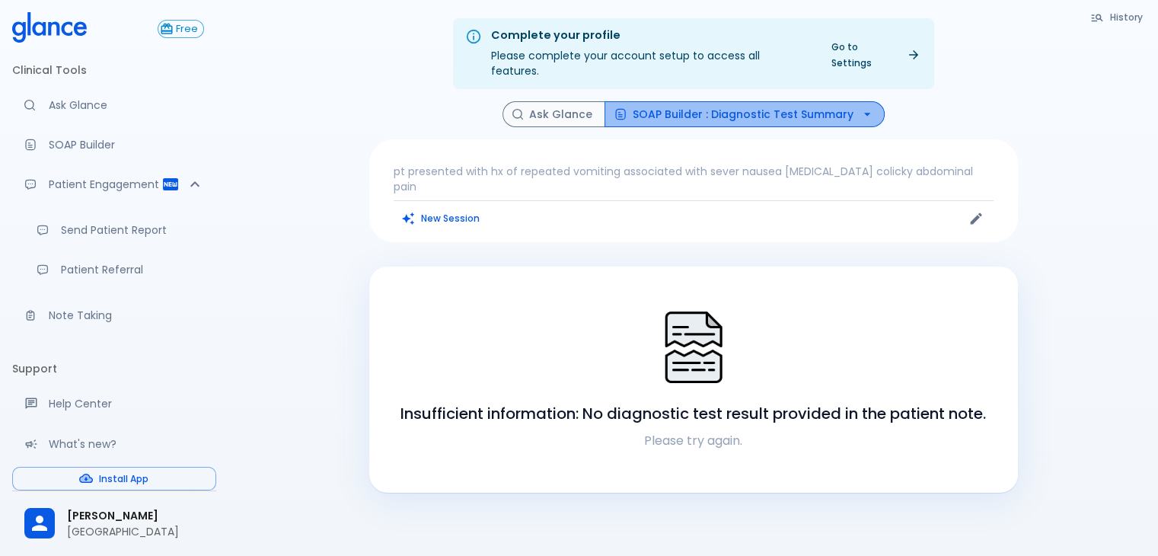
click at [770, 104] on button "SOAP Builder : Diagnostic Test Summary" at bounding box center [744, 114] width 280 height 27
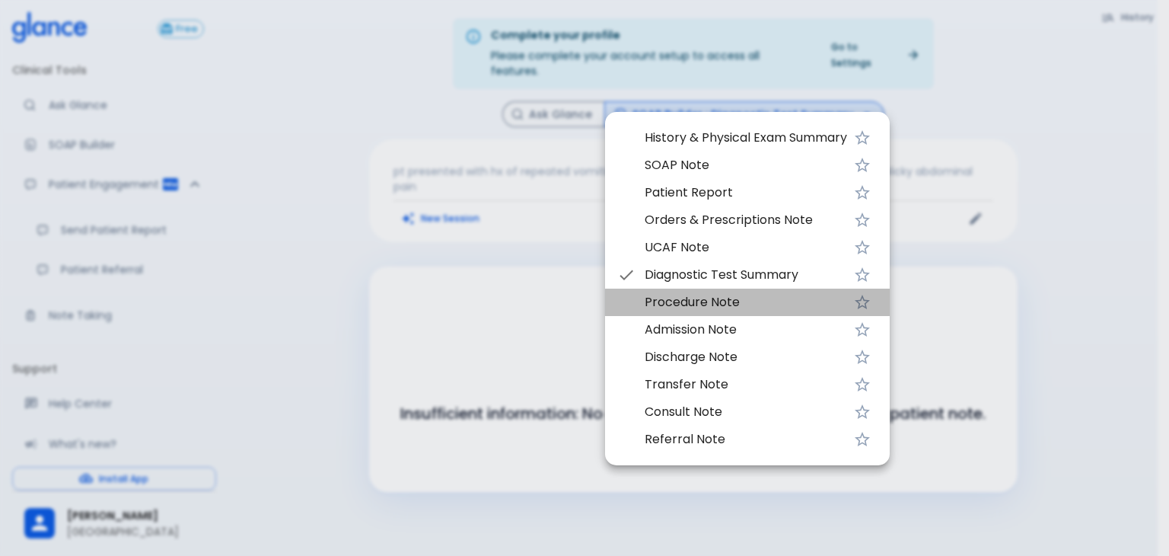
click at [690, 295] on span "Procedure Note" at bounding box center [746, 302] width 202 height 18
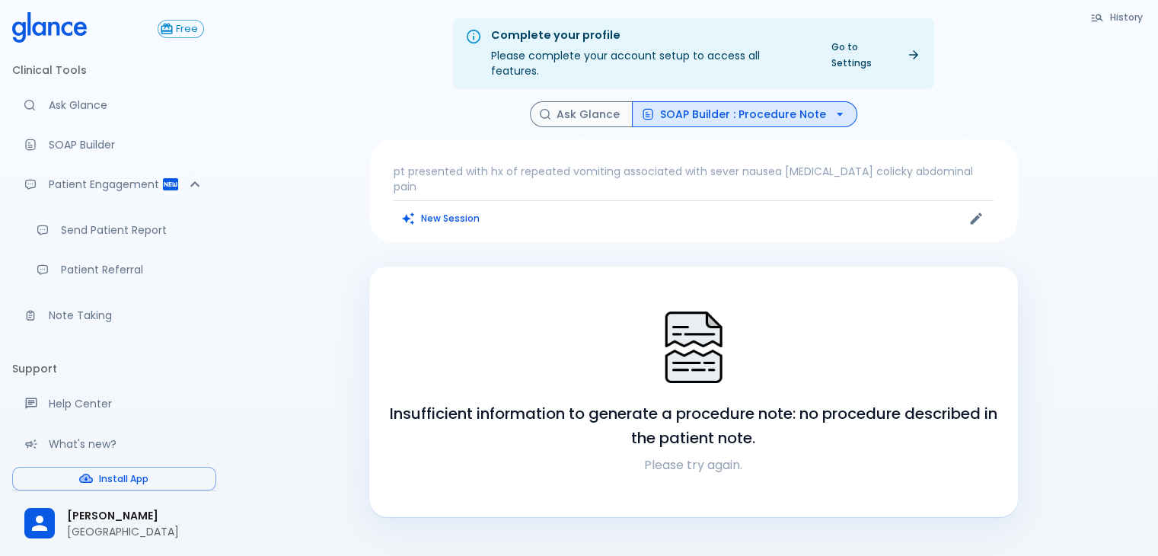
click at [693, 101] on button "SOAP Builder : Procedure Note" at bounding box center [744, 114] width 225 height 27
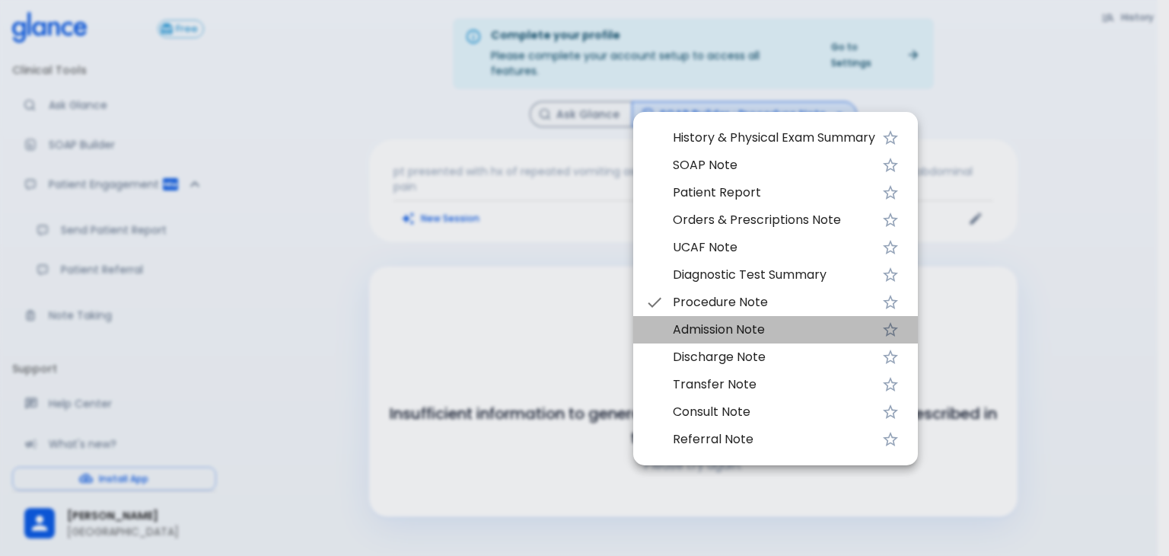
click at [741, 338] on span "Admission Note" at bounding box center [774, 329] width 202 height 18
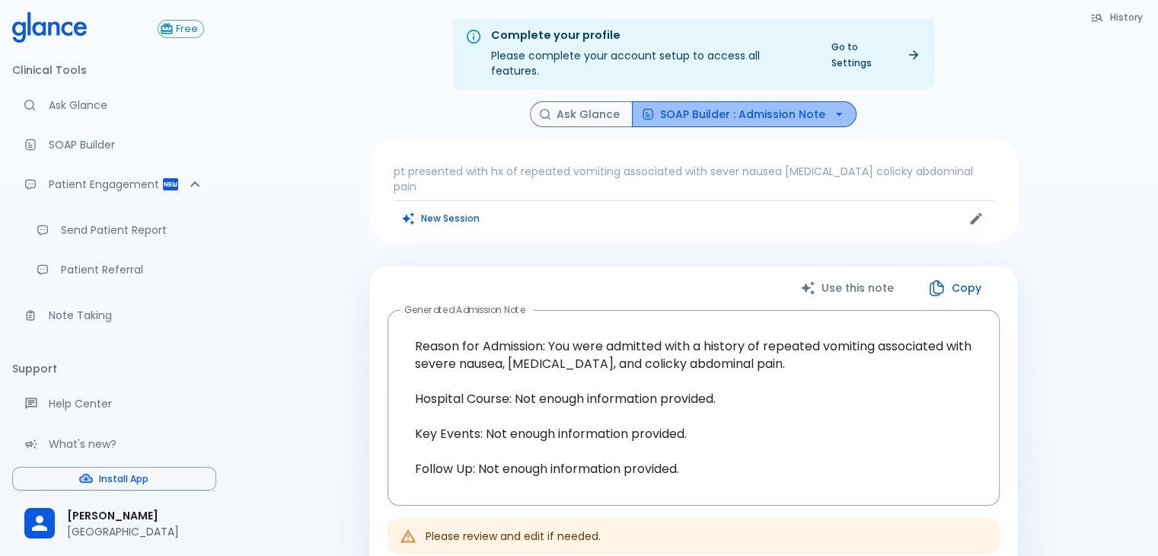
click at [767, 101] on button "SOAP Builder : Admission Note" at bounding box center [744, 114] width 225 height 27
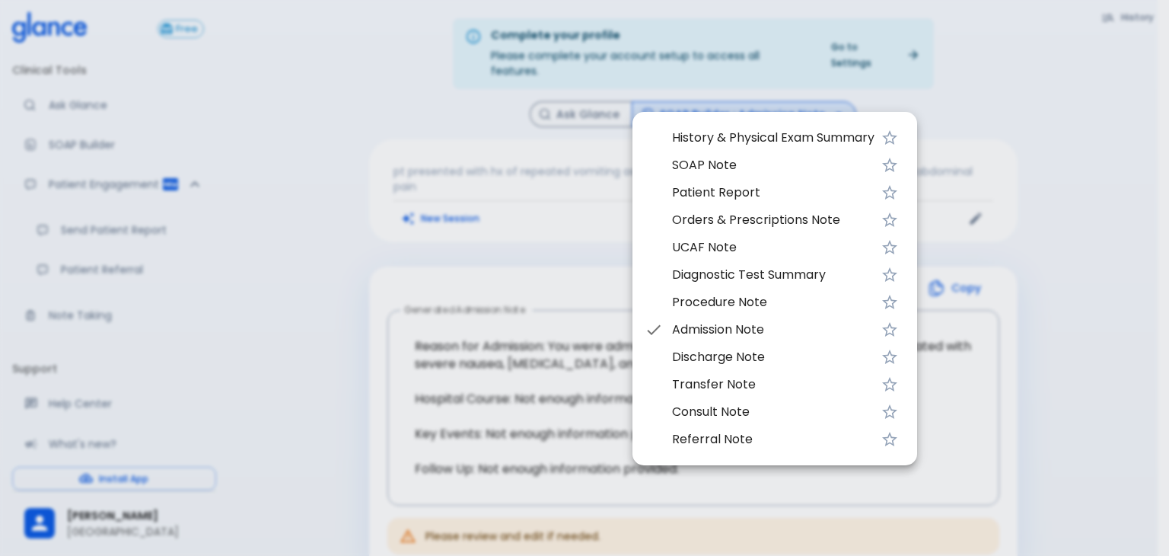
click at [438, 80] on div at bounding box center [584, 278] width 1169 height 556
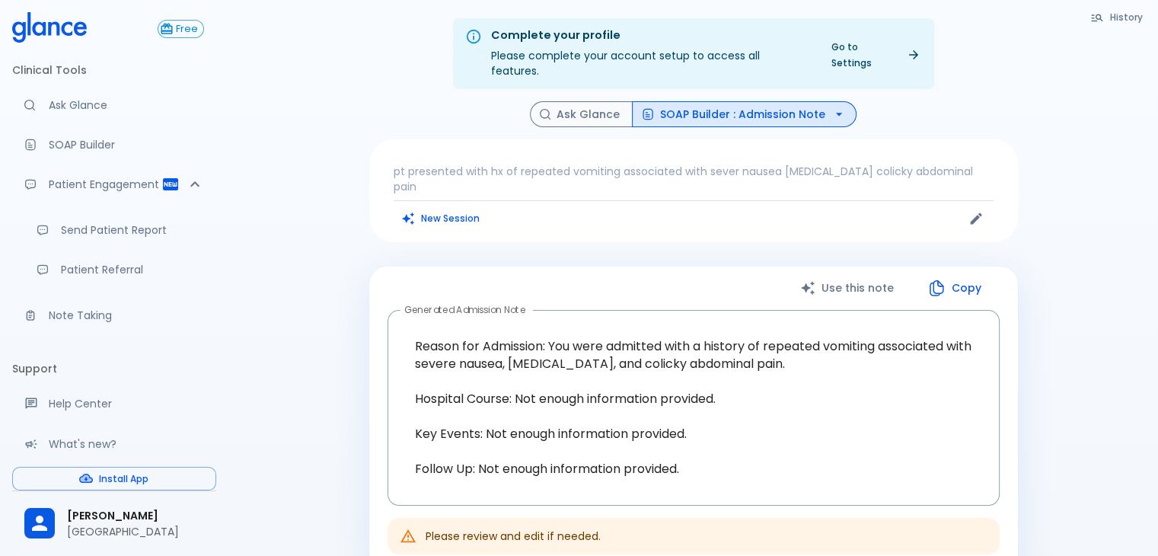
click at [131, 514] on span "[PERSON_NAME]" at bounding box center [135, 516] width 137 height 16
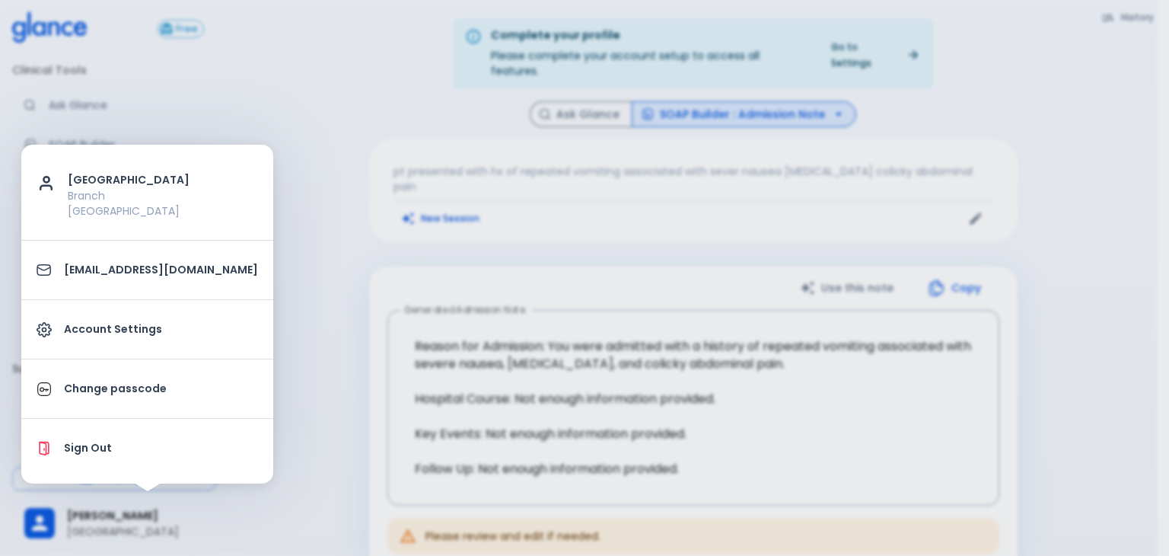
click at [357, 81] on div at bounding box center [584, 278] width 1169 height 556
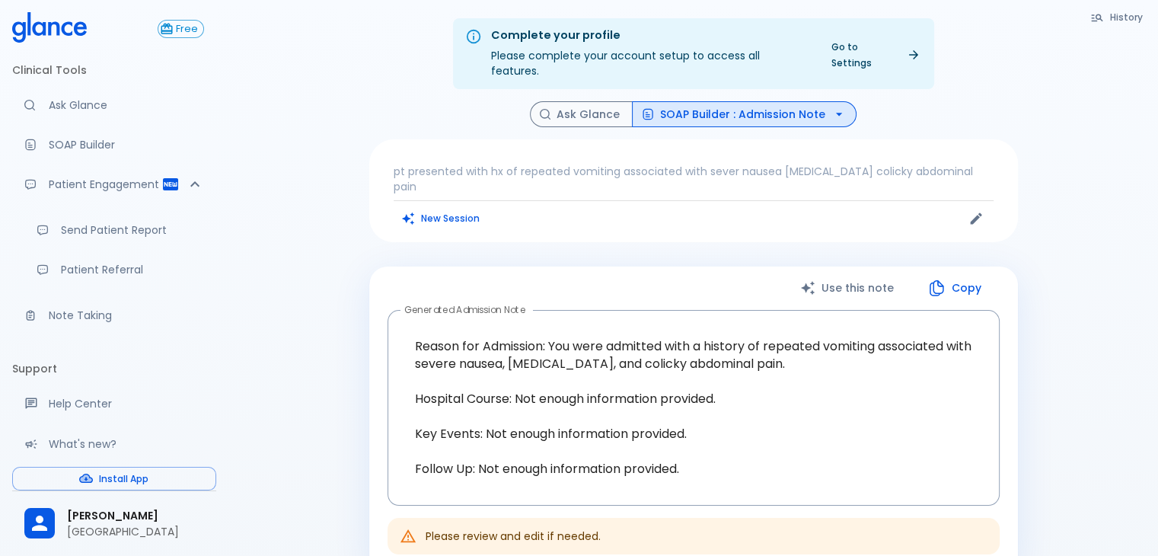
click at [180, 39] on div "Free" at bounding box center [114, 28] width 204 height 33
click at [180, 32] on span "Free" at bounding box center [187, 29] width 33 height 11
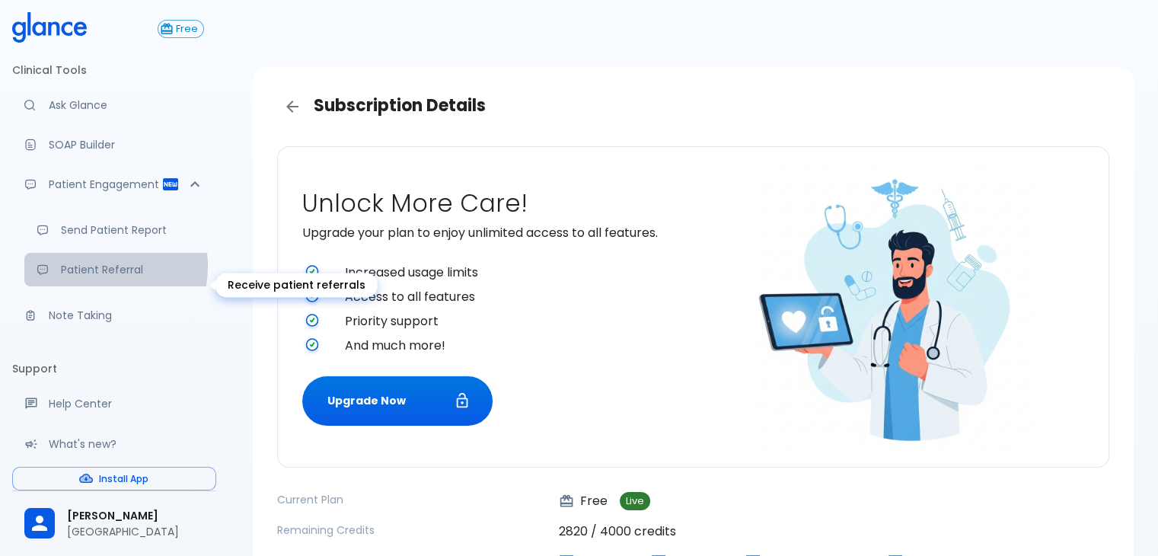
click at [92, 277] on p "Patient Referral" at bounding box center [132, 269] width 143 height 15
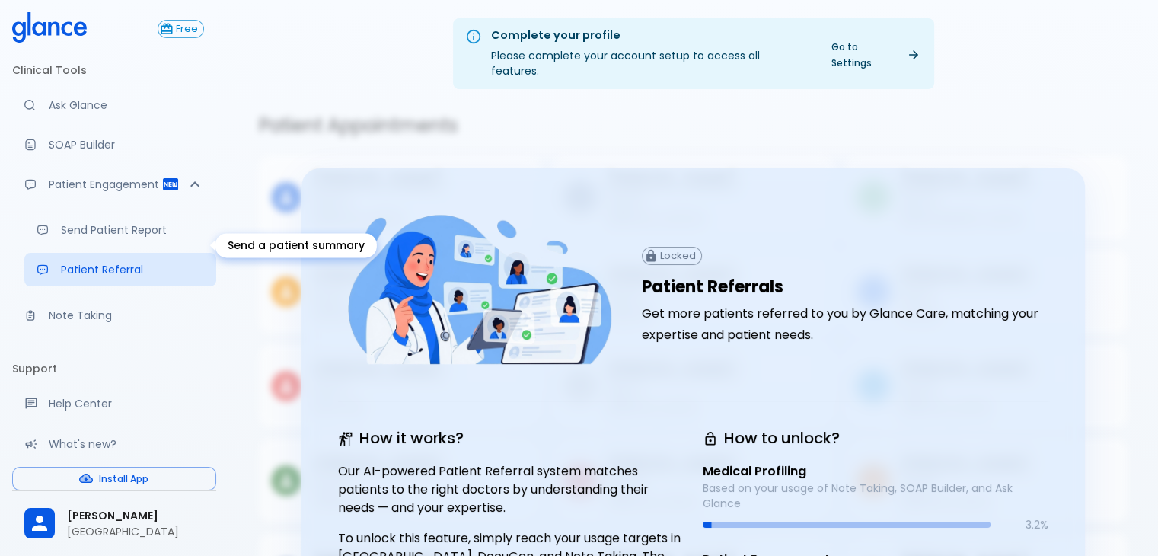
click at [91, 237] on p "Send Patient Report" at bounding box center [132, 229] width 143 height 15
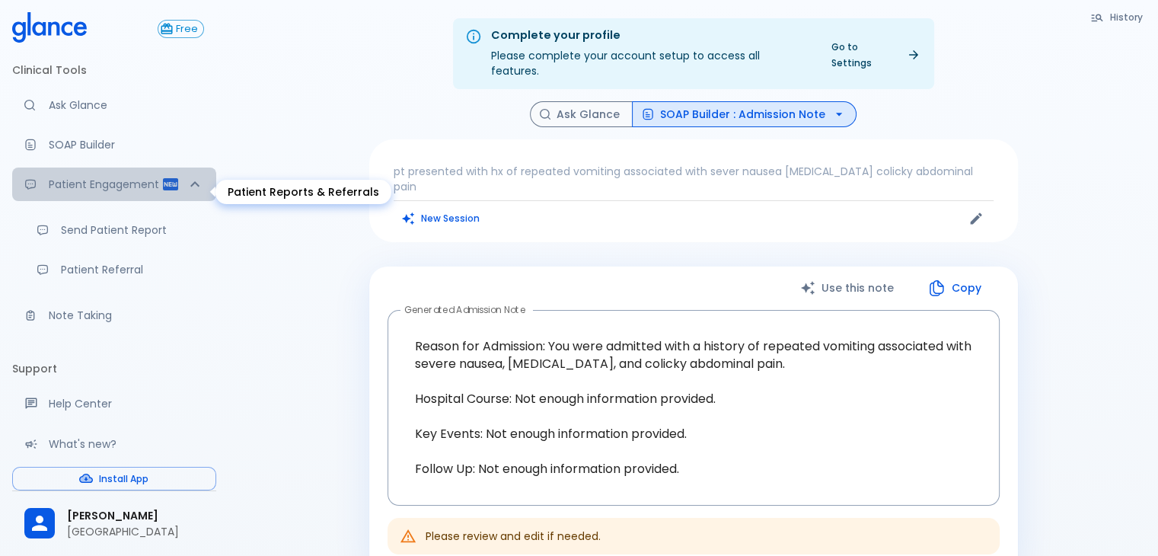
click at [120, 192] on p "Patient Engagement" at bounding box center [105, 184] width 113 height 15
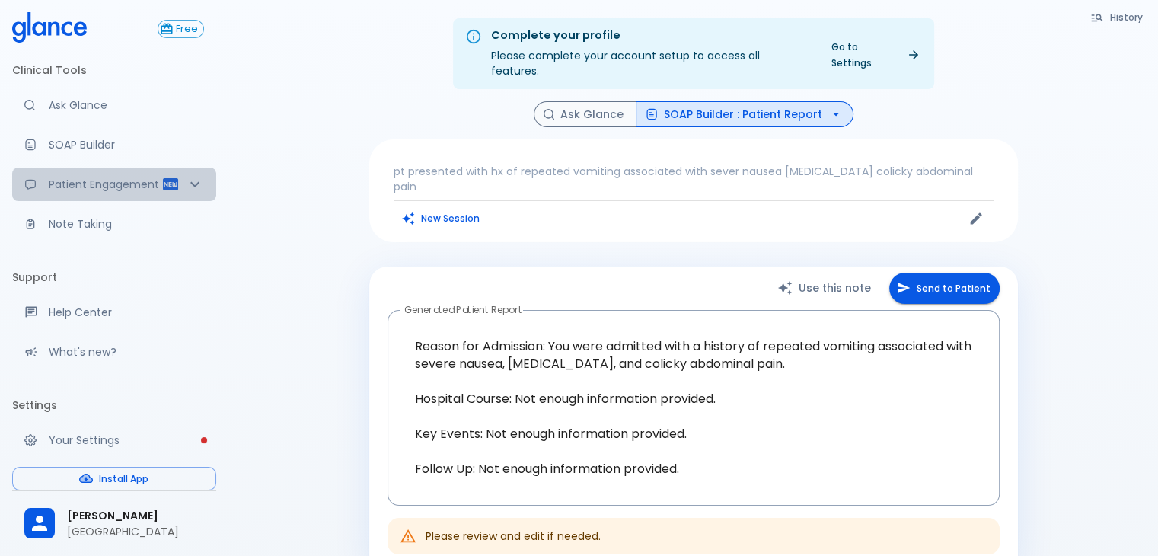
click at [120, 192] on p "Patient Engagement" at bounding box center [105, 184] width 113 height 15
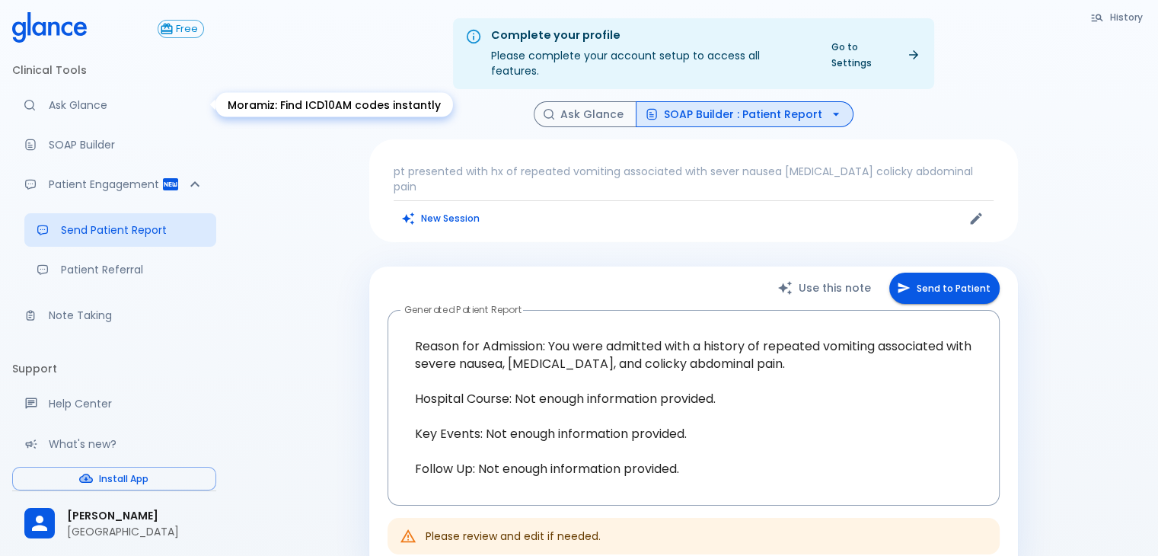
click at [119, 121] on link "Ask Glance" at bounding box center [114, 104] width 204 height 33
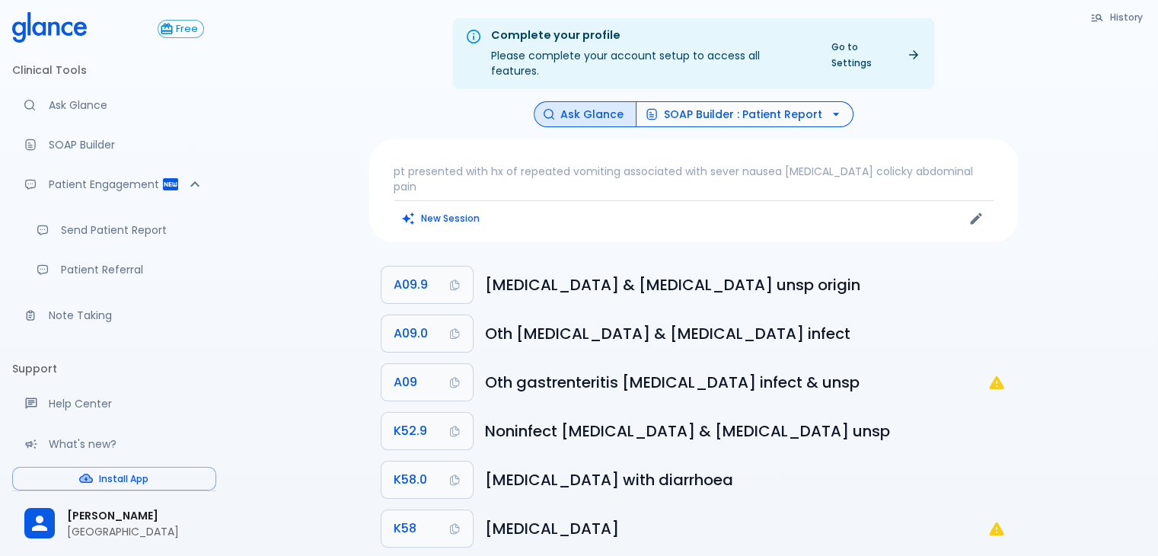
click at [743, 101] on button "SOAP Builder : Patient Report" at bounding box center [745, 114] width 218 height 27
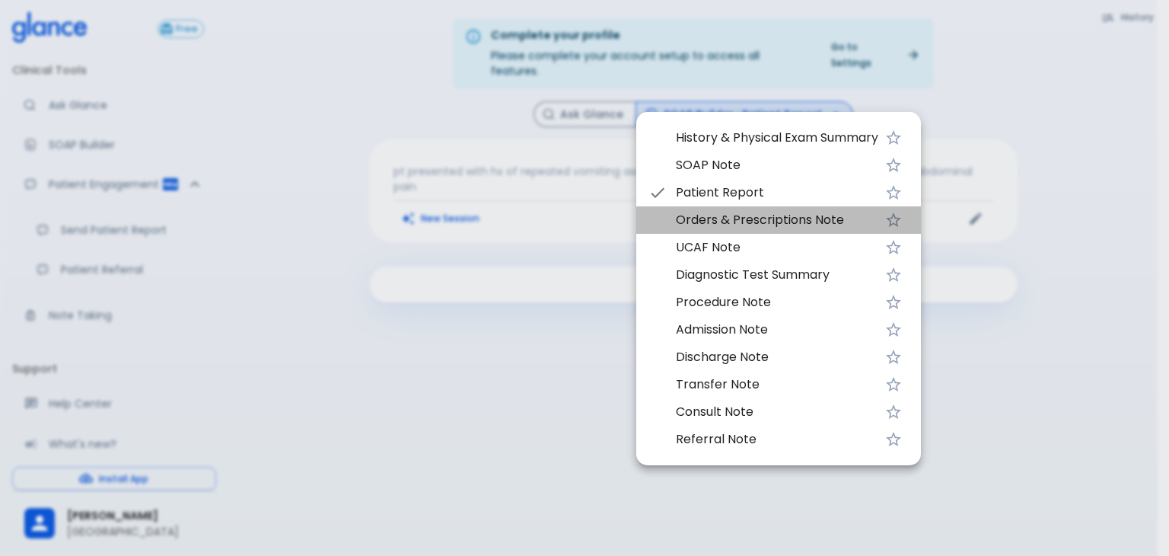
click at [815, 223] on span "Orders & Prescriptions Note" at bounding box center [777, 220] width 202 height 18
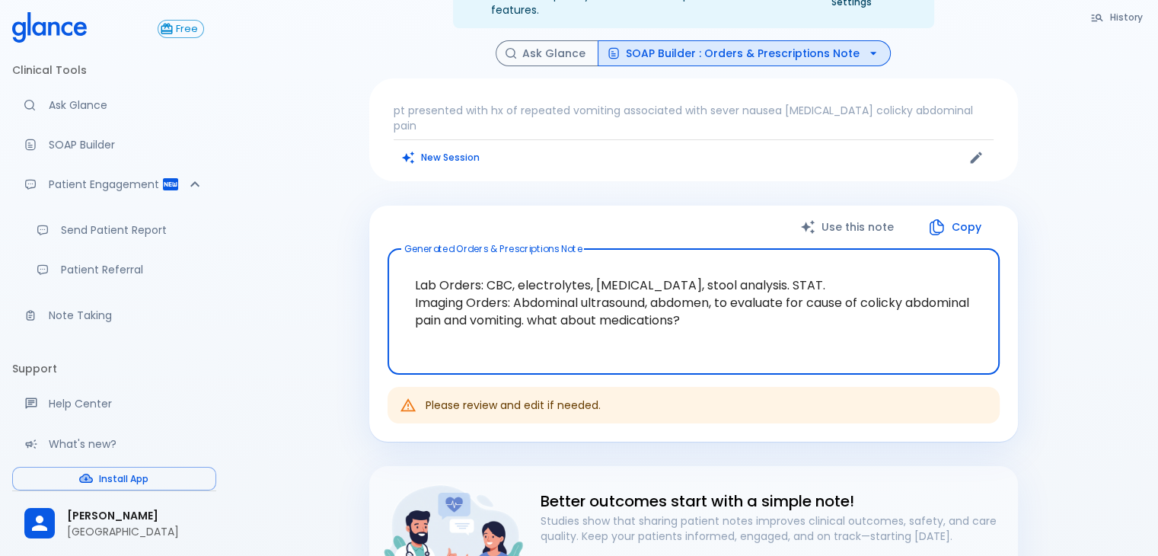
scroll to position [56, 0]
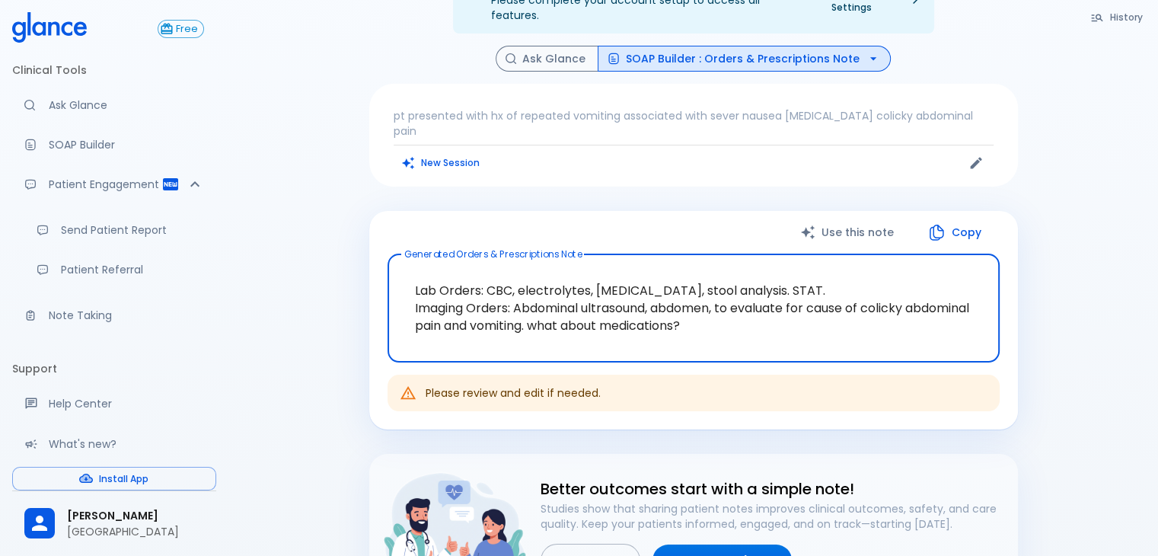
type textarea "Lab Orders: CBC, electrolytes, [MEDICAL_DATA], stool analysis. STAT. Imaging Or…"
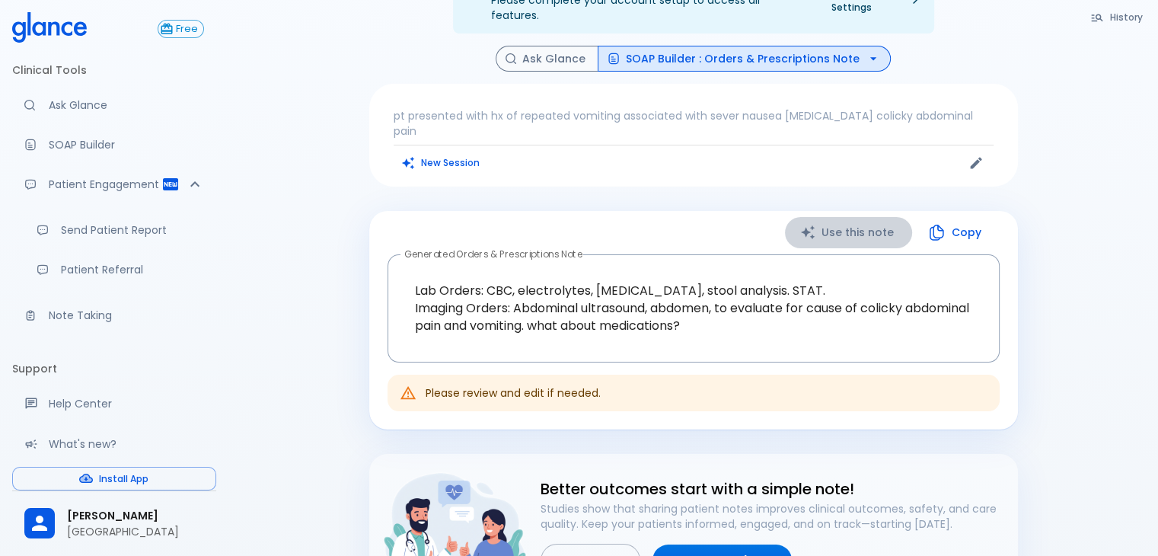
click at [853, 217] on button "Use this note" at bounding box center [848, 232] width 127 height 31
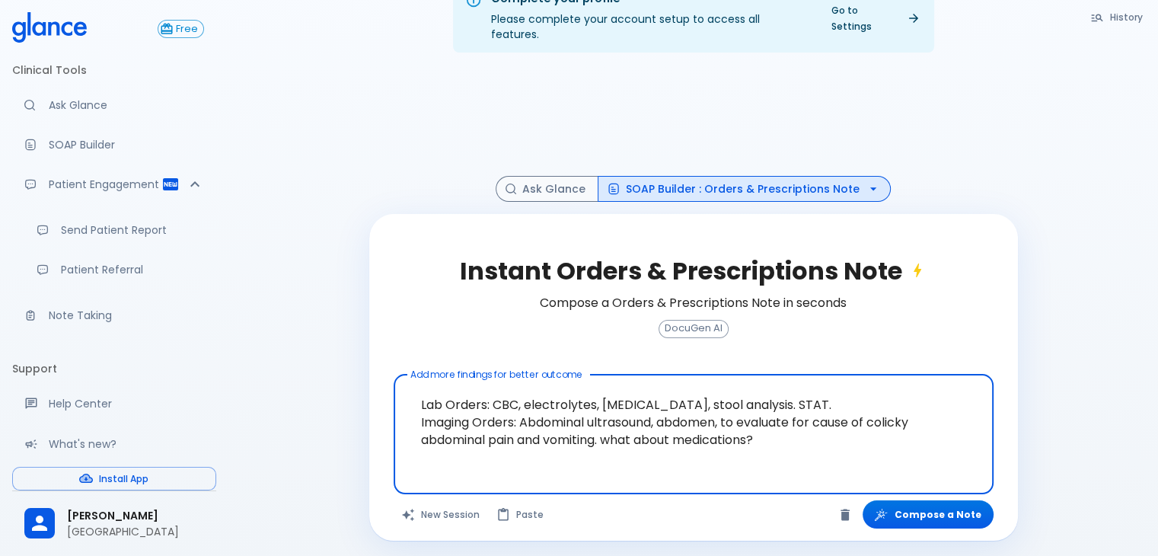
click at [938, 518] on div "Instant Orders & Prescriptions Note Compose a Orders & Prescriptions Note in se…" at bounding box center [693, 377] width 649 height 327
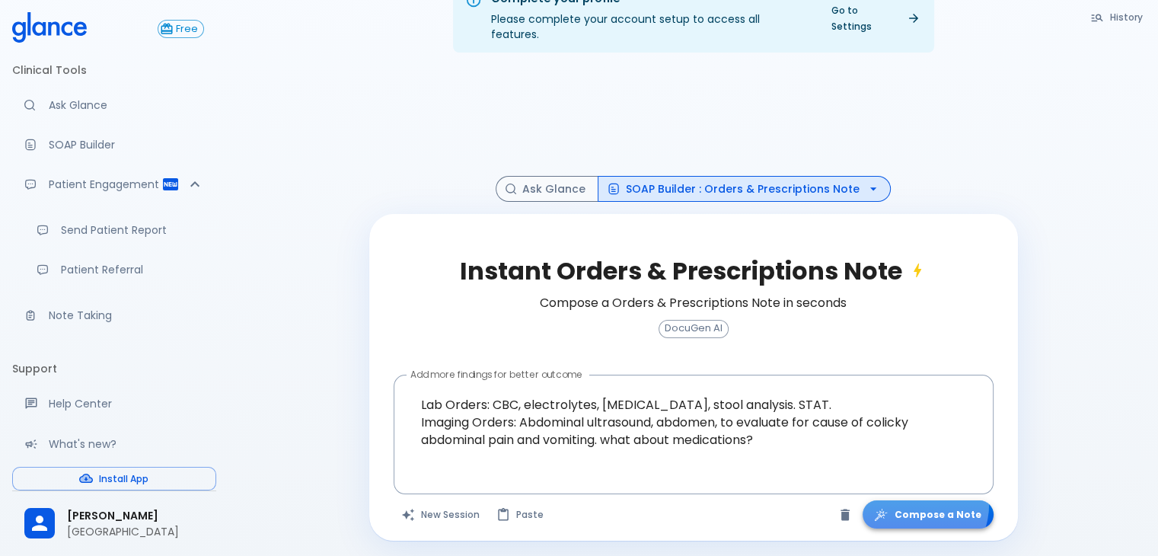
click at [923, 500] on button "Compose a Note" at bounding box center [927, 514] width 131 height 28
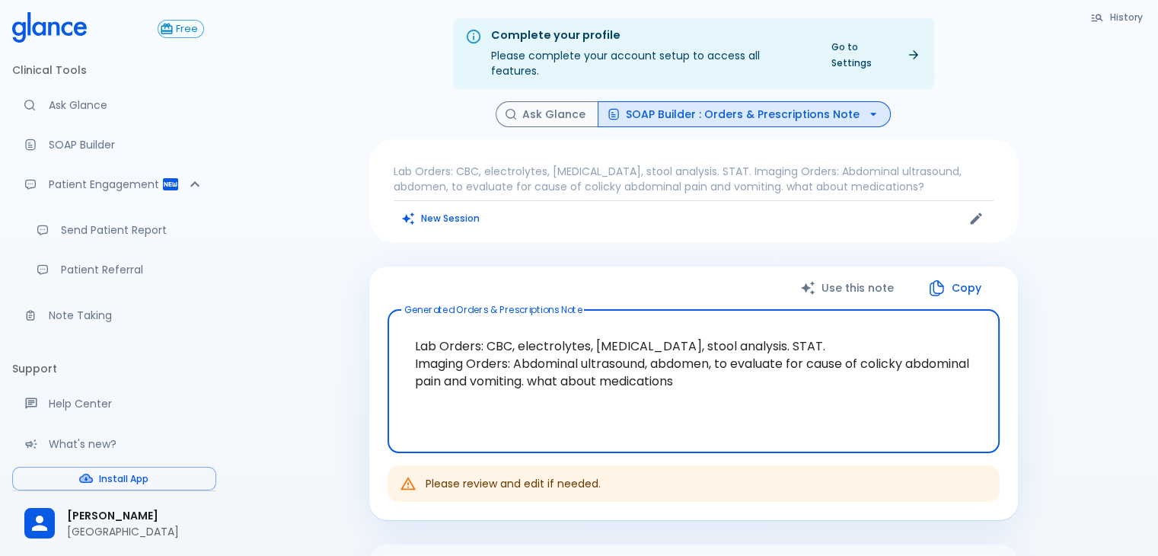
click at [640, 371] on textarea "Lab Orders: CBC, electrolytes, [MEDICAL_DATA], stool analysis. STAT. Imaging Or…" at bounding box center [693, 381] width 591 height 118
click at [639, 371] on textarea "Lab Orders: CBC, electrolytes, [MEDICAL_DATA], stool analysis. STAT. Imaging Or…" at bounding box center [693, 381] width 591 height 118
drag, startPoint x: 632, startPoint y: 359, endPoint x: 710, endPoint y: 380, distance: 81.2
click at [708, 381] on textarea "Lab Orders: CBC, electrolytes, [MEDICAL_DATA], stool analysis. STAT. Imaging Or…" at bounding box center [693, 381] width 591 height 118
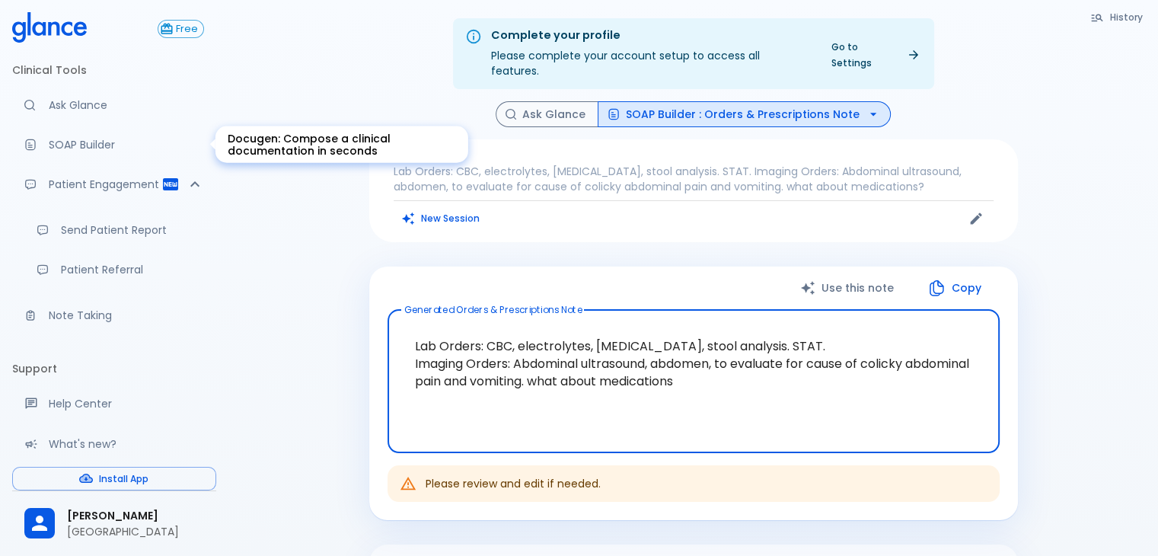
type textarea "Lab Orders: CBC, electrolytes, [MEDICAL_DATA], stool analysis. STAT. Imaging Or…"
click at [114, 149] on p "SOAP Builder" at bounding box center [126, 144] width 155 height 15
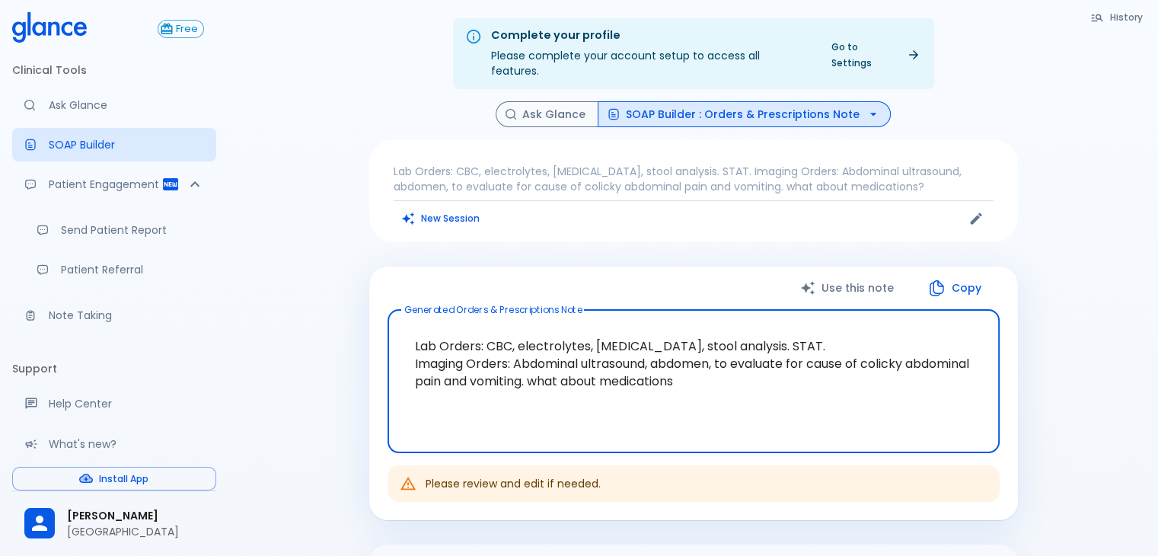
click at [767, 101] on button "SOAP Builder : Orders & Prescriptions Note" at bounding box center [744, 114] width 293 height 27
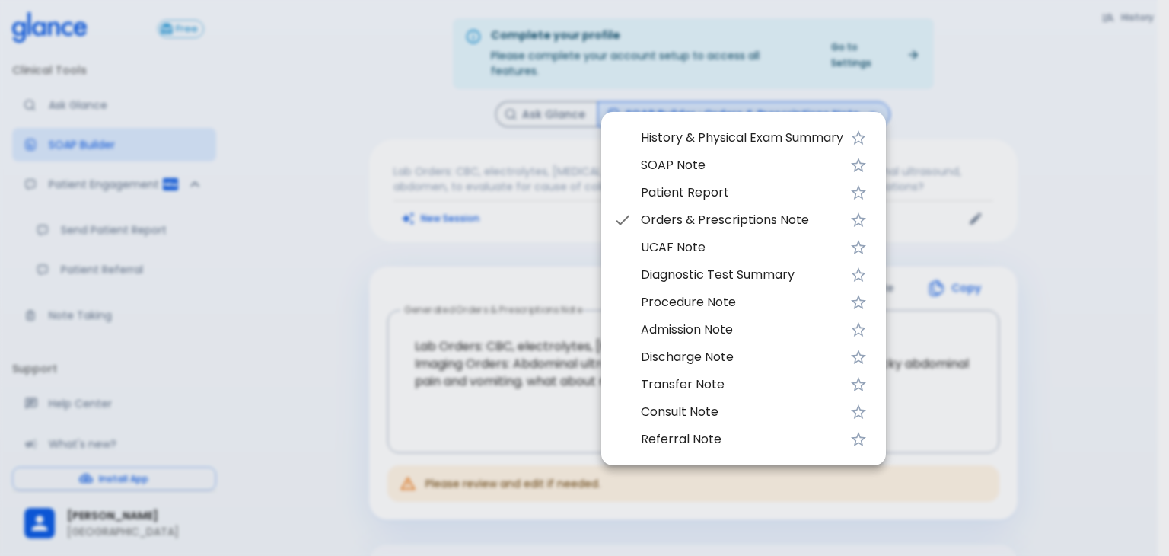
click at [691, 253] on span "UCAF Note" at bounding box center [742, 247] width 202 height 18
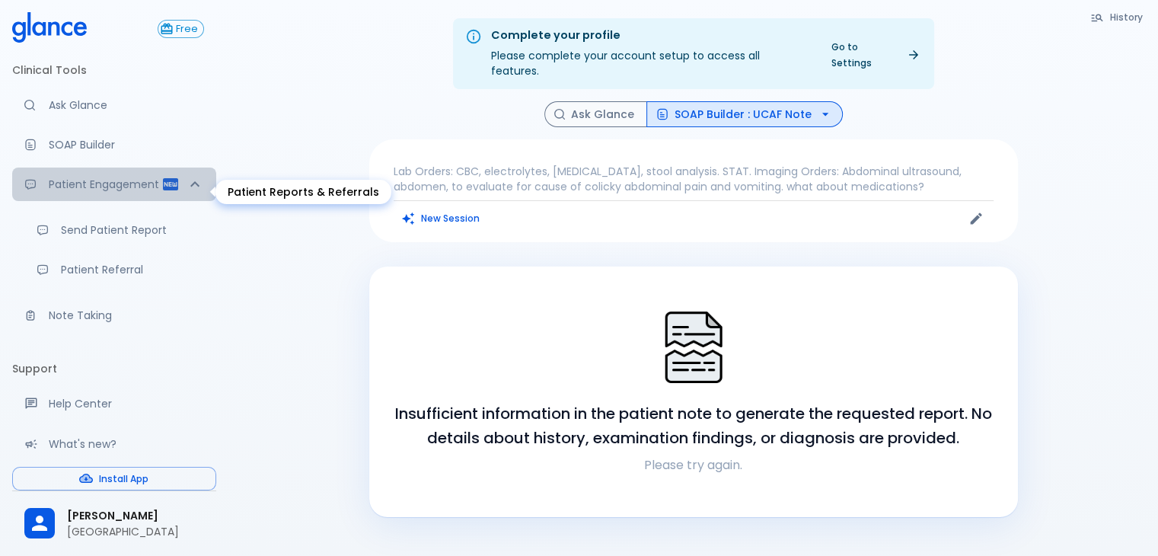
click at [168, 193] on div "Patient Engagement" at bounding box center [114, 183] width 204 height 33
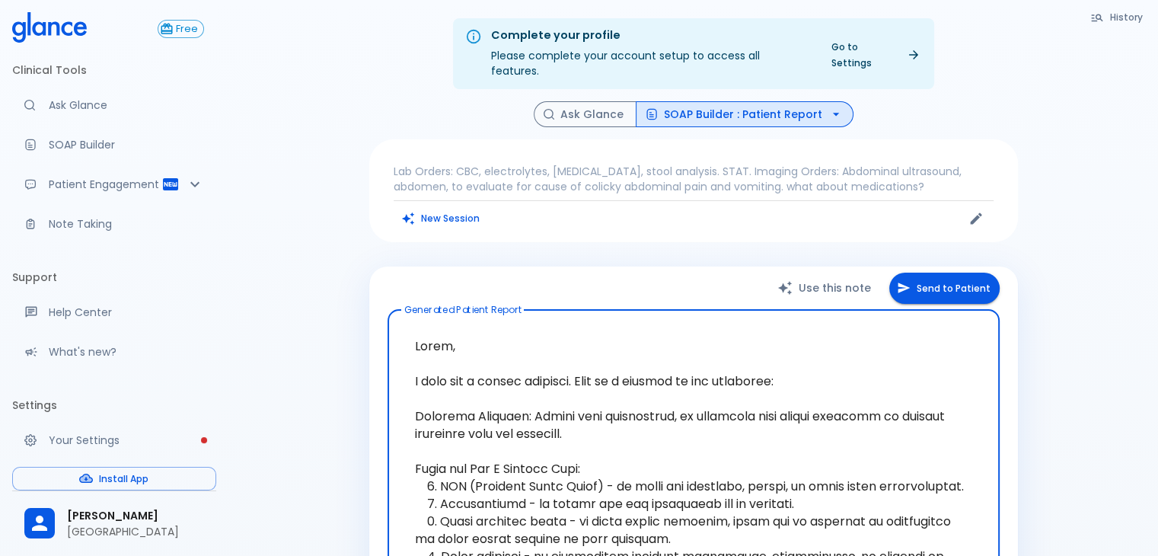
click at [779, 101] on button "SOAP Builder : Patient Report" at bounding box center [745, 114] width 218 height 27
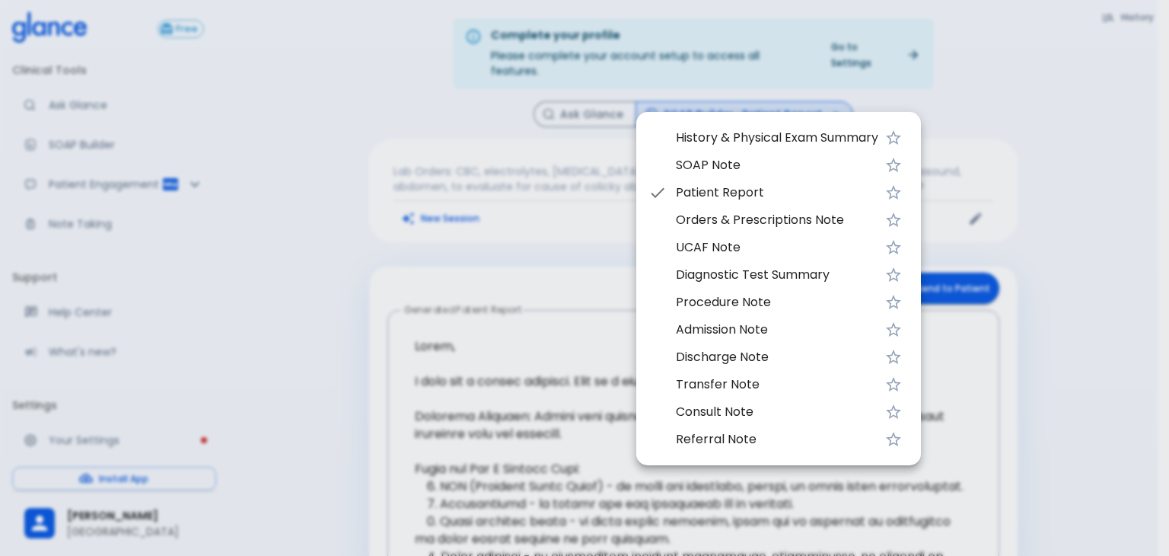
click at [749, 275] on span "Diagnostic Test Summary" at bounding box center [777, 275] width 202 height 18
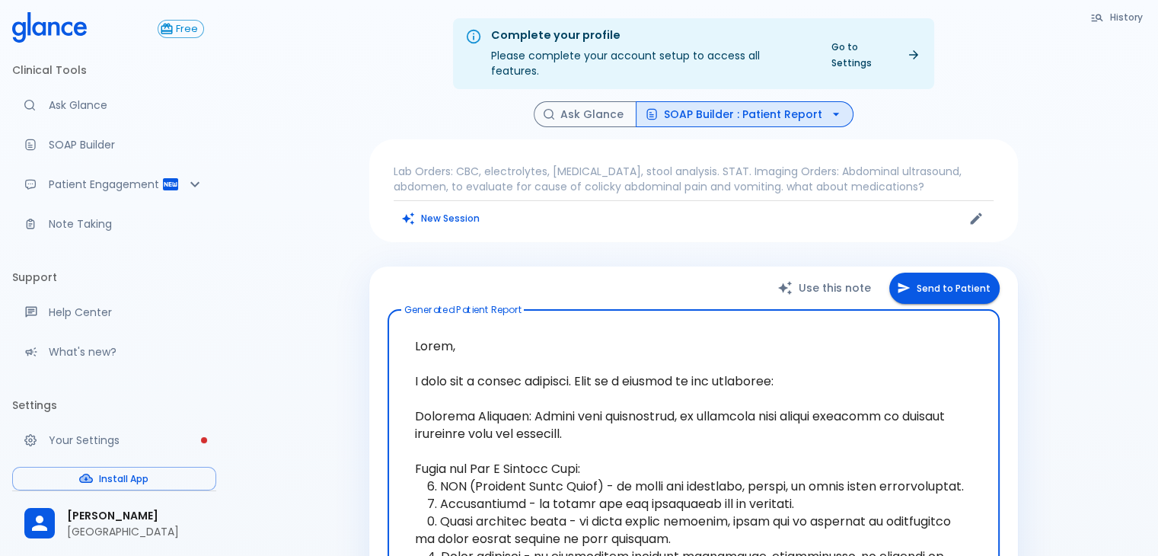
click at [830, 275] on button "Use this note" at bounding box center [825, 288] width 127 height 31
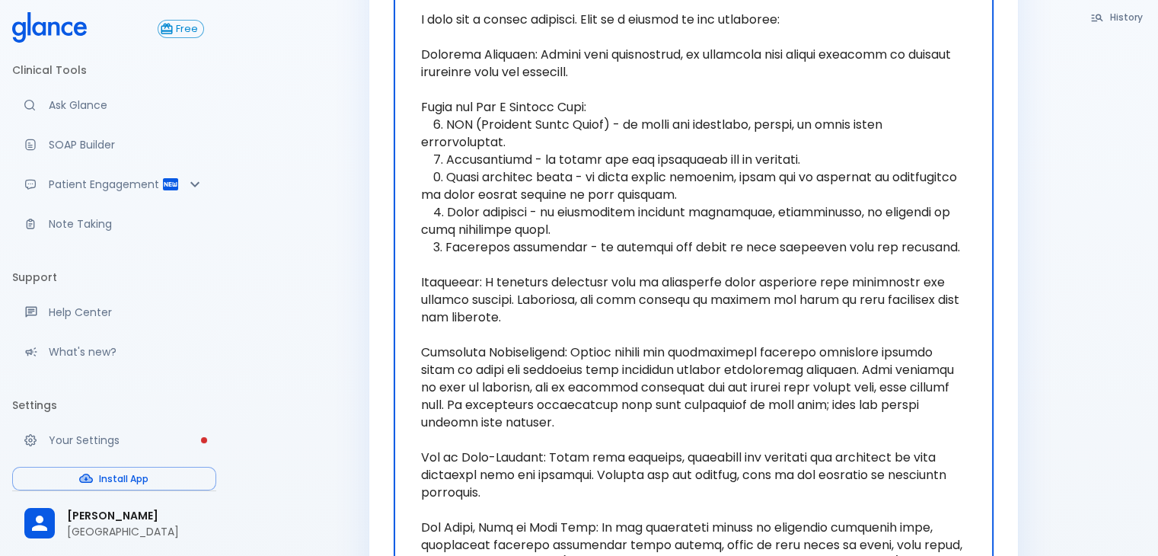
scroll to position [779, 0]
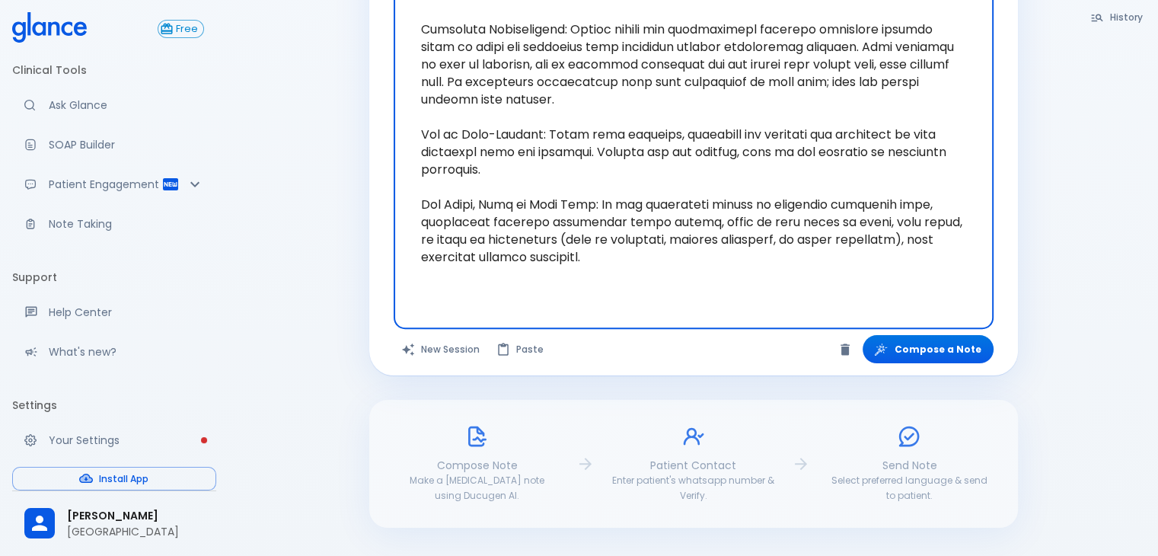
click at [441, 432] on div "Compose Note Make a [MEDICAL_DATA] note using Ducugen AI." at bounding box center [477, 463] width 162 height 79
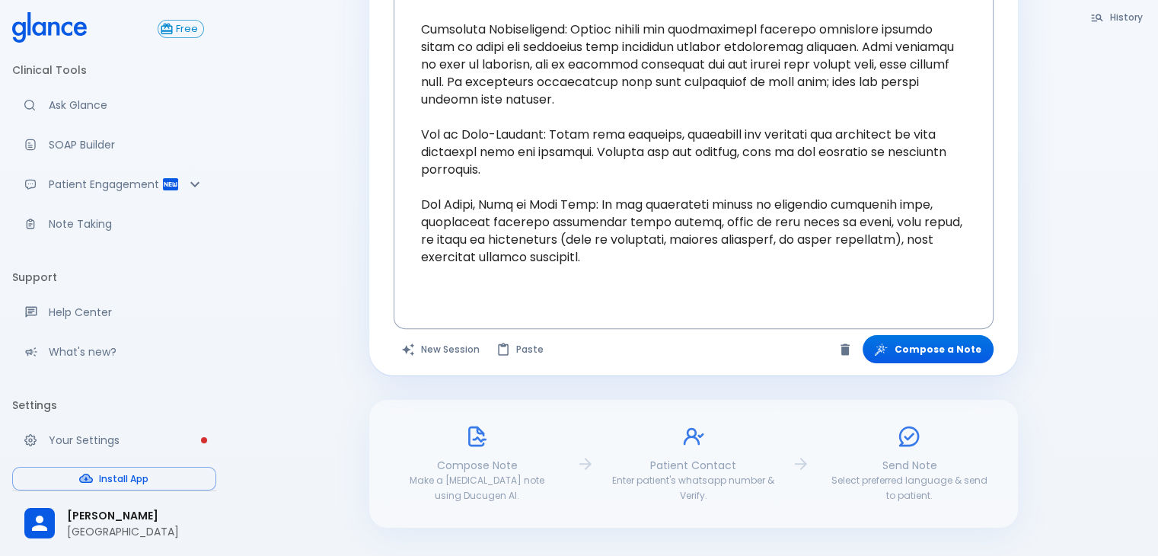
click at [473, 424] on icon at bounding box center [477, 436] width 24 height 24
click at [928, 426] on div "Send Note Select preferred language & send to patient." at bounding box center [909, 463] width 162 height 79
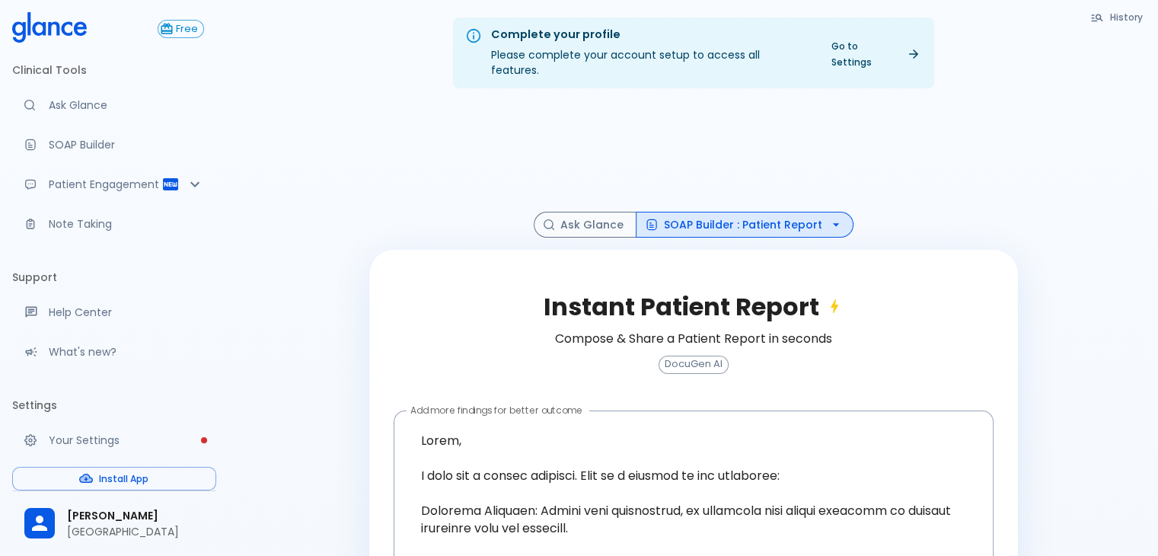
scroll to position [0, 0]
click at [724, 218] on button "SOAP Builder : Patient Report" at bounding box center [745, 225] width 218 height 27
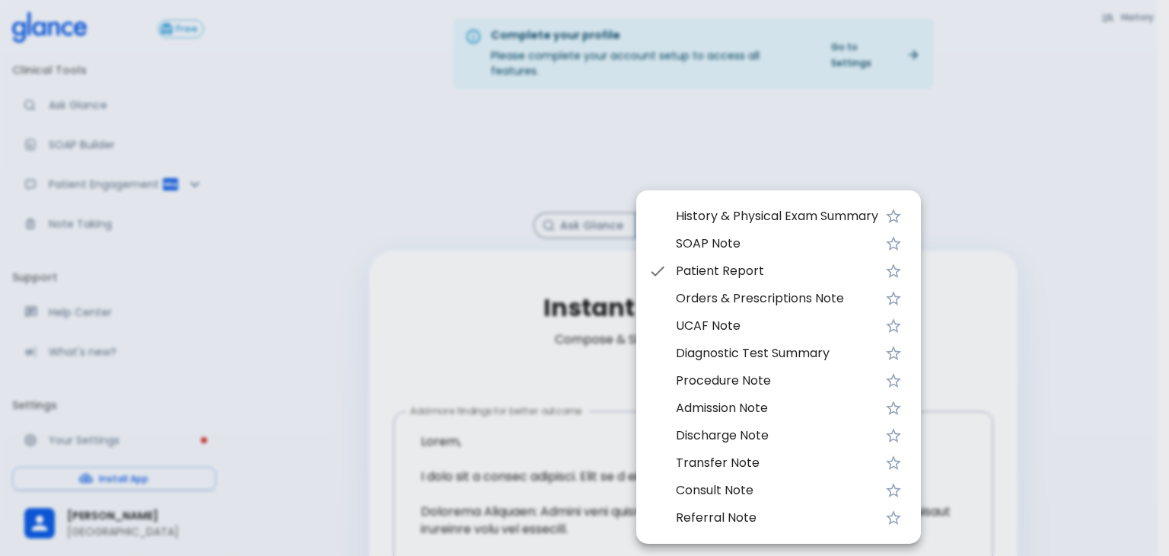
click at [754, 403] on span "Admission Note" at bounding box center [777, 408] width 202 height 18
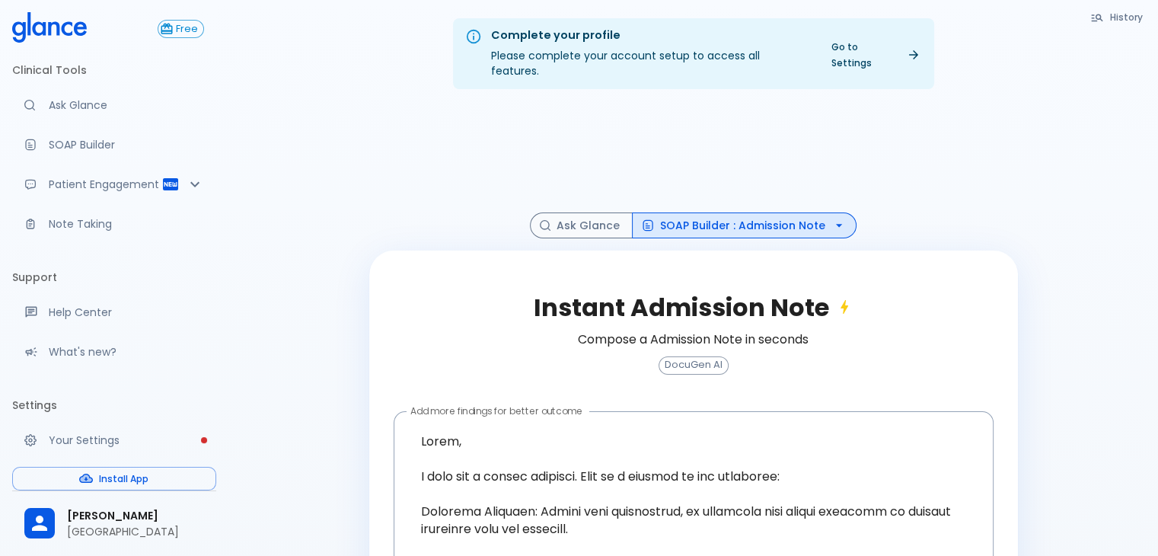
click at [706, 359] on span "DocuGen AI" at bounding box center [693, 364] width 69 height 11
click at [594, 212] on button "Ask Glance" at bounding box center [581, 225] width 103 height 27
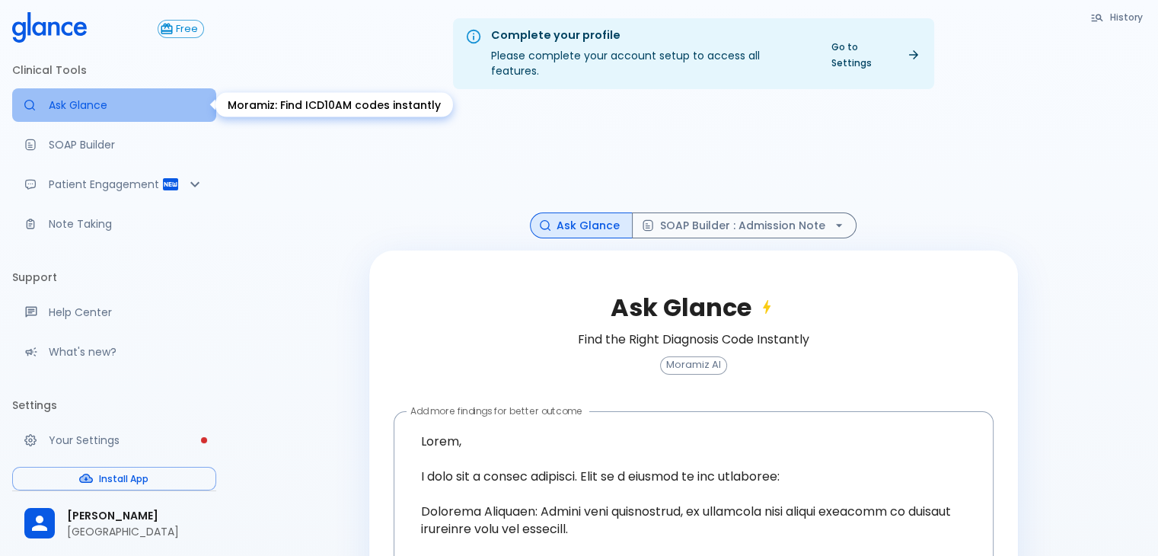
click at [132, 99] on p "Ask Glance" at bounding box center [126, 104] width 155 height 15
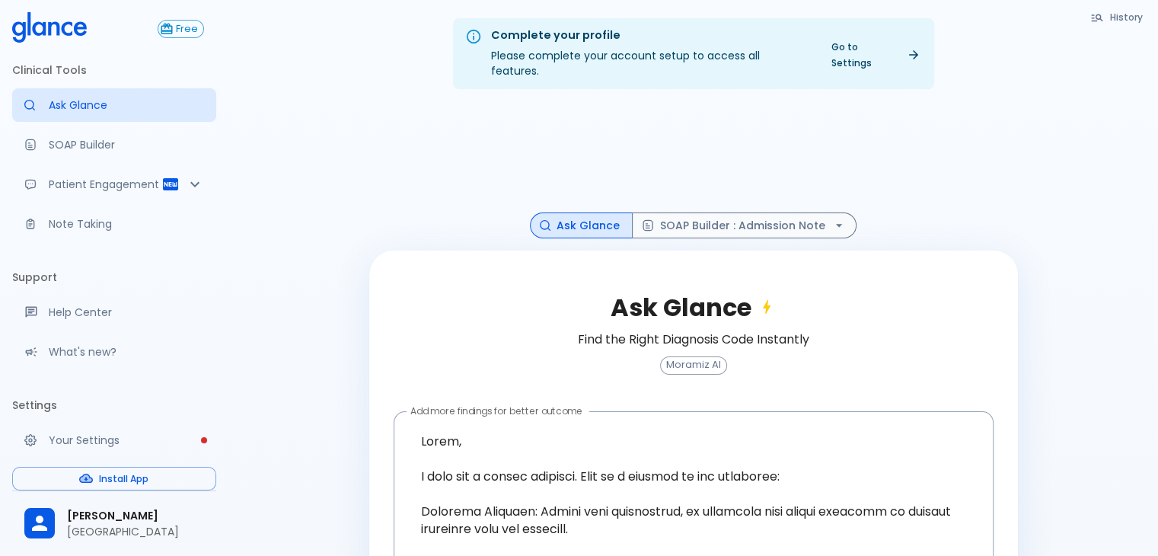
click at [33, 9] on div "Free Clinical Tools Ask Glance SOAP Builder Patient Engagement Note Taking Supp…" at bounding box center [114, 278] width 228 height 556
click at [58, 27] on icon at bounding box center [53, 28] width 11 height 14
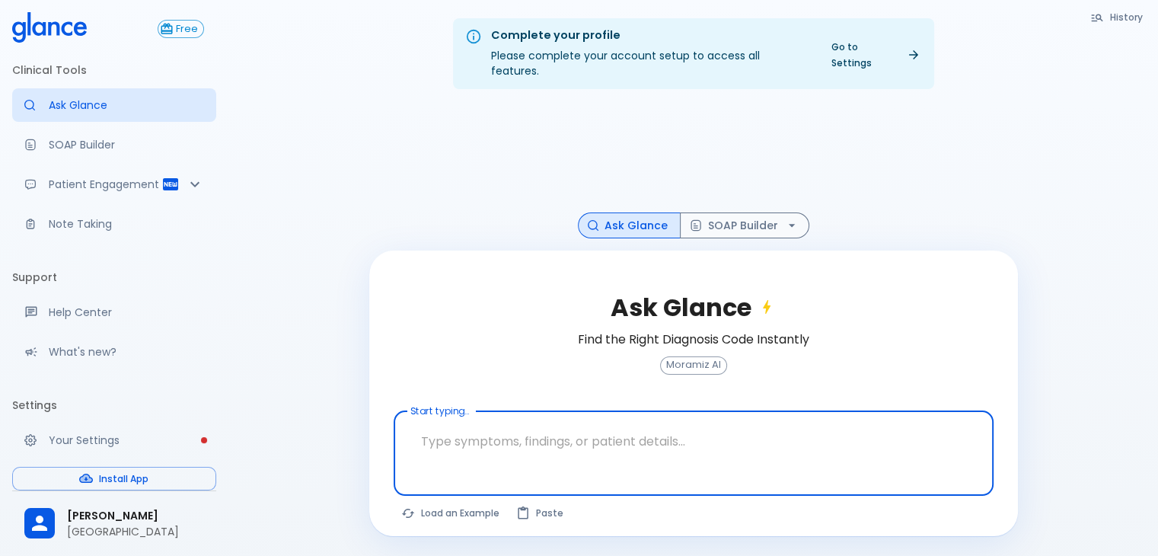
click at [543, 417] on textarea "Start typing..." at bounding box center [693, 441] width 579 height 48
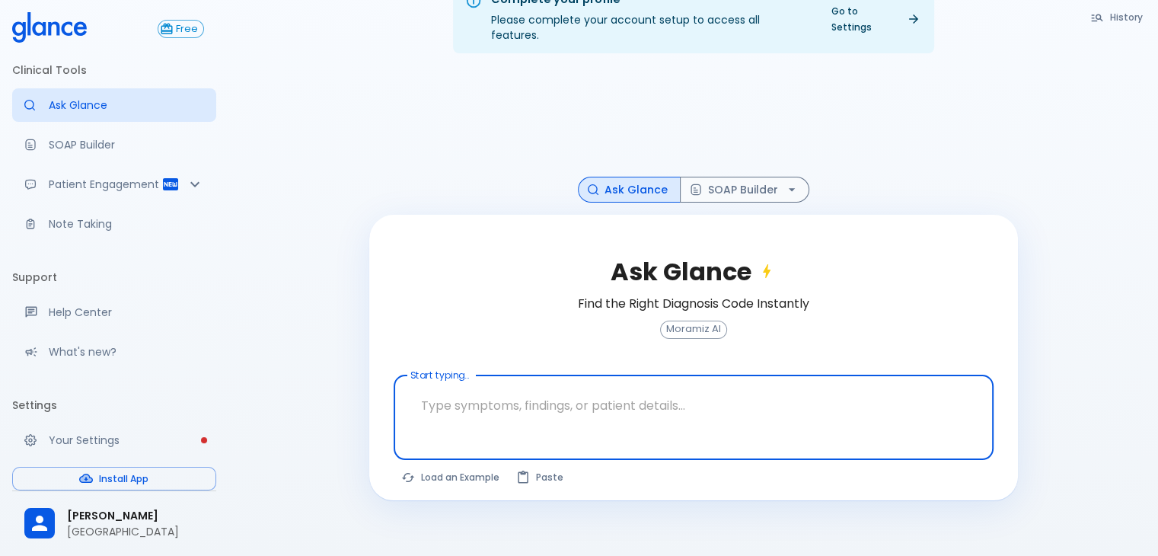
scroll to position [37, 0]
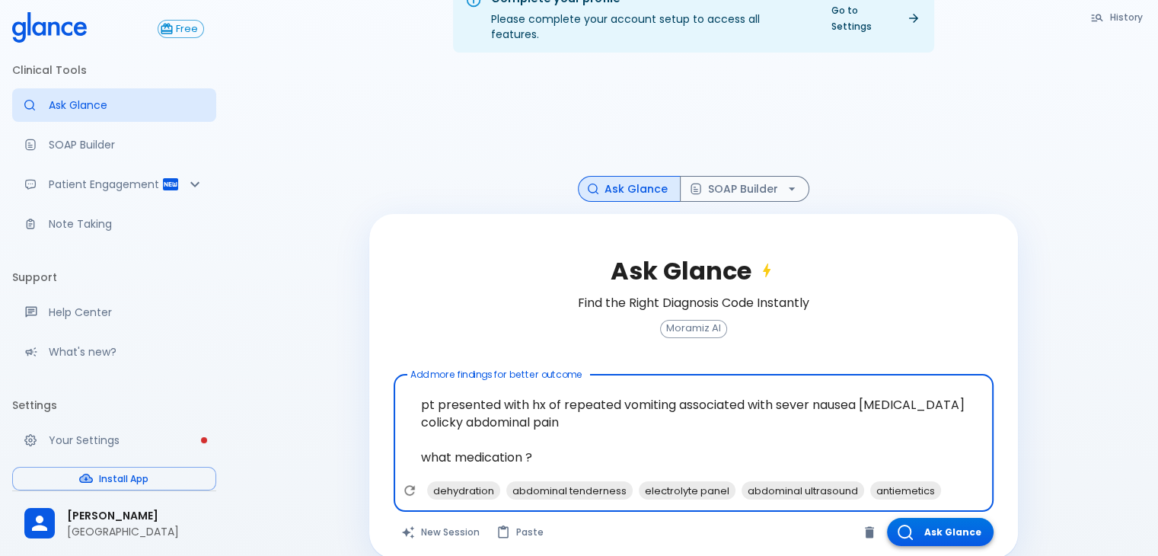
type textarea "pt presented with hx of repeated vomiting associated with sever nausea [MEDICAL…"
click at [910, 524] on icon "button" at bounding box center [904, 531] width 15 height 15
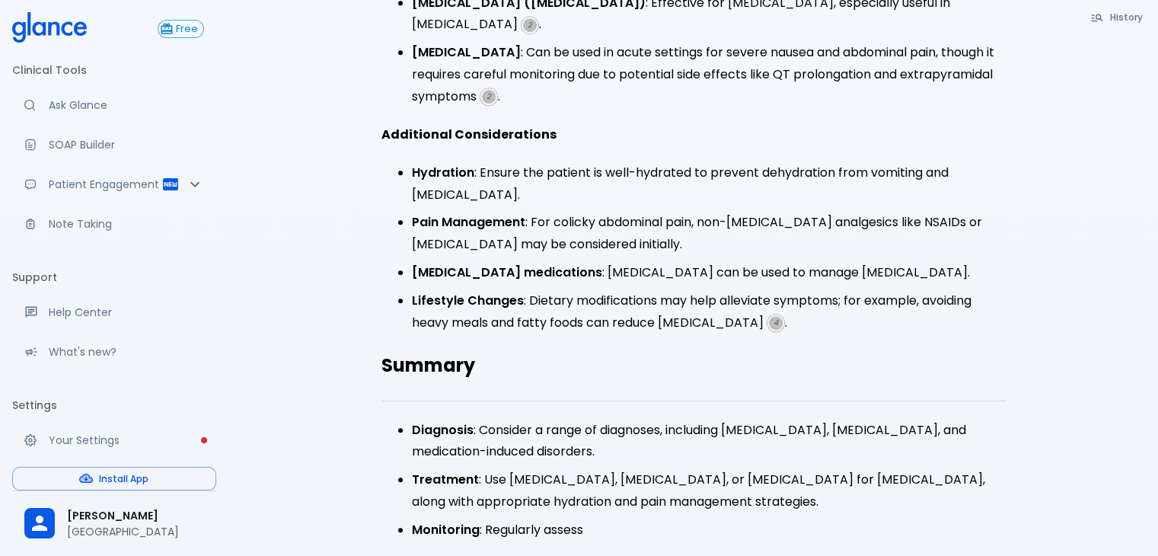
scroll to position [779, 0]
